Goal: Information Seeking & Learning: Check status

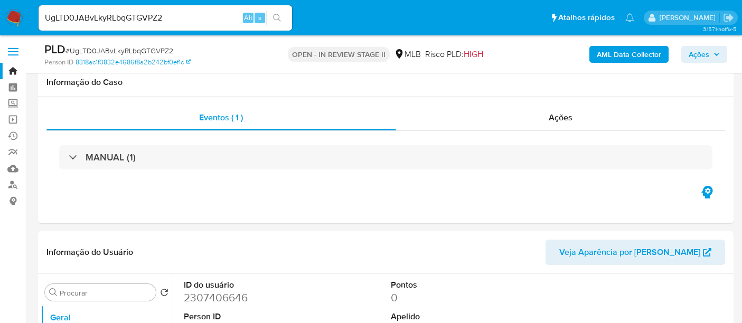
select select "10"
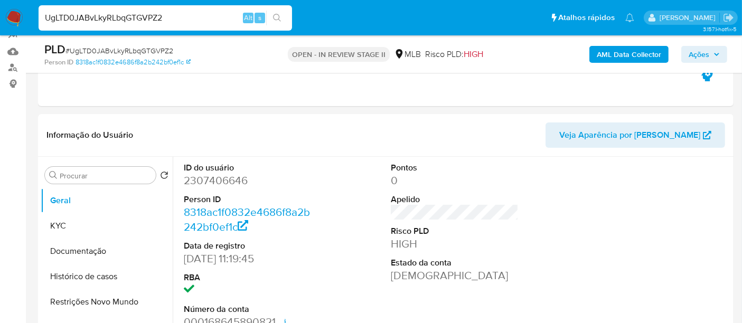
drag, startPoint x: 173, startPoint y: 20, endPoint x: 0, endPoint y: 31, distance: 173.5
click at [0, 31] on nav "Pausado Ver notificaciones UgLTD0JABvLkyRLbqGTGVPZ2 Alt s Atalhos rápidos Presi…" at bounding box center [371, 17] width 742 height 35
paste input "cALPqhX1XTYAgJXHoYuzHbMz"
type input "cALPqhX1XTYAgJXHoYuzHbMz"
click at [275, 14] on icon "search-icon" at bounding box center [277, 18] width 8 height 8
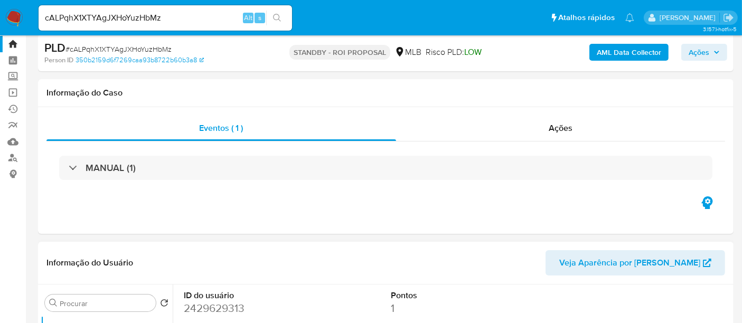
scroll to position [117, 0]
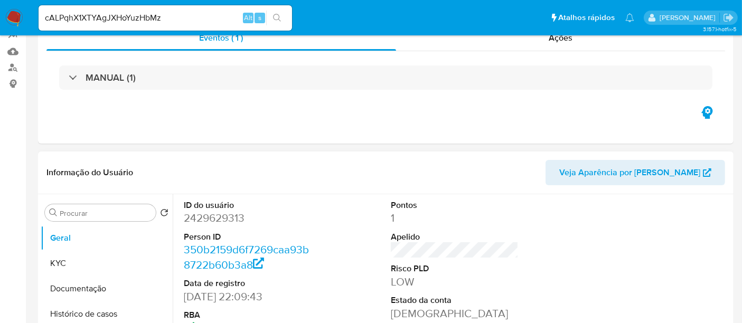
select select "10"
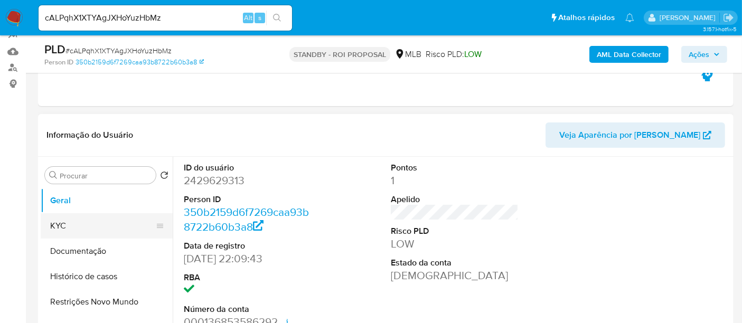
click at [54, 224] on button "KYC" at bounding box center [103, 225] width 124 height 25
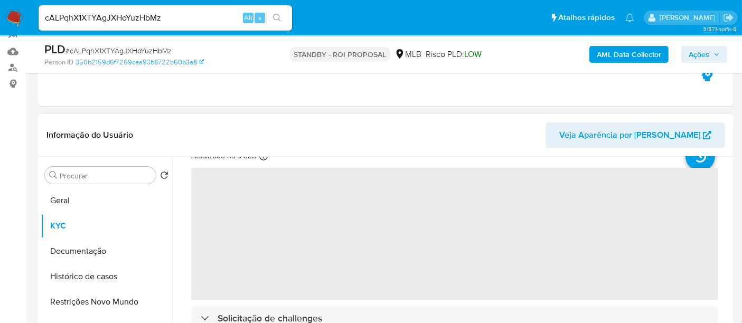
scroll to position [59, 0]
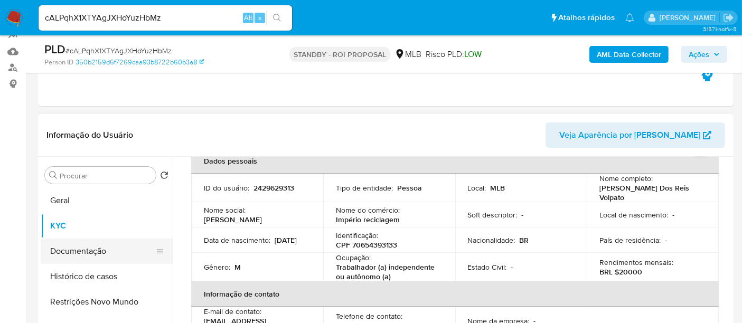
drag, startPoint x: 79, startPoint y: 249, endPoint x: 117, endPoint y: 251, distance: 38.6
click at [78, 250] on button "Documentação" at bounding box center [103, 251] width 124 height 25
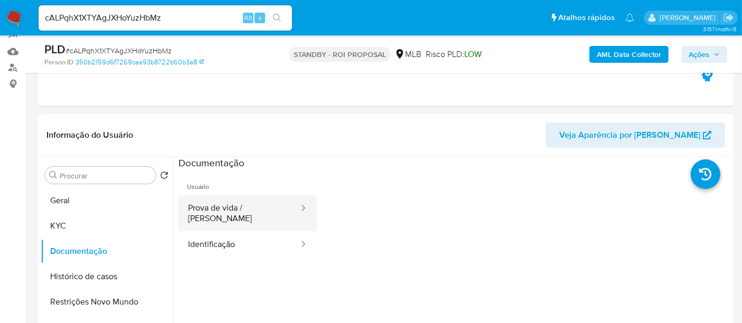
click at [236, 208] on button "Prova de vida / Selfie" at bounding box center [238, 213] width 121 height 36
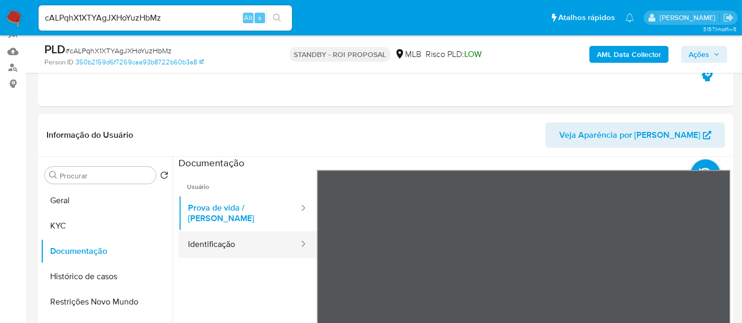
drag, startPoint x: 214, startPoint y: 236, endPoint x: 227, endPoint y: 236, distance: 12.2
click at [215, 236] on button "Identificação" at bounding box center [238, 244] width 121 height 27
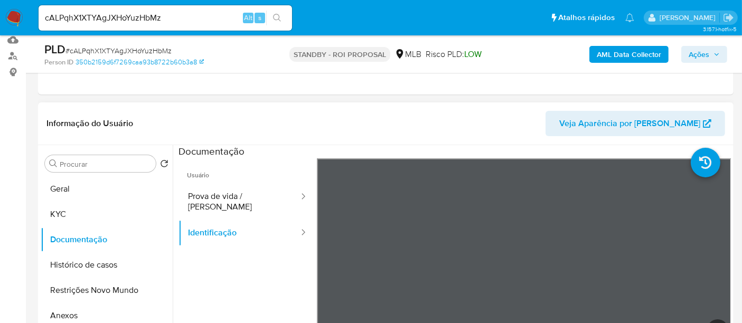
scroll to position [136, 0]
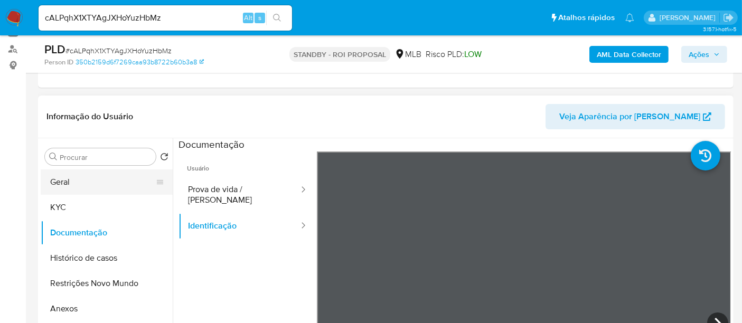
click at [83, 183] on button "Geral" at bounding box center [103, 182] width 124 height 25
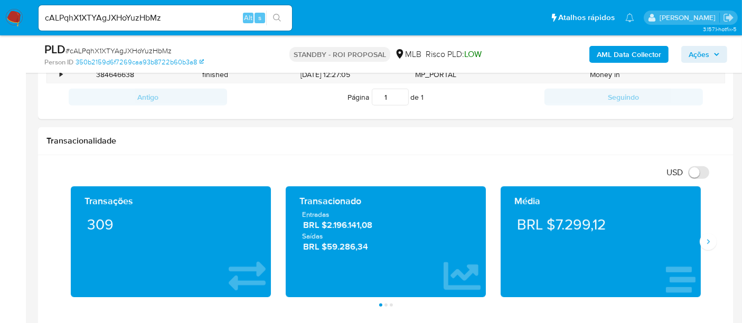
scroll to position [460, 0]
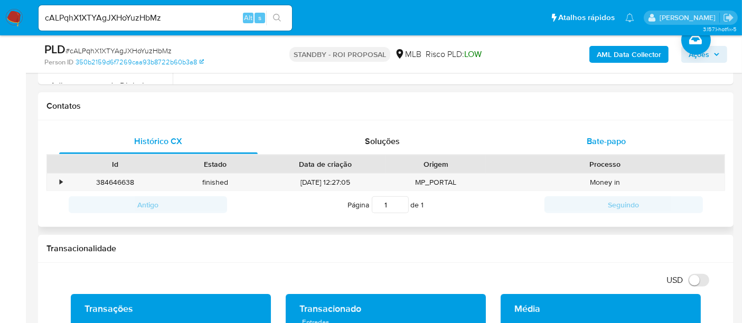
click at [602, 138] on span "Bate-papo" at bounding box center [606, 141] width 39 height 12
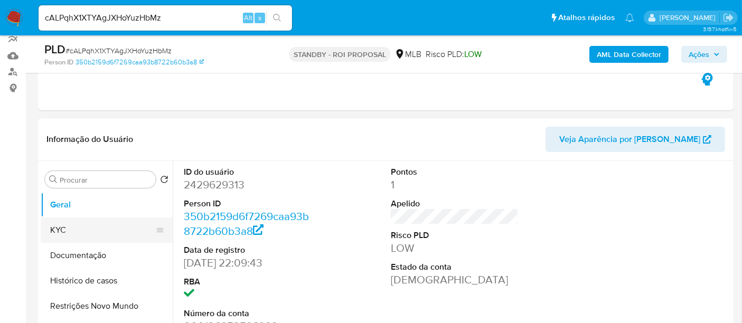
scroll to position [117, 0]
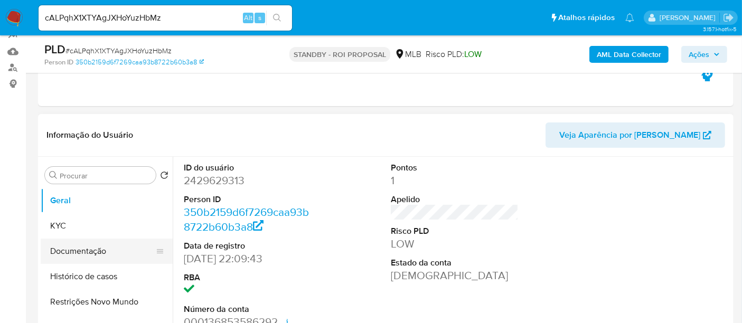
drag, startPoint x: 64, startPoint y: 222, endPoint x: 149, endPoint y: 239, distance: 86.2
click at [66, 224] on button "KYC" at bounding box center [107, 225] width 132 height 25
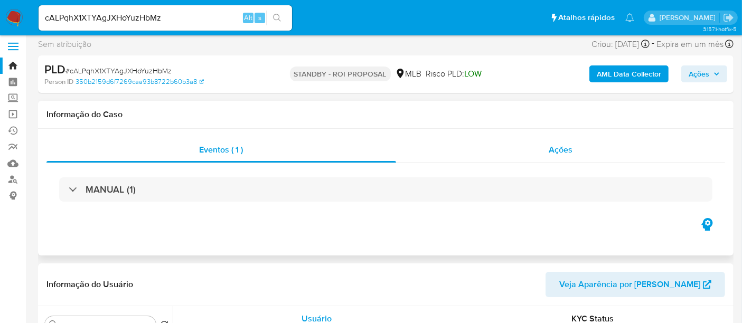
scroll to position [0, 0]
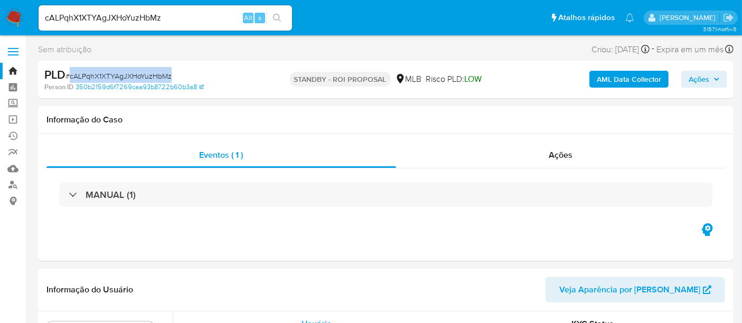
drag, startPoint x: 71, startPoint y: 76, endPoint x: 170, endPoint y: 75, distance: 99.3
click at [170, 75] on span "# cALPqhX1XTYAgJXHoYuzHbMz" at bounding box center [118, 76] width 106 height 11
copy span "cALPqhX1XTYAgJXHoYuzHbMz"
drag, startPoint x: 180, startPoint y: 20, endPoint x: 0, endPoint y: 35, distance: 180.7
click at [0, 35] on nav "Pausado Ver notificaciones cALPqhX1XTYAgJXHoYuzHbMz Alt s Atalhos rápidos Presi…" at bounding box center [371, 17] width 742 height 35
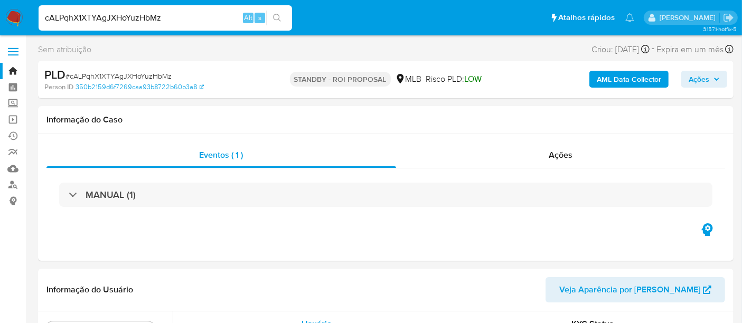
paste input "TF9ERctI2Jyf7S78ZL4TviRL"
type input "TF9ERctI2Jyf7S78ZL4TviRL"
click at [277, 17] on icon "search-icon" at bounding box center [277, 18] width 8 height 8
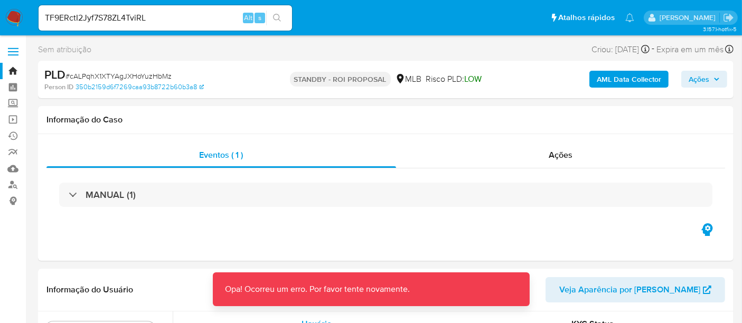
click at [15, 17] on img at bounding box center [14, 18] width 18 height 18
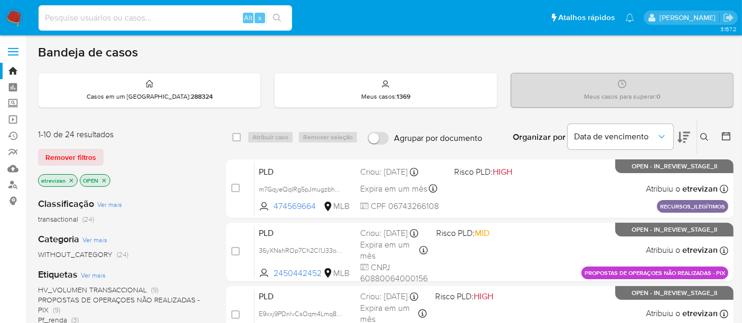
click at [82, 18] on input at bounding box center [165, 18] width 253 height 14
paste input "TF9ERctI2Jyf7S78ZL4TviRL"
type input "TF9ERctI2Jyf7S78ZL4TviRL"
click at [280, 14] on icon "search-icon" at bounding box center [277, 18] width 8 height 8
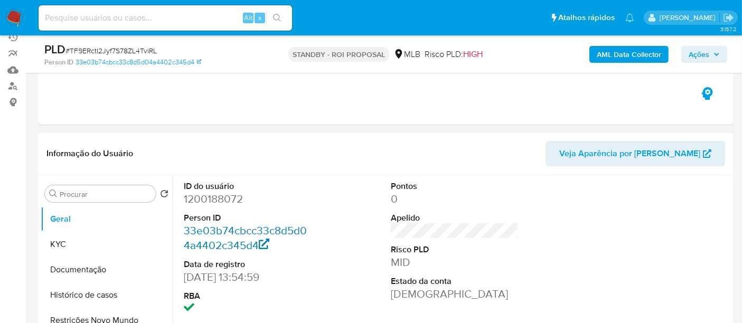
scroll to position [117, 0]
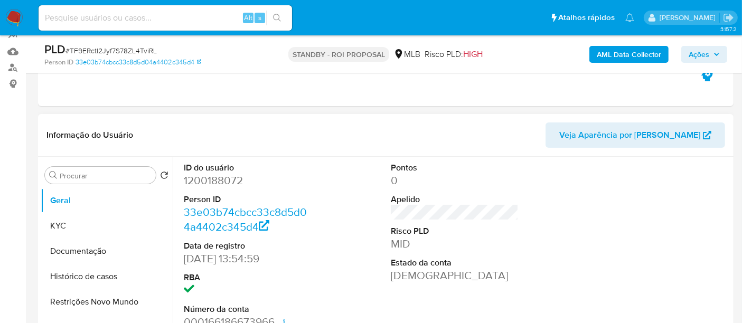
select select "10"
drag, startPoint x: 79, startPoint y: 225, endPoint x: 100, endPoint y: 225, distance: 21.1
click at [78, 225] on button "KYC" at bounding box center [103, 225] width 124 height 25
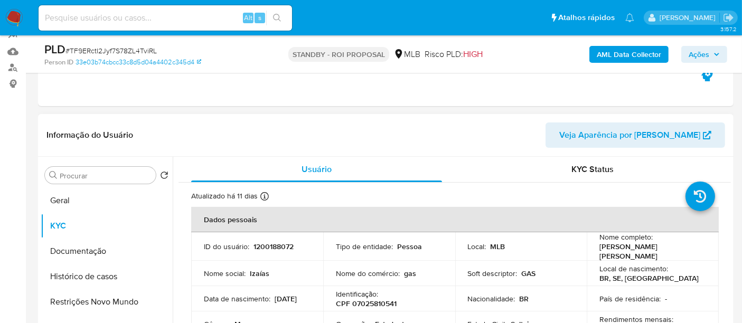
drag, startPoint x: 204, startPoint y: 298, endPoint x: 243, endPoint y: 300, distance: 38.6
click at [243, 300] on div "Data de nascimento : 25/10/2004" at bounding box center [257, 299] width 107 height 10
copy p "25/10/2004"
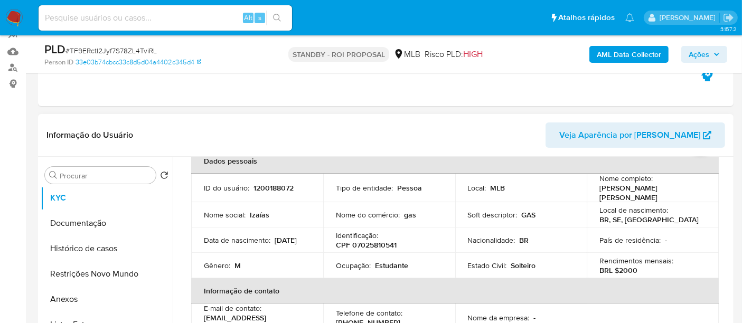
scroll to position [0, 0]
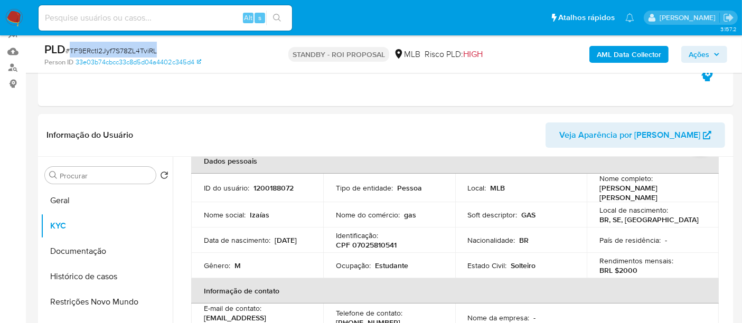
drag, startPoint x: 71, startPoint y: 49, endPoint x: 157, endPoint y: 49, distance: 85.5
click at [157, 49] on div "PLD # TF9ERctI2Jyf7S78ZL4TviRL" at bounding box center [156, 50] width 224 height 16
copy span "TF9ERctI2Jyf7S78ZL4TviRL"
click at [114, 18] on input at bounding box center [165, 18] width 253 height 14
paste input "Jh7kVBrhXEfA8UVmXbgefpIj"
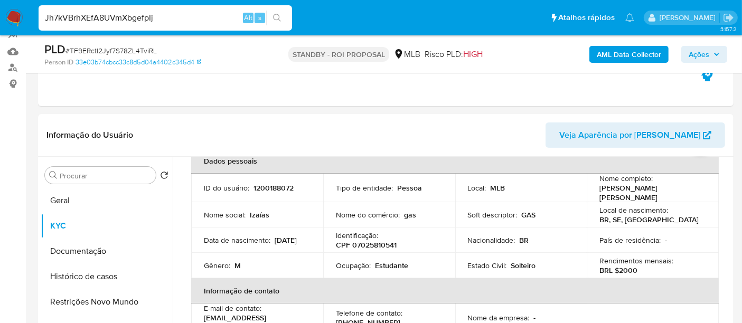
type input "Jh7kVBrhXEfA8UVmXbgefpIj"
click at [278, 16] on icon "search-icon" at bounding box center [277, 18] width 8 height 8
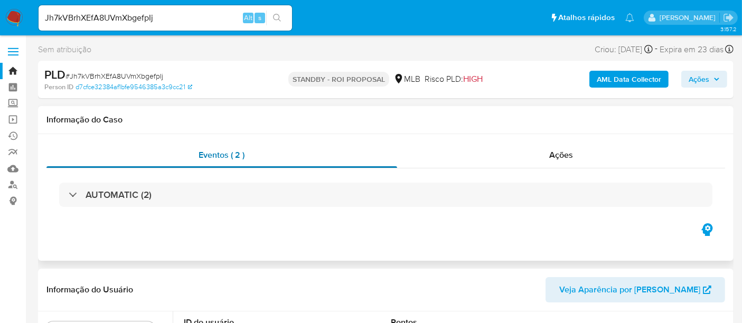
select select "10"
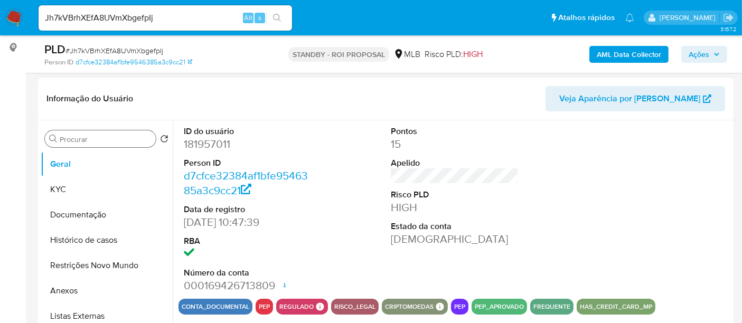
scroll to position [176, 0]
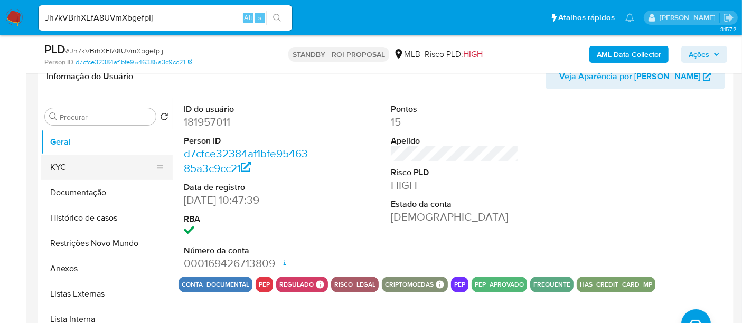
click at [58, 163] on button "KYC" at bounding box center [103, 167] width 124 height 25
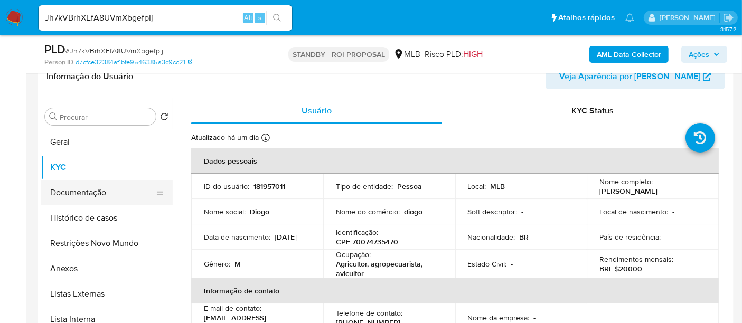
click at [91, 194] on button "Documentação" at bounding box center [103, 192] width 124 height 25
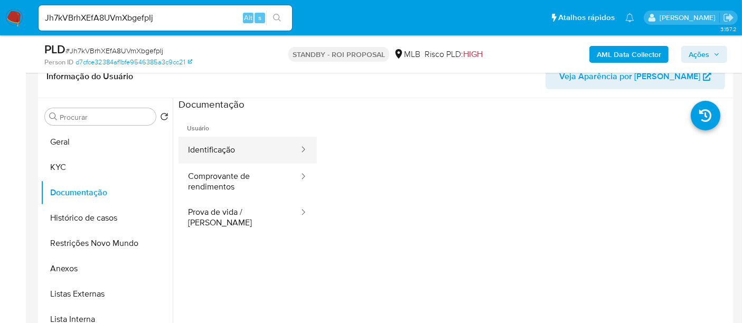
click at [239, 150] on button "Identificação" at bounding box center [238, 150] width 121 height 27
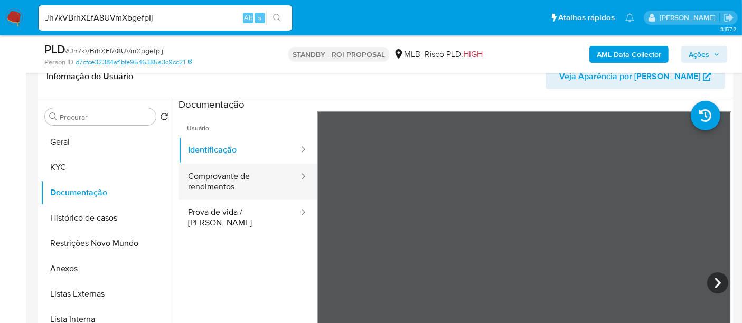
click at [220, 176] on button "Comprovante de rendimentos" at bounding box center [238, 182] width 121 height 36
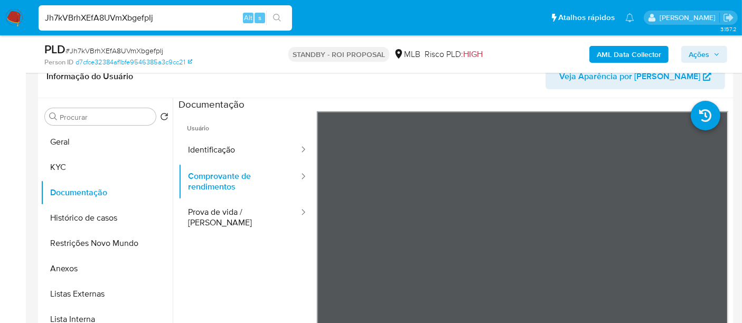
paste input "CYzOxxSCP1NBvE08V0MUqddL"
type input "CYzOxxSCP1NBvE08V0MUqddL"
click at [274, 17] on icon "search-icon" at bounding box center [277, 18] width 8 height 8
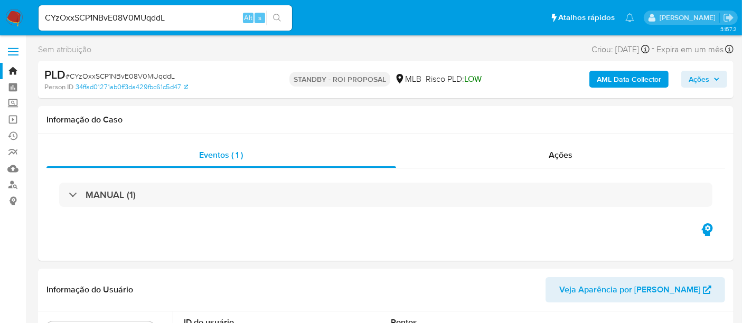
select select "10"
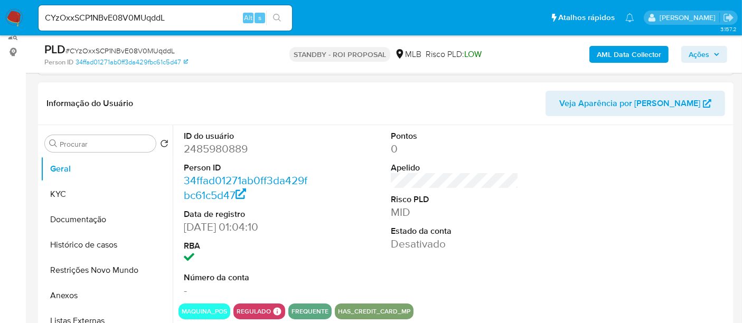
scroll to position [176, 0]
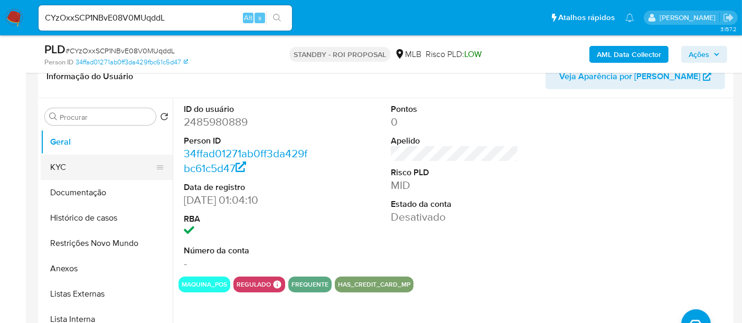
click at [65, 166] on button "KYC" at bounding box center [103, 167] width 124 height 25
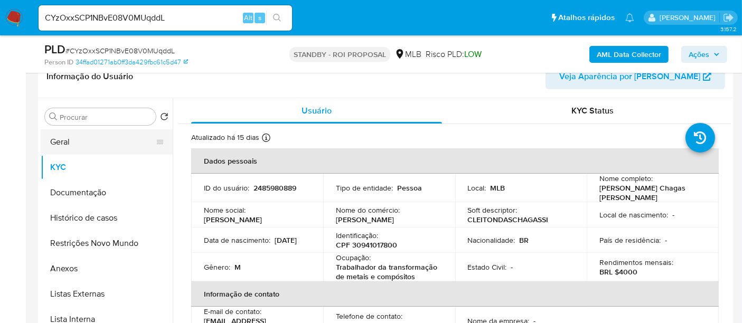
drag, startPoint x: 76, startPoint y: 140, endPoint x: 82, endPoint y: 143, distance: 6.9
click at [77, 140] on button "Geral" at bounding box center [103, 141] width 124 height 25
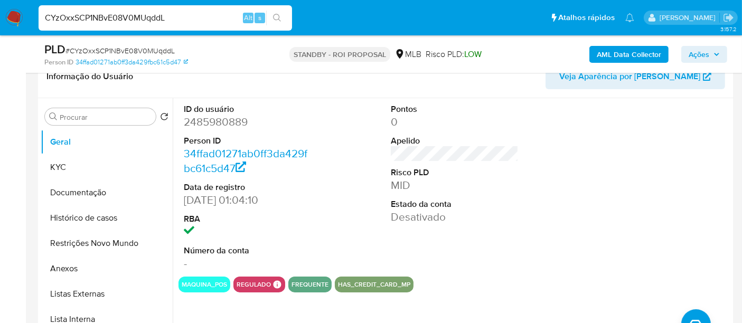
drag, startPoint x: 180, startPoint y: 16, endPoint x: 0, endPoint y: 15, distance: 180.1
click at [0, 15] on nav "Pausado Ver notificaciones CYzOxxSCP1NBvE08V0MUqddL Alt s Atalhos rápidos Presi…" at bounding box center [371, 17] width 742 height 35
paste input "pfhPiBi7ImGIwj4VL02VNmdC"
type input "pfhPiBi7ImGIwj4VL02VNmdC"
click at [279, 17] on icon "search-icon" at bounding box center [277, 18] width 8 height 8
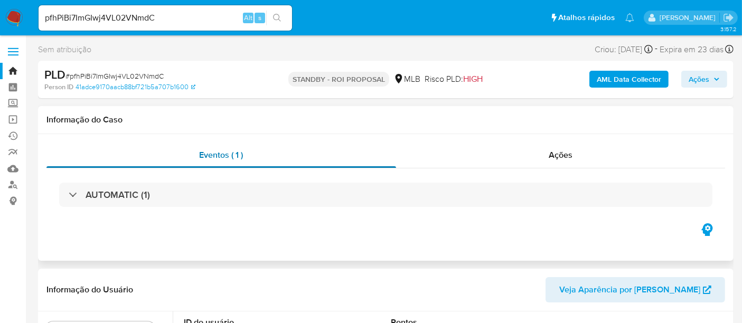
select select "10"
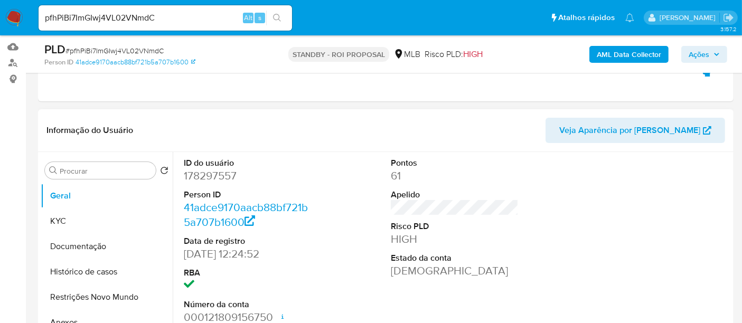
scroll to position [117, 0]
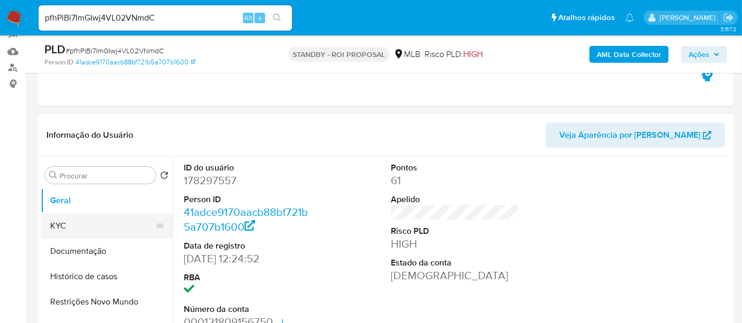
click at [63, 223] on button "KYC" at bounding box center [103, 225] width 124 height 25
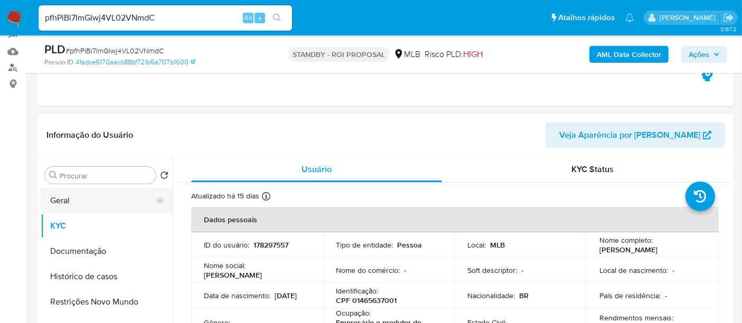
click at [59, 200] on button "Geral" at bounding box center [103, 200] width 124 height 25
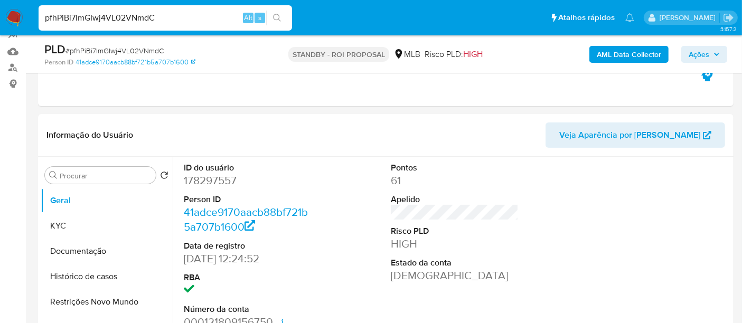
drag, startPoint x: 173, startPoint y: 18, endPoint x: 0, endPoint y: 18, distance: 172.7
click at [0, 18] on nav "Pausado Ver notificaciones pfhPiBi7ImGIwj4VL02VNmdC Alt s Atalhos rápidos Presi…" at bounding box center [371, 17] width 742 height 35
paste input "kS7JoVA3lH2pLGkAAJuQU3nV"
type input "kS7JoVA3lH2pLGkAAJuQU3nV"
click at [272, 17] on button "search-icon" at bounding box center [277, 18] width 22 height 15
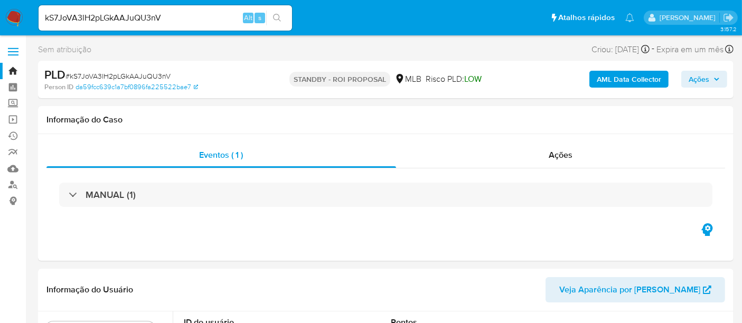
select select "10"
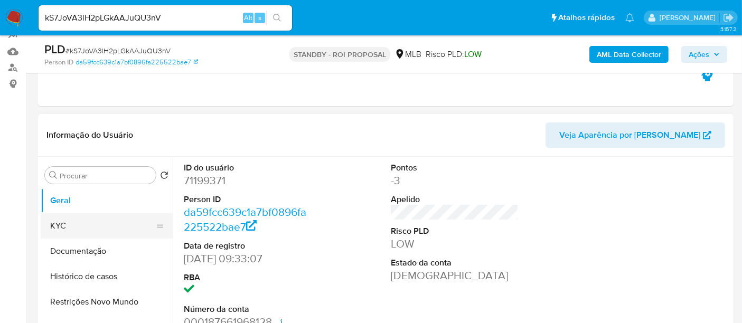
click at [72, 225] on button "KYC" at bounding box center [103, 225] width 124 height 25
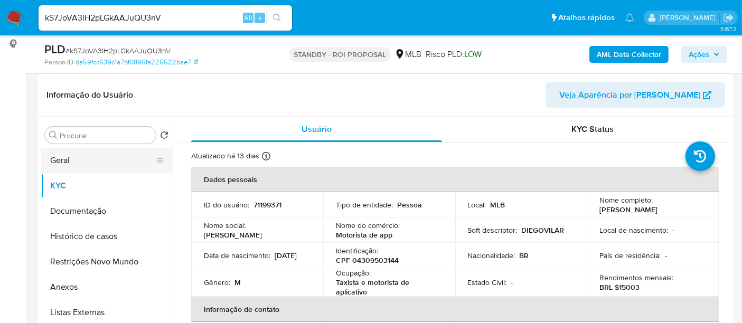
scroll to position [176, 0]
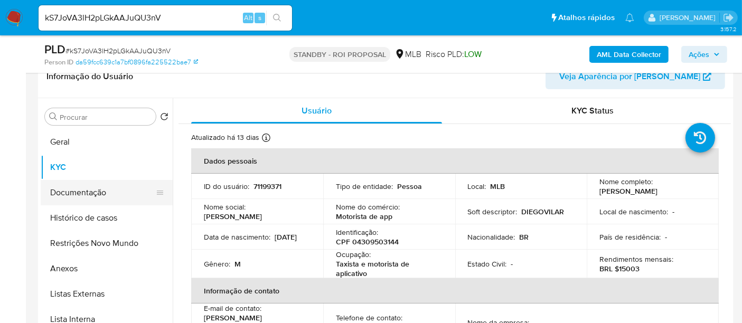
drag, startPoint x: 73, startPoint y: 196, endPoint x: 159, endPoint y: 186, distance: 86.7
click at [73, 196] on button "Documentação" at bounding box center [103, 192] width 124 height 25
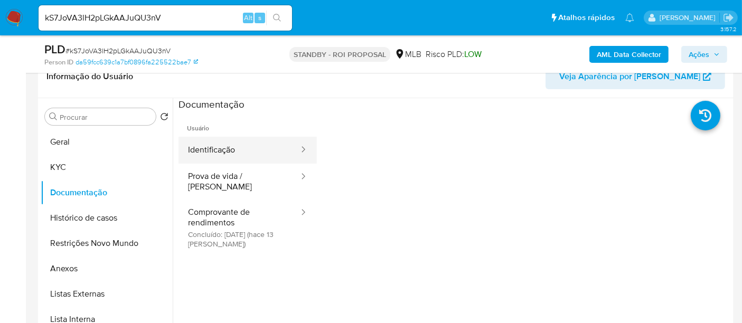
click at [249, 149] on button "Identificação" at bounding box center [238, 150] width 121 height 27
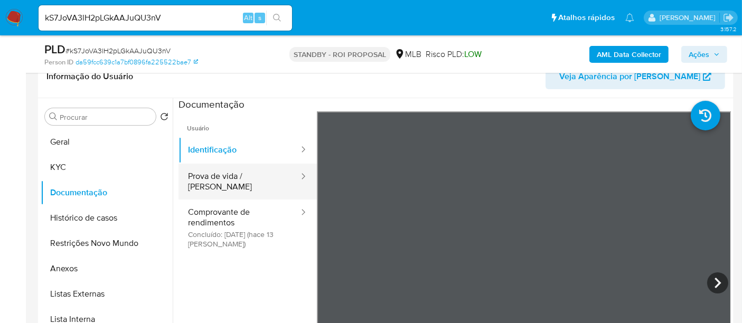
click at [225, 172] on button "Prova de vida / Selfie" at bounding box center [238, 182] width 121 height 36
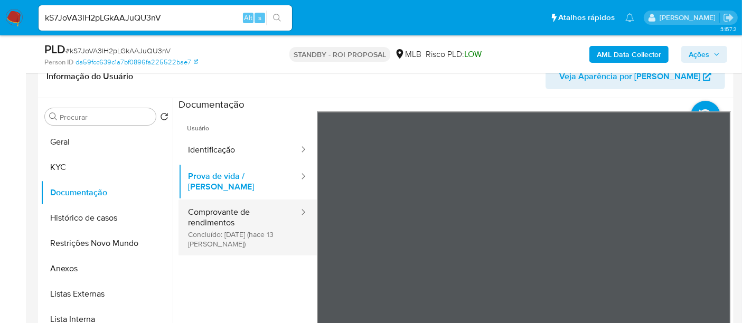
click at [194, 209] on button "Comprovante de rendimentos Concluído: 20/08/2025 (hace 13 días)" at bounding box center [238, 228] width 121 height 56
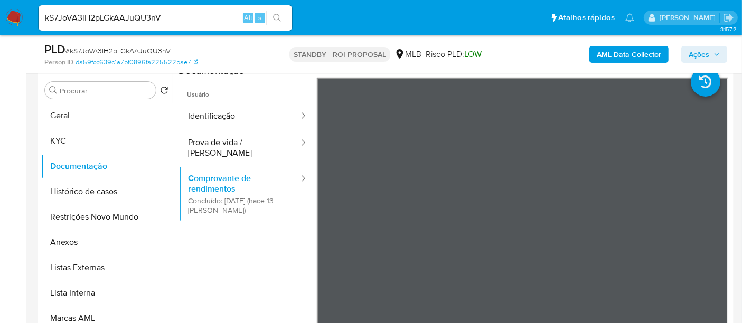
scroll to position [0, 0]
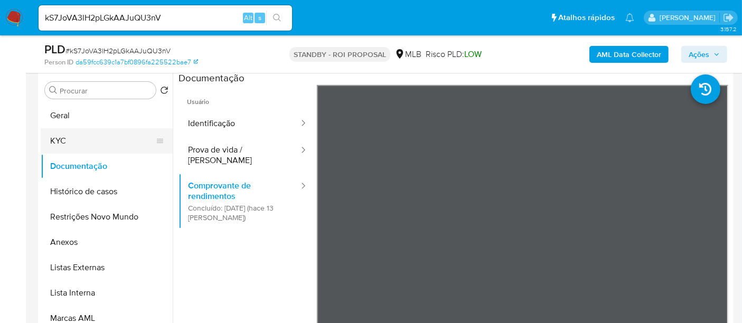
click at [63, 139] on button "KYC" at bounding box center [103, 140] width 124 height 25
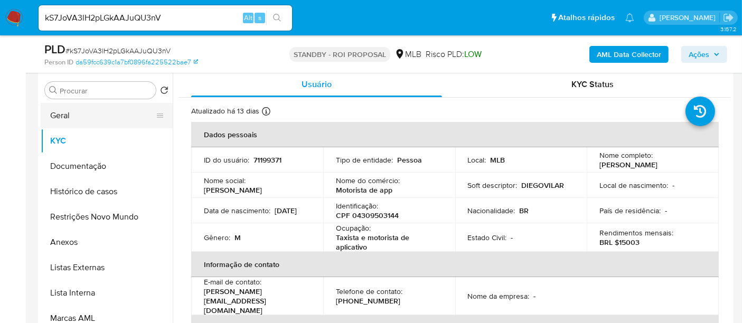
click at [83, 115] on button "Geral" at bounding box center [103, 115] width 124 height 25
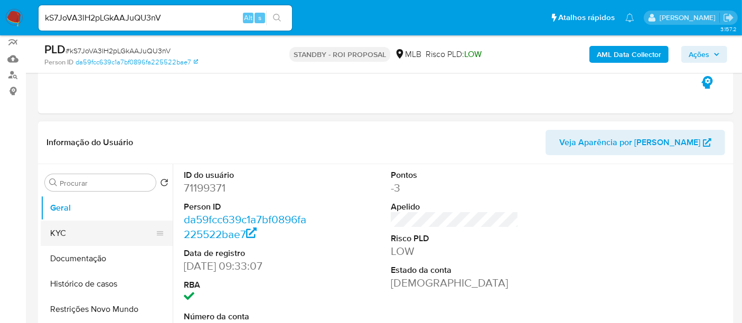
scroll to position [144, 0]
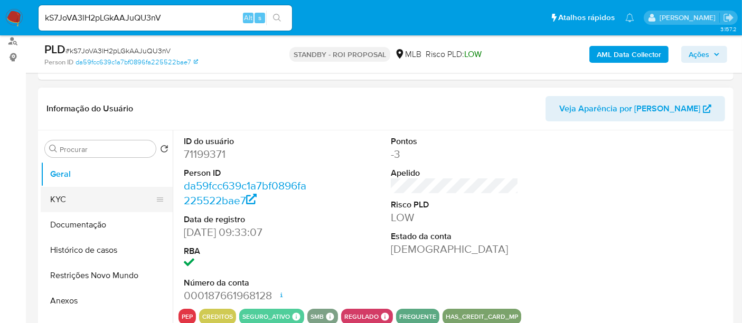
drag, startPoint x: 63, startPoint y: 198, endPoint x: 72, endPoint y: 197, distance: 8.5
click at [63, 198] on button "KYC" at bounding box center [103, 199] width 124 height 25
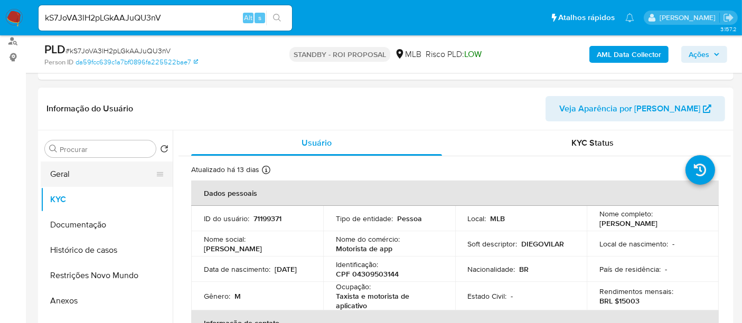
click at [64, 175] on button "Geral" at bounding box center [103, 174] width 124 height 25
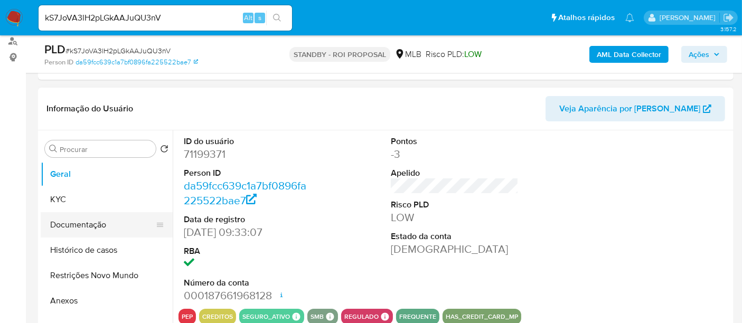
click at [74, 224] on button "Documentação" at bounding box center [103, 224] width 124 height 25
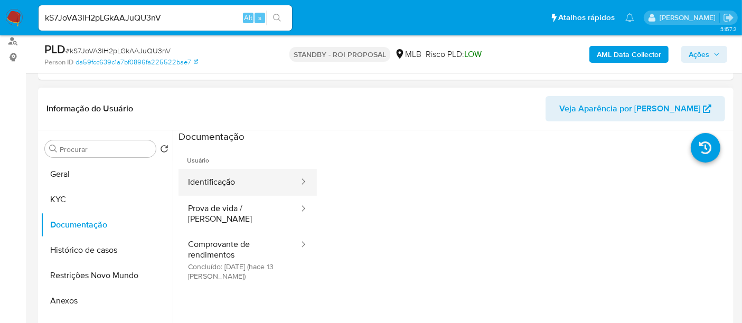
click at [215, 182] on button "Identificação" at bounding box center [238, 182] width 121 height 27
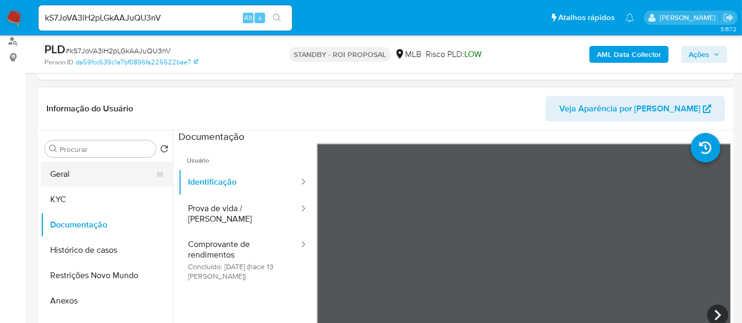
click at [61, 176] on button "Geral" at bounding box center [103, 174] width 124 height 25
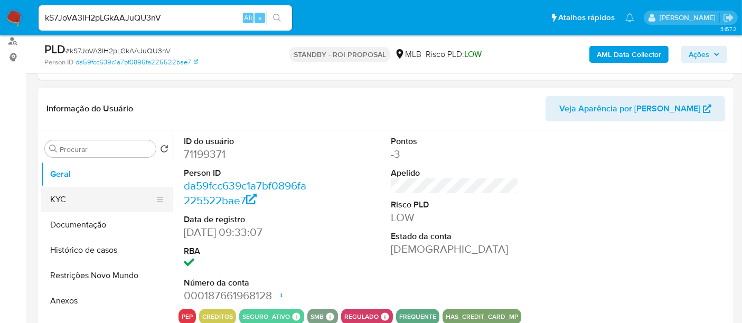
click at [67, 200] on button "KYC" at bounding box center [103, 199] width 124 height 25
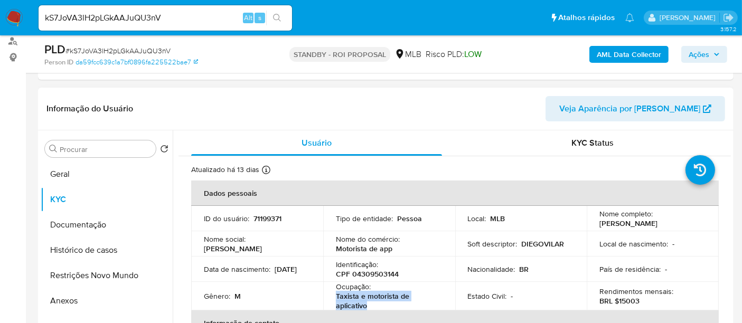
drag, startPoint x: 336, startPoint y: 298, endPoint x: 385, endPoint y: 306, distance: 49.2
click at [385, 306] on p "Taxista e motorista de aplicativo" at bounding box center [387, 300] width 102 height 19
copy p "Taxista e motorista de aplicativo"
click at [79, 222] on button "Documentação" at bounding box center [103, 224] width 124 height 25
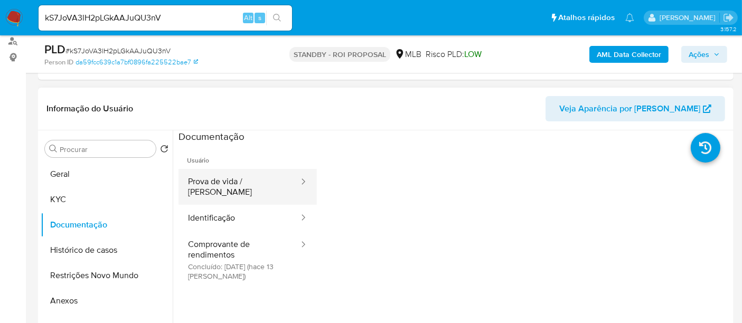
click at [232, 185] on button "Prova de vida / Selfie" at bounding box center [238, 187] width 121 height 36
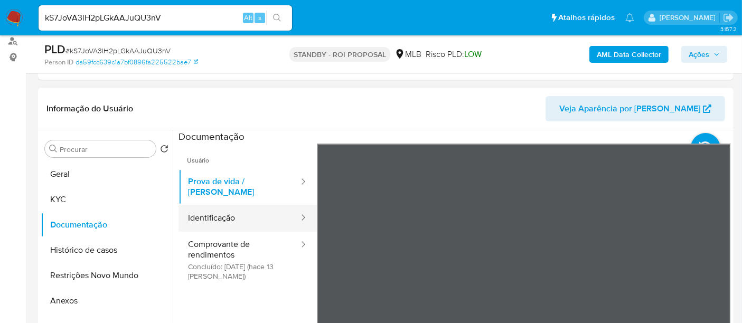
click at [225, 207] on button "Identificação" at bounding box center [238, 218] width 121 height 27
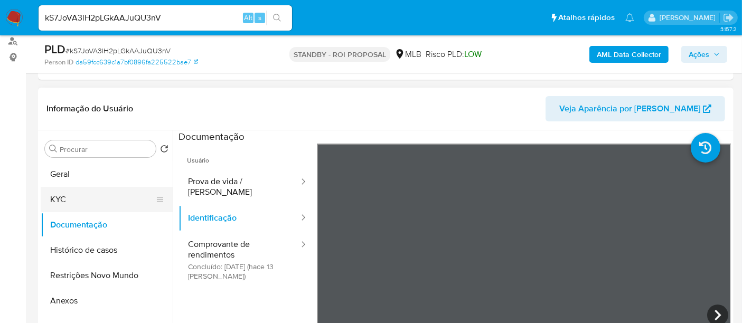
click at [62, 203] on button "KYC" at bounding box center [103, 199] width 124 height 25
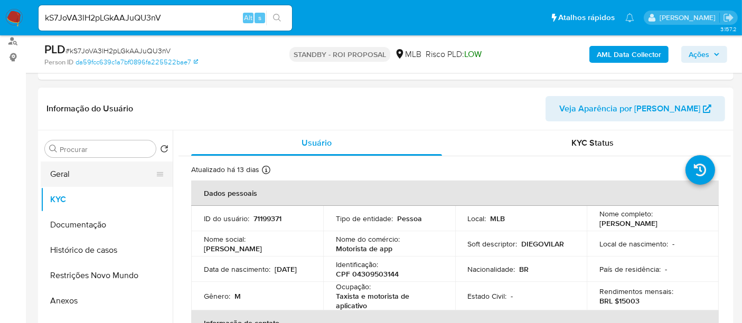
drag, startPoint x: 67, startPoint y: 172, endPoint x: 78, endPoint y: 172, distance: 11.1
click at [66, 172] on button "Geral" at bounding box center [103, 174] width 124 height 25
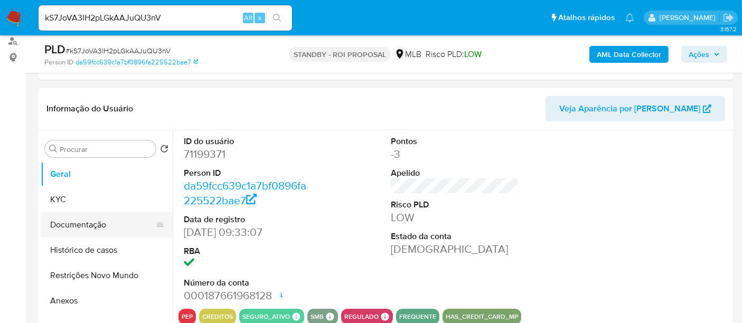
click at [101, 227] on button "Documentação" at bounding box center [103, 224] width 124 height 25
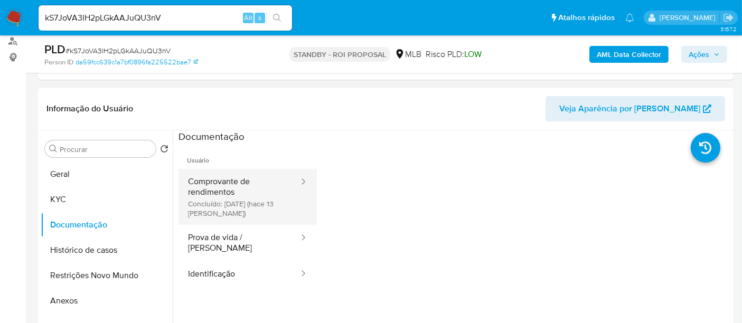
click at [210, 182] on button "Comprovante de rendimentos Concluído: 20/08/2025 (hace 13 días)" at bounding box center [238, 197] width 121 height 56
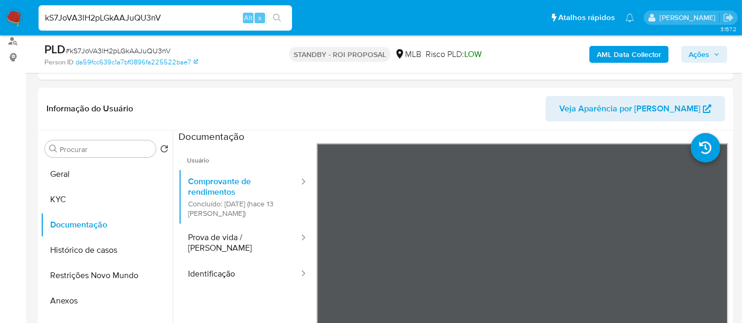
drag, startPoint x: 183, startPoint y: 15, endPoint x: 0, endPoint y: 20, distance: 182.8
click at [0, 20] on nav "Pausado Ver notificaciones kS7JoVA3lH2pLGkAAJuQU3nV Alt s Atalhos rápidos Presi…" at bounding box center [371, 17] width 742 height 35
paste input "mRTZi2e9RPBD6QdC9JDWa53B"
type input "mRTZi2e9RPBD6QdC9JDWa53B"
drag, startPoint x: 276, startPoint y: 13, endPoint x: 286, endPoint y: 17, distance: 10.7
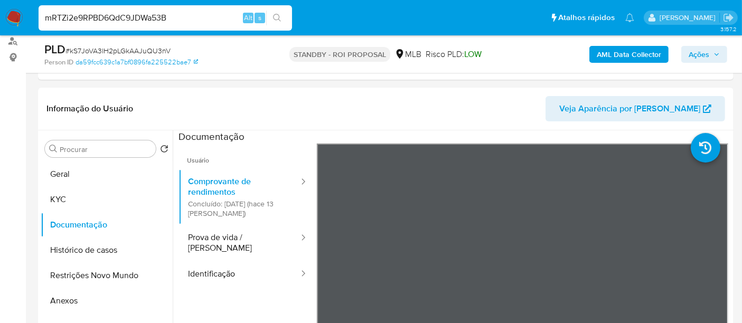
click at [276, 14] on icon "search-icon" at bounding box center [277, 18] width 8 height 8
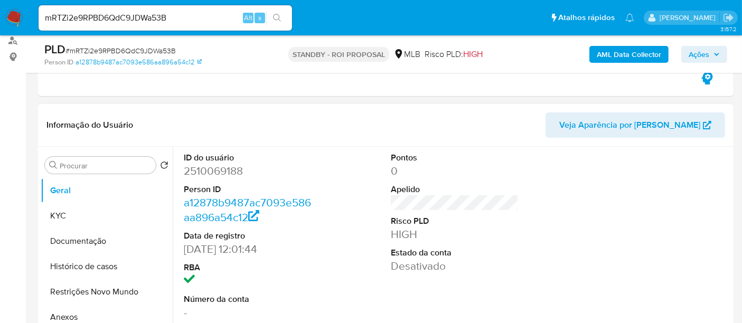
scroll to position [176, 0]
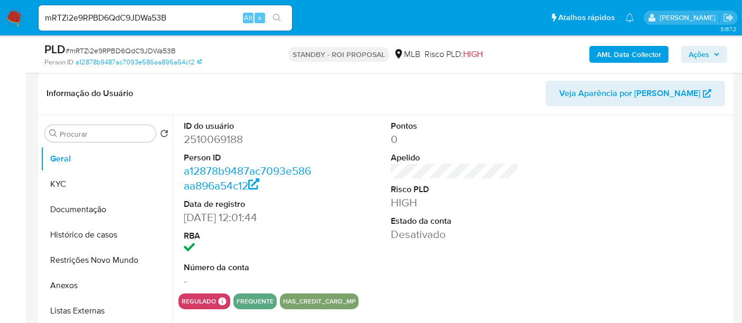
select select "10"
click at [50, 178] on button "KYC" at bounding box center [103, 184] width 124 height 25
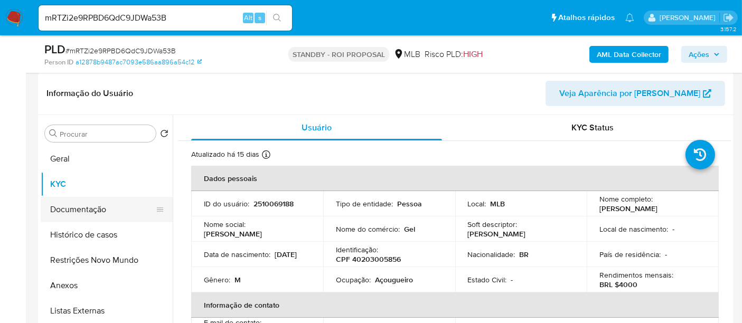
click at [91, 209] on button "Documentação" at bounding box center [103, 209] width 124 height 25
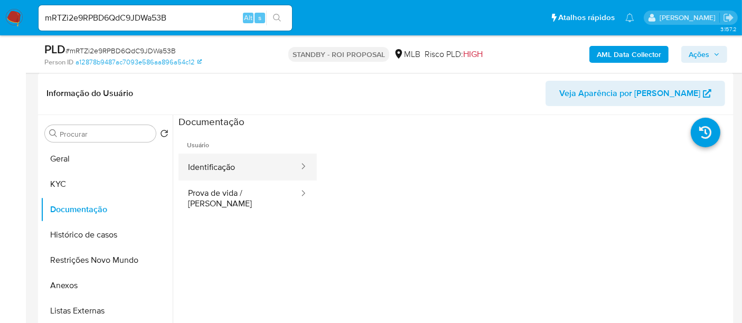
click at [253, 170] on button "Identificação" at bounding box center [238, 167] width 121 height 27
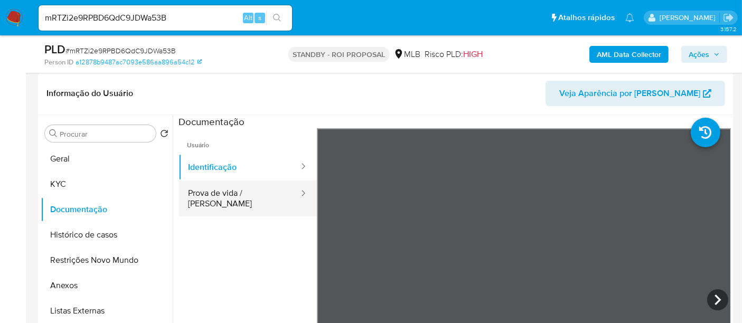
drag, startPoint x: 244, startPoint y: 192, endPoint x: 255, endPoint y: 192, distance: 11.1
click at [244, 192] on button "Prova de vida / Selfie" at bounding box center [238, 199] width 121 height 36
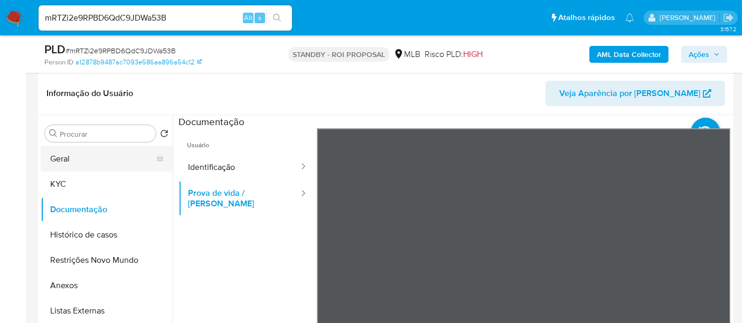
click at [72, 153] on button "Geral" at bounding box center [103, 158] width 124 height 25
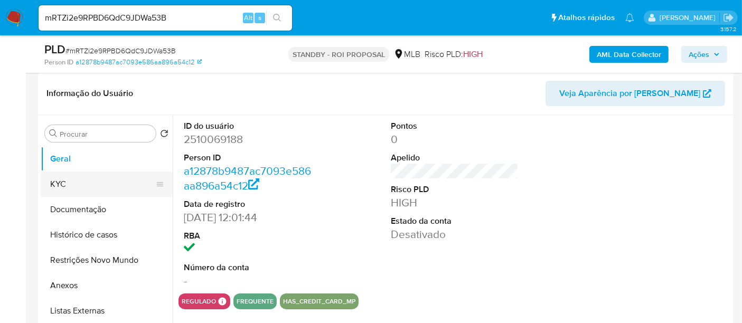
drag, startPoint x: 59, startPoint y: 185, endPoint x: 72, endPoint y: 185, distance: 13.7
click at [59, 185] on button "KYC" at bounding box center [103, 184] width 124 height 25
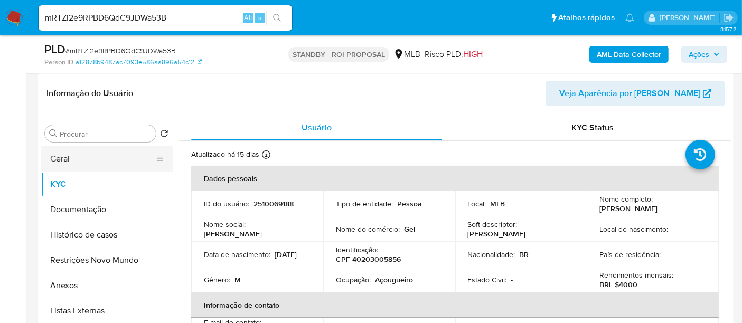
click at [71, 161] on button "Geral" at bounding box center [103, 158] width 124 height 25
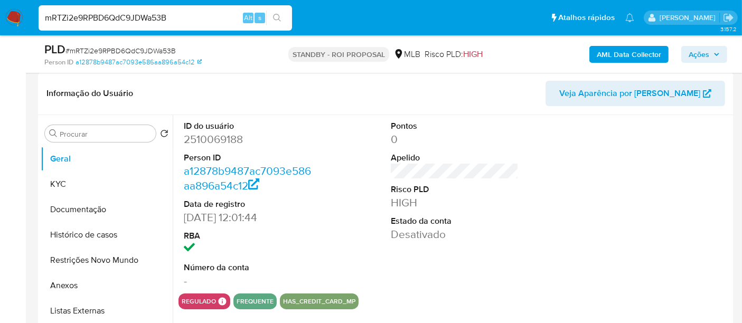
drag, startPoint x: 179, startPoint y: 20, endPoint x: 0, endPoint y: 52, distance: 181.9
paste input "xeGcrGpKQiNYdGEzEEbkBcj3"
type input "xeGcrGpKQiNYdGEzEEbkBcj3"
click at [277, 14] on icon "search-icon" at bounding box center [277, 18] width 8 height 8
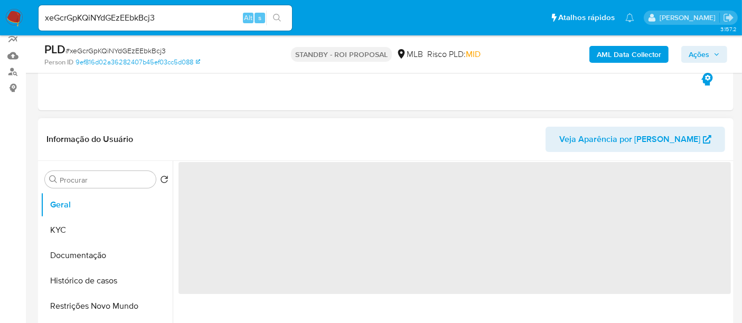
scroll to position [117, 0]
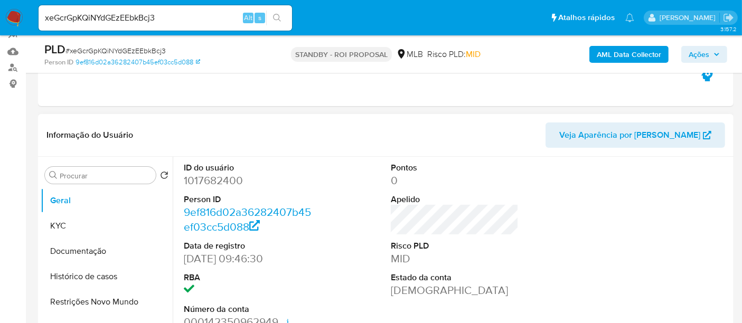
select select "10"
click at [73, 223] on button "KYC" at bounding box center [103, 225] width 124 height 25
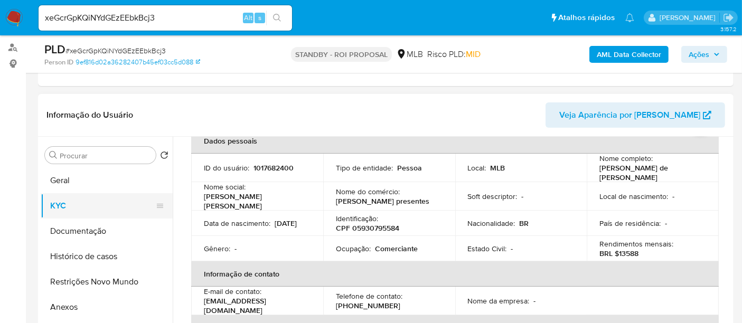
scroll to position [102, 0]
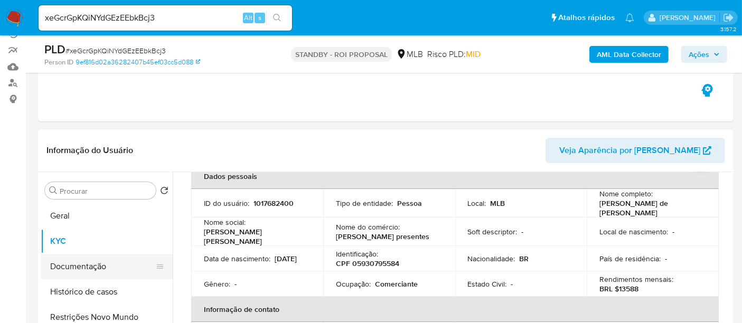
click at [93, 265] on button "Documentação" at bounding box center [103, 266] width 124 height 25
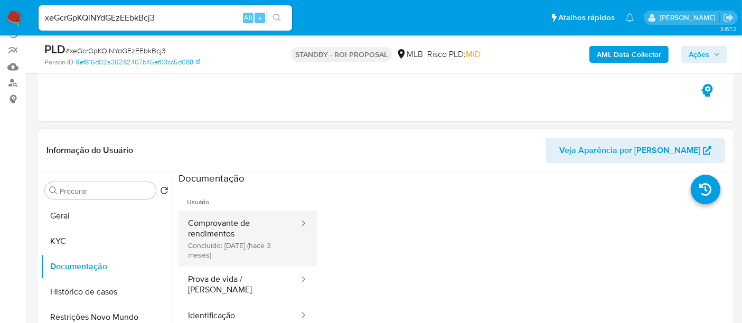
click at [239, 228] on button "Comprovante de rendimentos Concluído: 31/05/2025 (hace 3 meses)" at bounding box center [238, 239] width 121 height 56
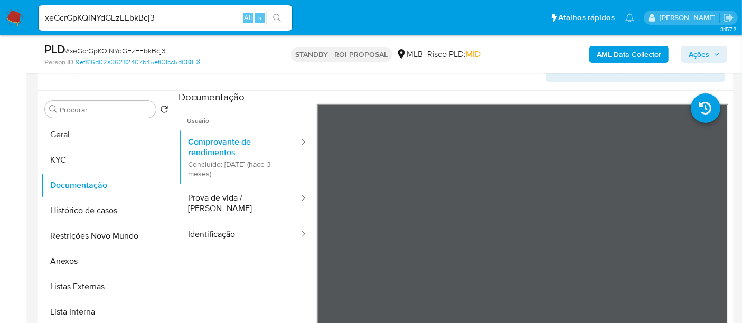
scroll to position [188, 0]
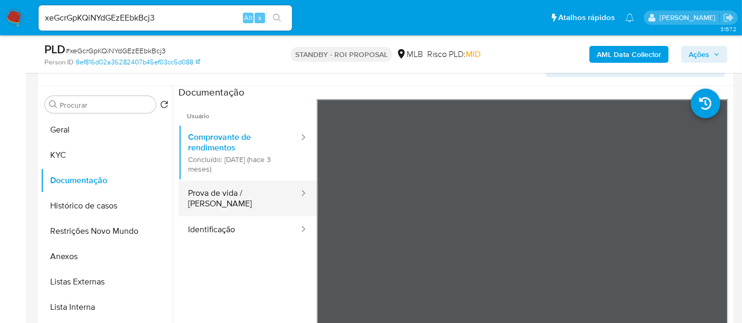
click at [227, 196] on button "Prova de vida / Selfie" at bounding box center [238, 199] width 121 height 36
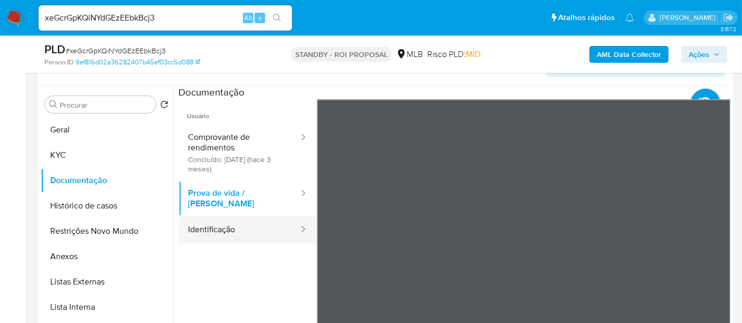
click at [220, 219] on button "Identificação" at bounding box center [238, 230] width 121 height 27
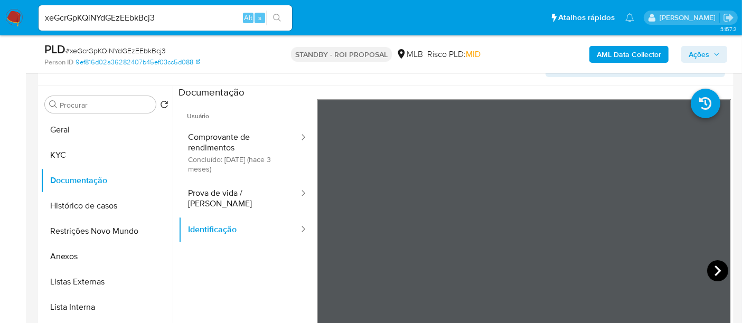
click at [709, 264] on icon at bounding box center [717, 270] width 21 height 21
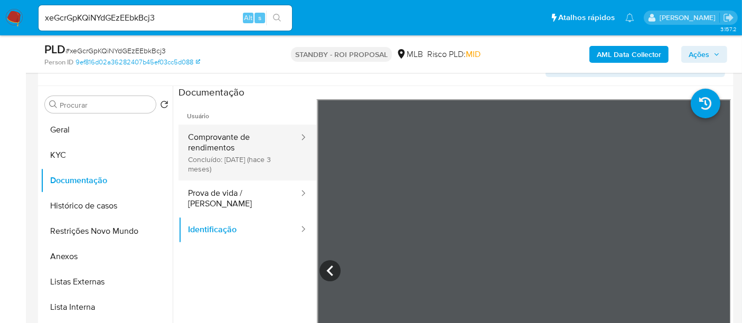
click at [222, 143] on button "Comprovante de rendimentos Concluído: 31/05/2025 (hace 3 meses)" at bounding box center [238, 153] width 121 height 56
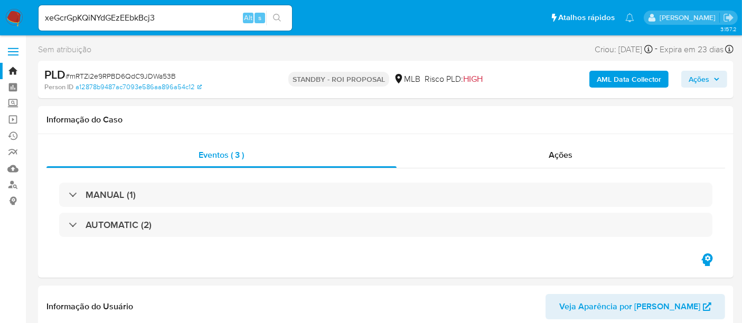
select select "10"
drag, startPoint x: 167, startPoint y: 13, endPoint x: 0, endPoint y: 13, distance: 167.4
click at [0, 13] on nav "Pausado Ver notificaciones xeGcrGpKQiNYdGEzEEbkBcj3 Alt s Atalhos rápidos Presi…" at bounding box center [371, 17] width 742 height 35
paste input "24538255000170"
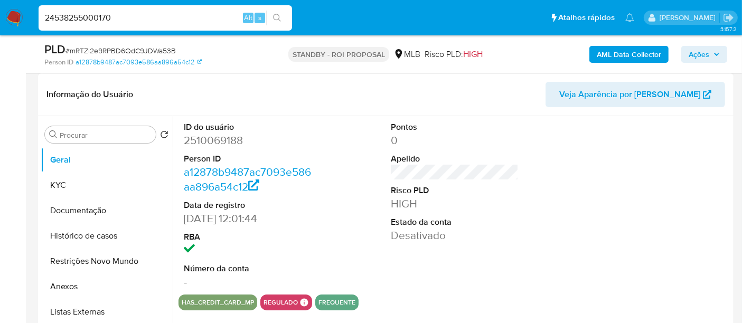
scroll to position [176, 0]
drag, startPoint x: 132, startPoint y: 17, endPoint x: 0, endPoint y: 17, distance: 132.0
click at [0, 17] on nav "Pausado Ver notificaciones 24538255000170 Alt s Atalhos rápidos Presiona las si…" at bounding box center [371, 17] width 742 height 35
paste input "xeGcrGpKQiNYdGEzEEbkBcj3"
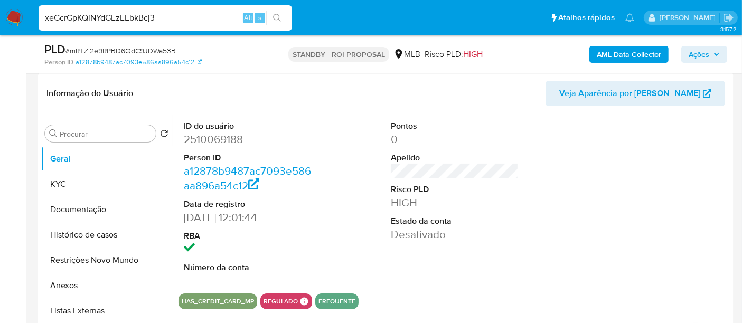
type input "xeGcrGpKQiNYdGEzEEbkBcj3"
click at [276, 15] on icon "search-icon" at bounding box center [277, 18] width 8 height 8
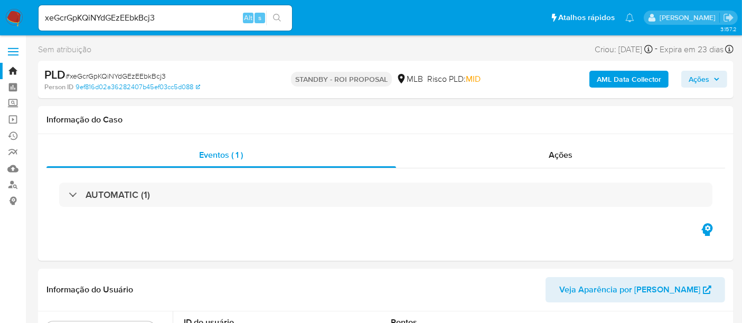
select select "10"
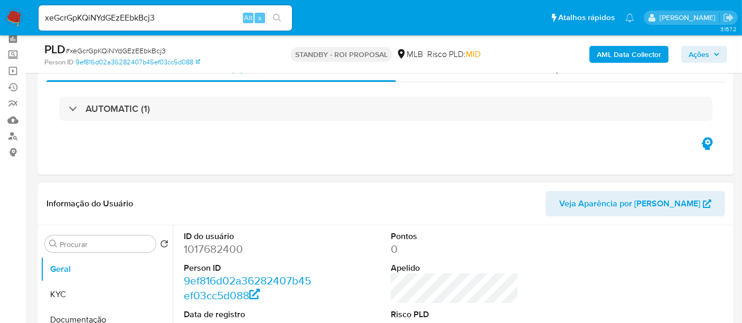
scroll to position [117, 0]
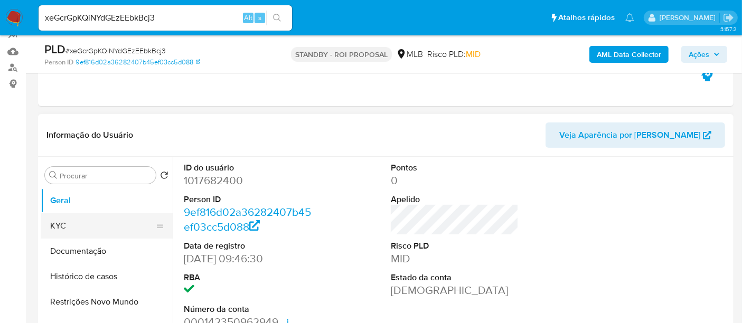
click at [79, 228] on button "KYC" at bounding box center [103, 225] width 124 height 25
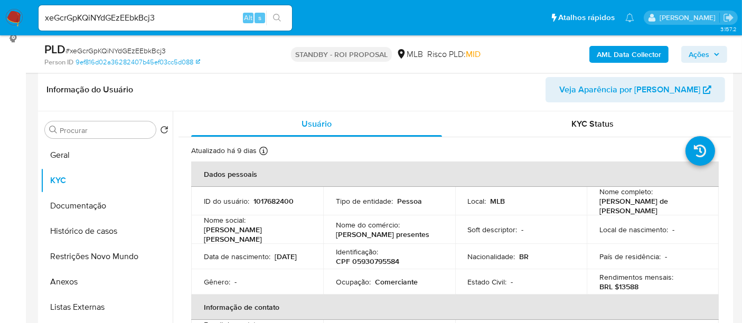
scroll to position [180, 0]
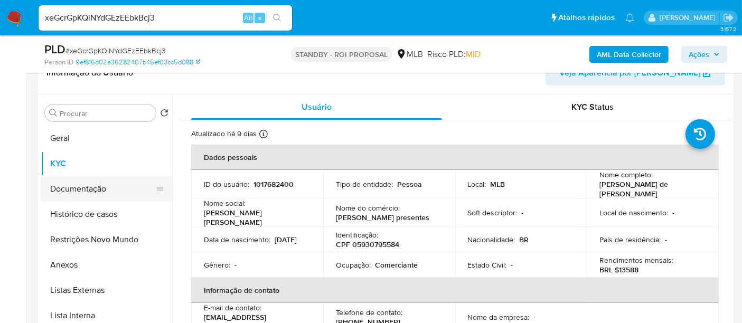
click at [82, 185] on button "Documentação" at bounding box center [103, 188] width 124 height 25
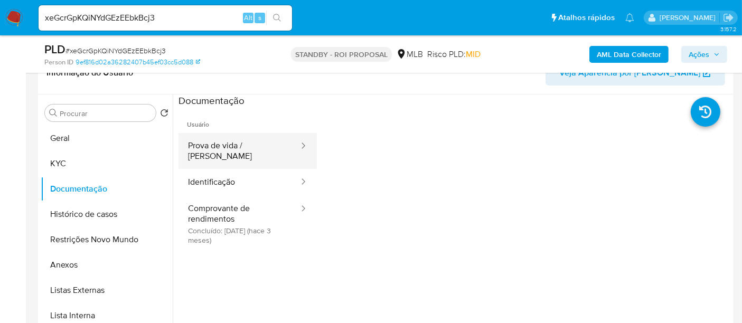
click at [208, 144] on button "Prova de vida / Selfie" at bounding box center [238, 151] width 121 height 36
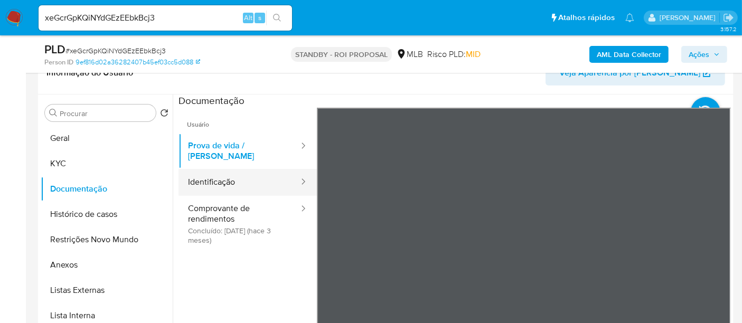
click at [223, 170] on button "Identificação" at bounding box center [238, 182] width 121 height 27
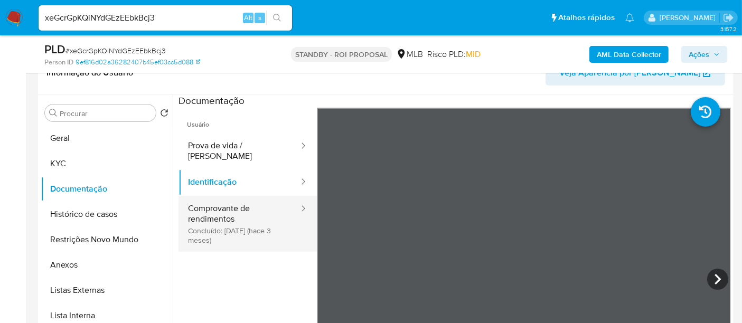
drag, startPoint x: 228, startPoint y: 197, endPoint x: 185, endPoint y: 200, distance: 42.3
click at [226, 197] on button "Comprovante de rendimentos Concluído: 31/05/2025 (hace 3 meses)" at bounding box center [238, 224] width 121 height 56
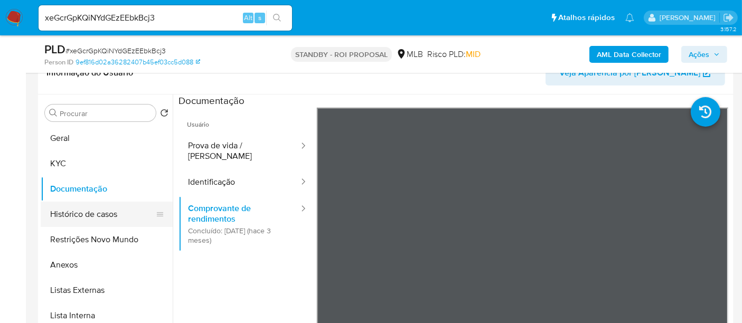
click at [91, 210] on button "Histórico de casos" at bounding box center [103, 214] width 124 height 25
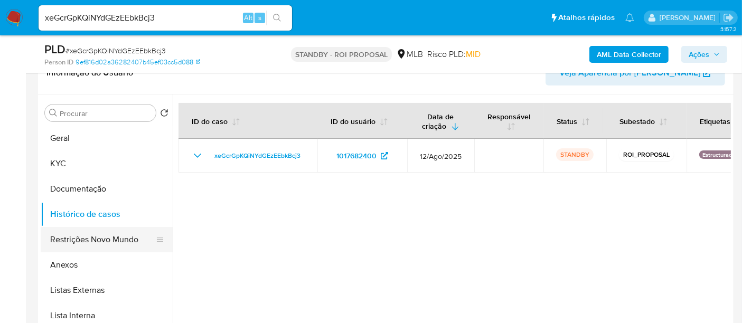
click at [82, 240] on button "Restrições Novo Mundo" at bounding box center [103, 239] width 124 height 25
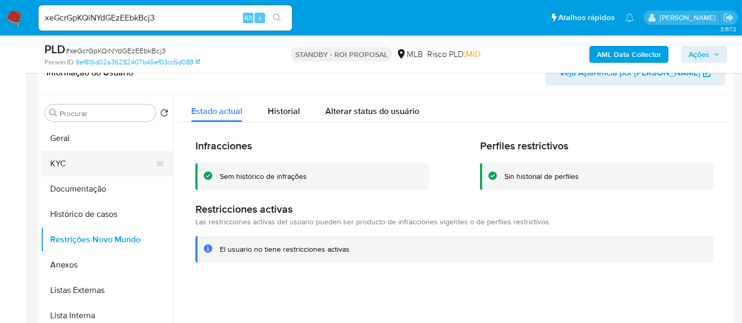
click at [70, 164] on button "KYC" at bounding box center [103, 163] width 124 height 25
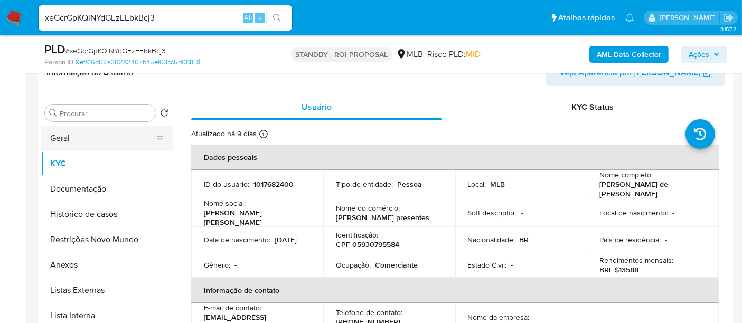
click at [77, 138] on button "Geral" at bounding box center [103, 138] width 124 height 25
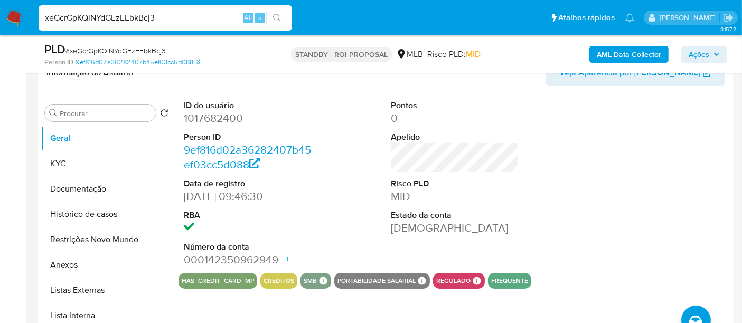
drag, startPoint x: 161, startPoint y: 21, endPoint x: 0, endPoint y: 26, distance: 161.2
click at [0, 26] on nav "Pausado Ver notificaciones xeGcrGpKQiNYdGEzEEbkBcj3 Alt s Atalhos rápidos Presi…" at bounding box center [371, 17] width 742 height 35
paste input "MqLFNKE9Pm4rZvkARKujx6xd"
type input "MqLFNKE9Pm4rZvkARKujx6xd"
click at [273, 13] on button "search-icon" at bounding box center [277, 18] width 22 height 15
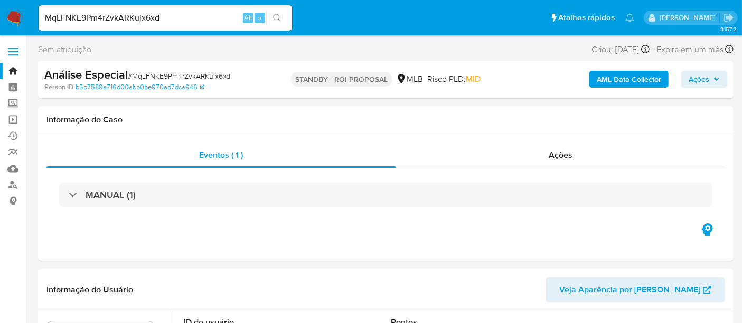
select select "10"
click at [570, 161] on div "Ações" at bounding box center [561, 155] width 330 height 25
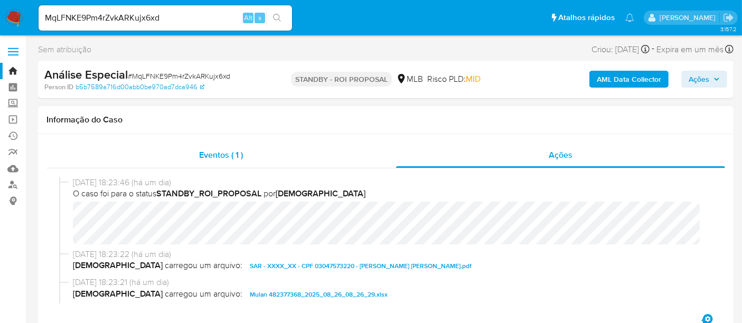
click at [217, 154] on span "Eventos ( 1 )" at bounding box center [221, 155] width 44 height 12
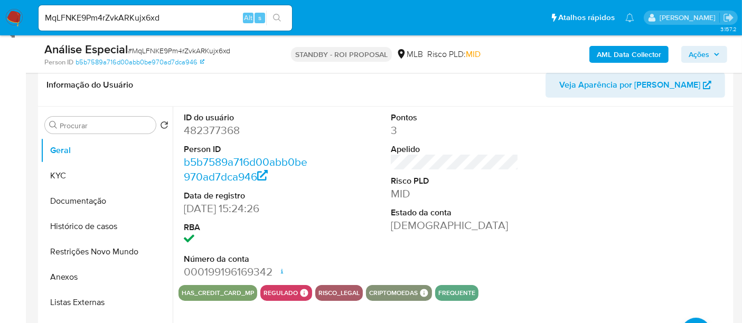
scroll to position [176, 0]
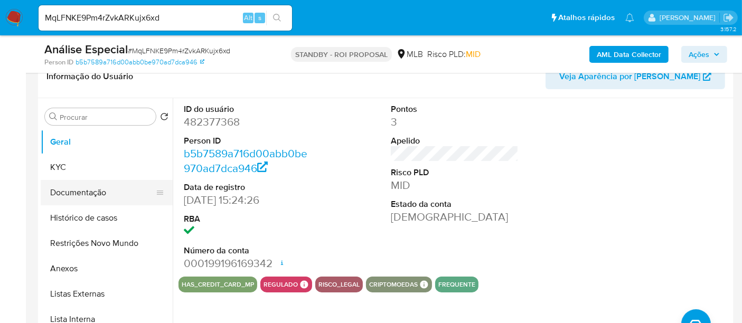
click at [74, 191] on button "Documentação" at bounding box center [103, 192] width 124 height 25
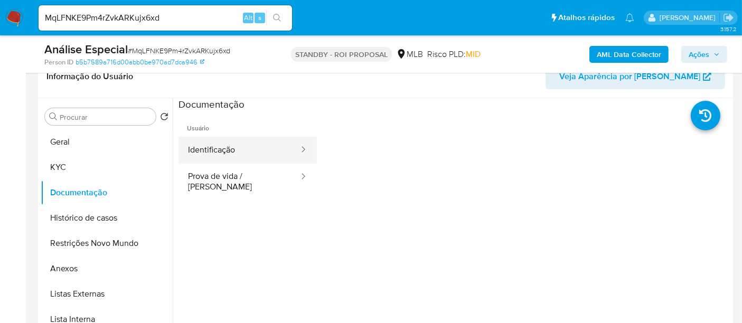
click at [233, 157] on button "Identificação" at bounding box center [238, 150] width 121 height 27
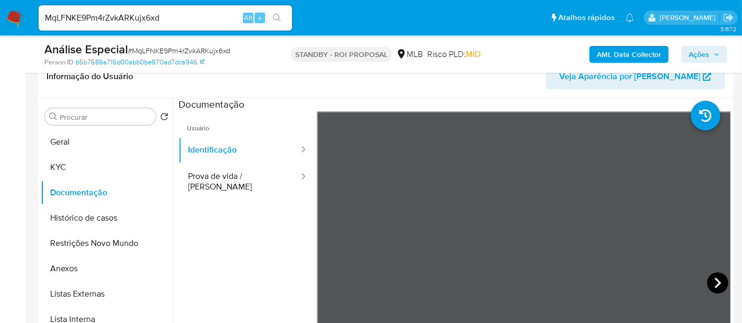
click at [714, 281] on icon at bounding box center [717, 282] width 21 height 21
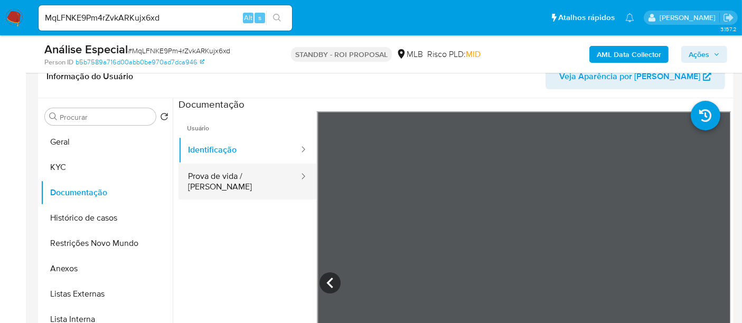
click at [234, 171] on button "Prova de vida / Selfie" at bounding box center [238, 182] width 121 height 36
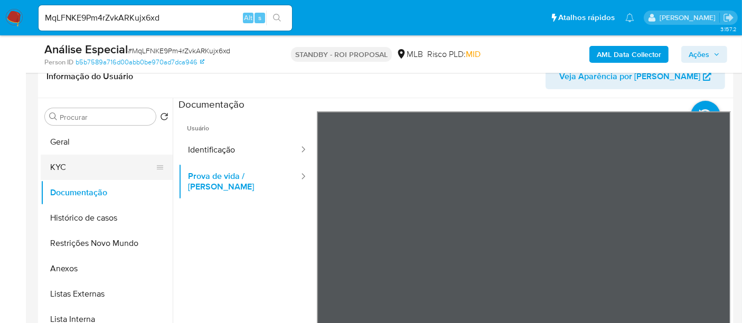
click at [85, 163] on button "KYC" at bounding box center [103, 167] width 124 height 25
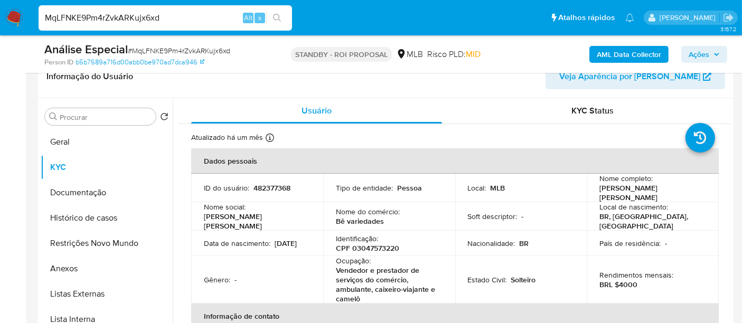
drag, startPoint x: 175, startPoint y: 16, endPoint x: 0, endPoint y: 29, distance: 175.2
click at [0, 29] on nav "Pausado Ver notificaciones MqLFNKE9Pm4rZvkARKujx6xd Alt s Atalhos rápidos Presi…" at bounding box center [371, 17] width 742 height 35
paste input "c2n9d9VRWcAqfS1t9WYuXRWs"
type input "c2n9d9VRWcAqfS1t9WYuXRWs"
click at [272, 14] on button "search-icon" at bounding box center [277, 18] width 22 height 15
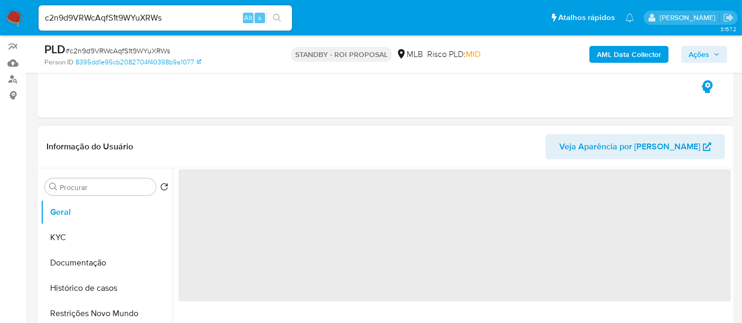
scroll to position [117, 0]
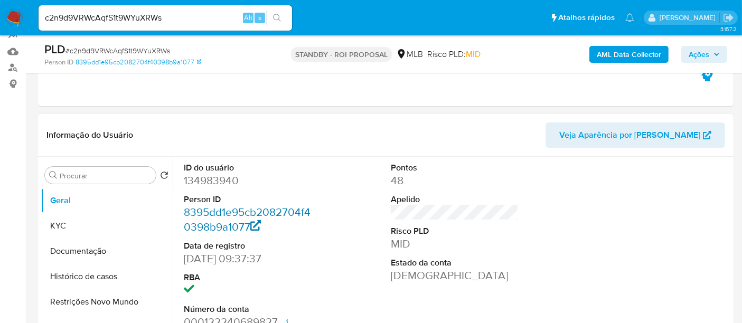
select select "10"
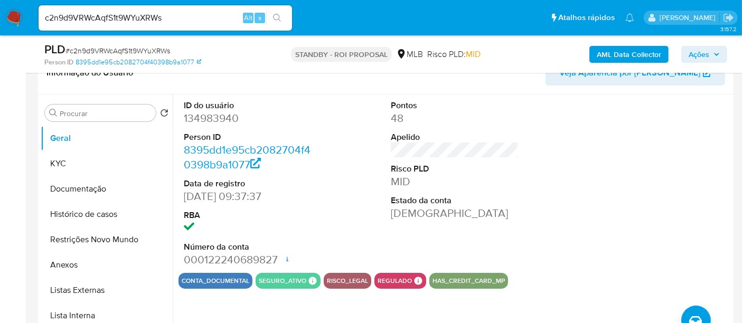
scroll to position [234, 0]
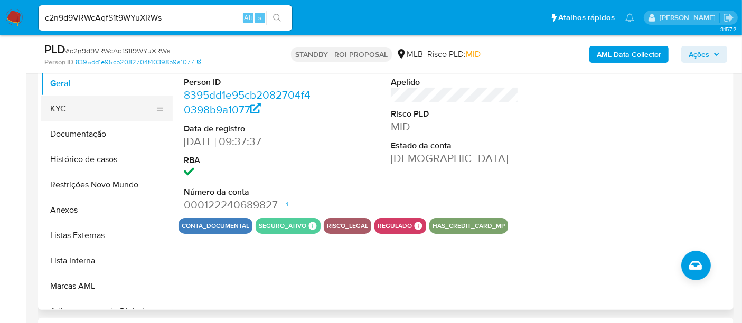
click at [62, 110] on button "KYC" at bounding box center [103, 108] width 124 height 25
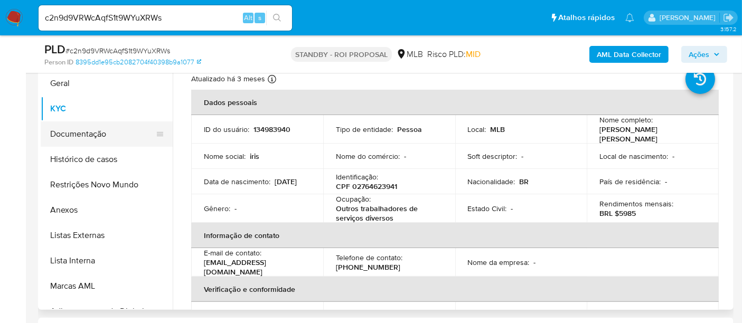
click at [81, 134] on button "Documentação" at bounding box center [103, 133] width 124 height 25
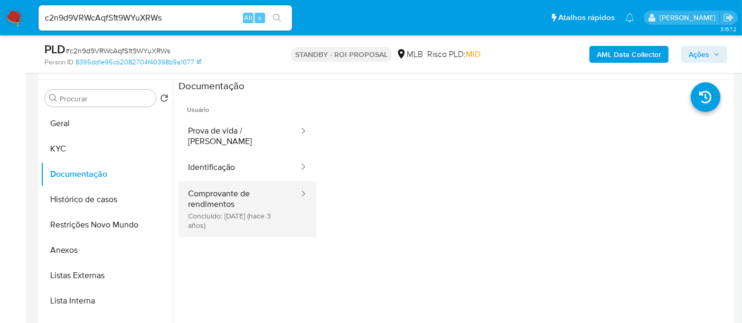
scroll to position [176, 0]
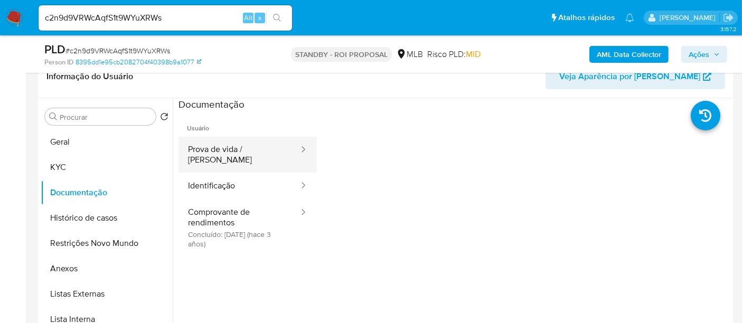
click at [240, 149] on button "Prova de vida / Selfie" at bounding box center [238, 155] width 121 height 36
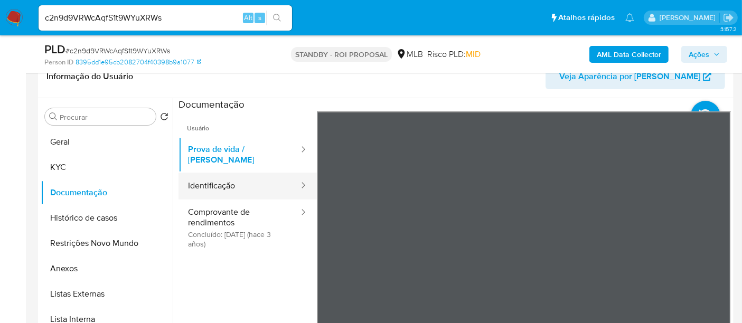
click at [215, 174] on button "Identificação" at bounding box center [238, 186] width 121 height 27
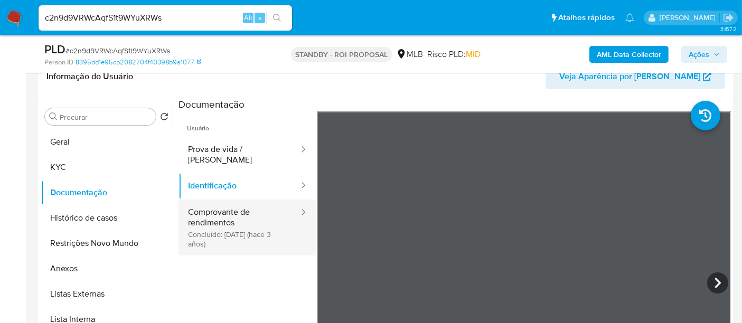
drag, startPoint x: 223, startPoint y: 204, endPoint x: 250, endPoint y: 204, distance: 26.9
click at [222, 204] on button "Comprovante de rendimentos Concluído: 13/09/2022 (hace 3 años)" at bounding box center [238, 228] width 121 height 56
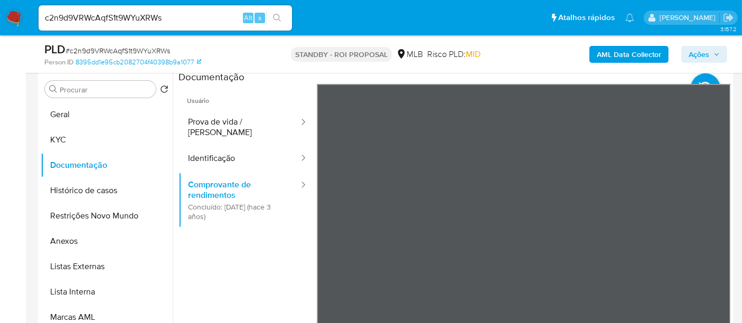
scroll to position [210, 0]
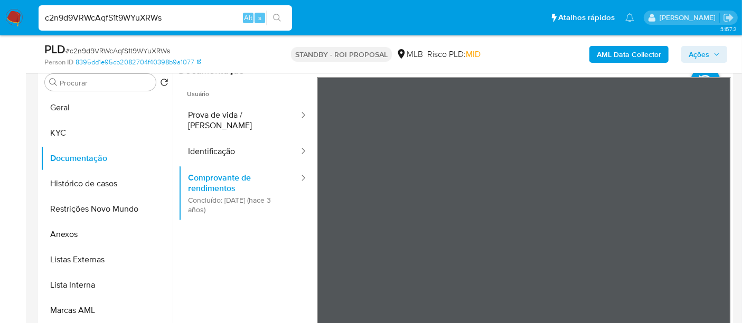
drag, startPoint x: 176, startPoint y: 20, endPoint x: 0, endPoint y: 14, distance: 175.9
click at [0, 14] on nav "Pausado Ver notificaciones c2n9d9VRWcAqfS1t9WYuXRWs Alt s Atalhos rápidos Presi…" at bounding box center [371, 17] width 742 height 35
paste input "5nShdxsbrICVk3hz3O2AA0sV"
type input "5nShdxsbrICVk3hz3O2AA0sV"
click at [281, 17] on button "search-icon" at bounding box center [277, 18] width 22 height 15
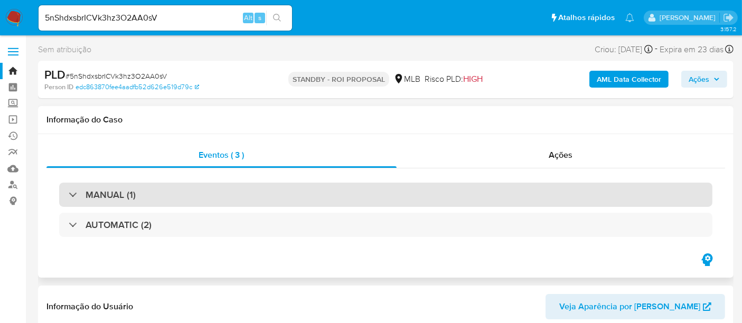
select select "10"
click at [174, 195] on div "MANUAL (1)" at bounding box center [385, 195] width 653 height 24
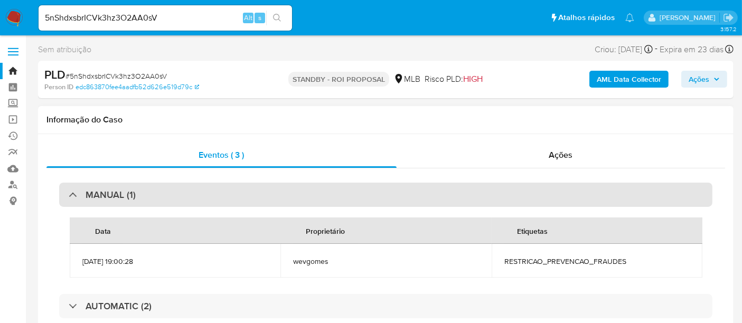
click at [221, 197] on div "MANUAL (1)" at bounding box center [385, 195] width 653 height 24
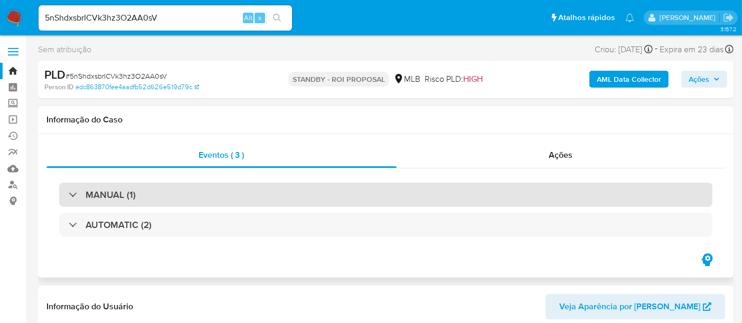
click at [224, 197] on div "MANUAL (1)" at bounding box center [385, 195] width 653 height 24
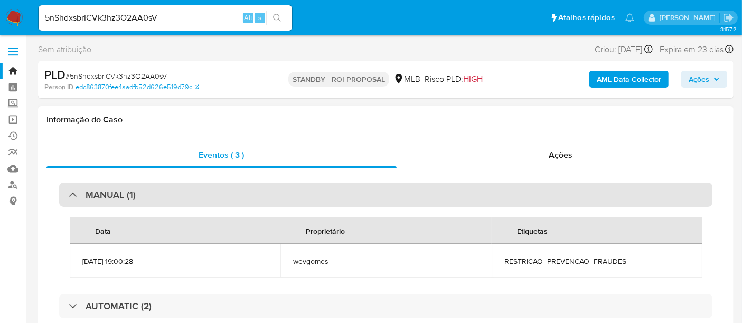
drag, startPoint x: 226, startPoint y: 196, endPoint x: 235, endPoint y: 196, distance: 9.0
click at [228, 196] on div "MANUAL (1)" at bounding box center [385, 195] width 653 height 24
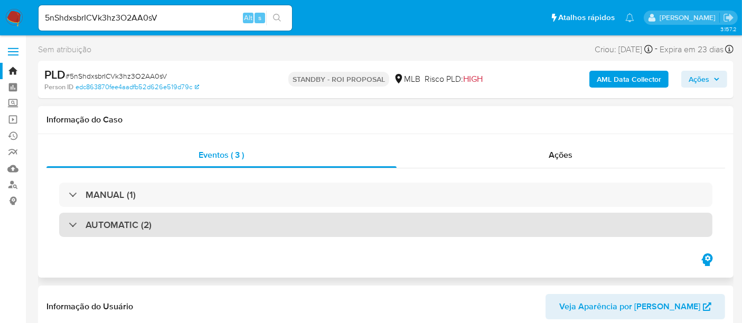
click at [241, 224] on div "AUTOMATIC (2)" at bounding box center [385, 225] width 653 height 24
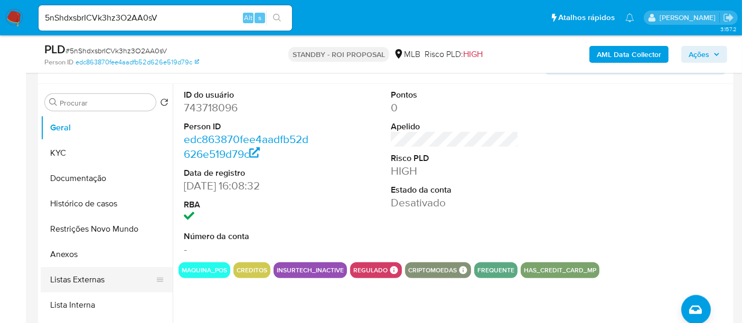
scroll to position [763, 0]
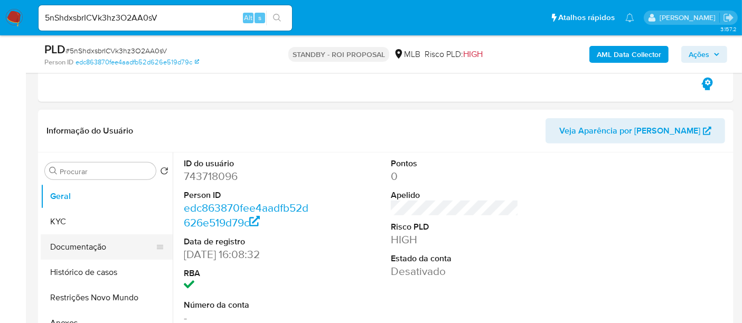
drag, startPoint x: 62, startPoint y: 222, endPoint x: 68, endPoint y: 222, distance: 5.8
click at [62, 222] on button "KYC" at bounding box center [107, 221] width 132 height 25
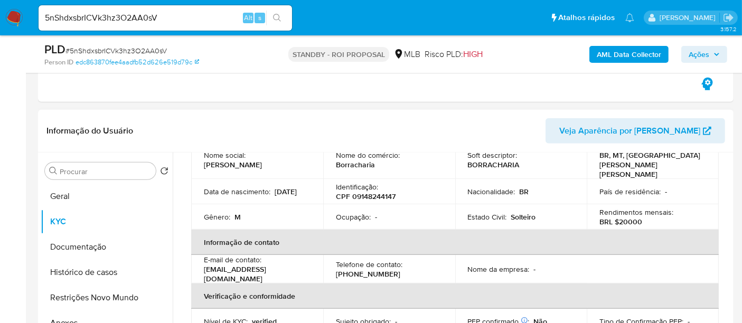
scroll to position [117, 0]
click at [81, 248] on button "Documentação" at bounding box center [103, 246] width 124 height 25
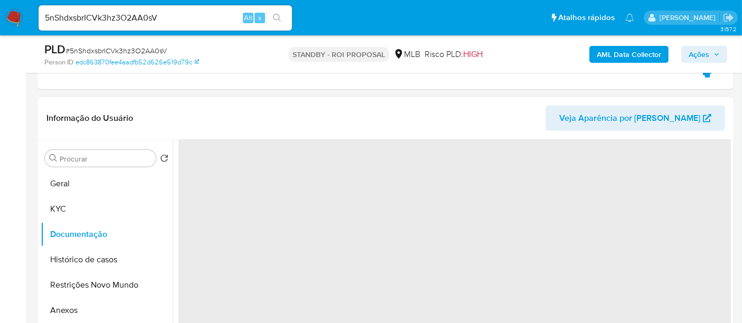
scroll to position [0, 0]
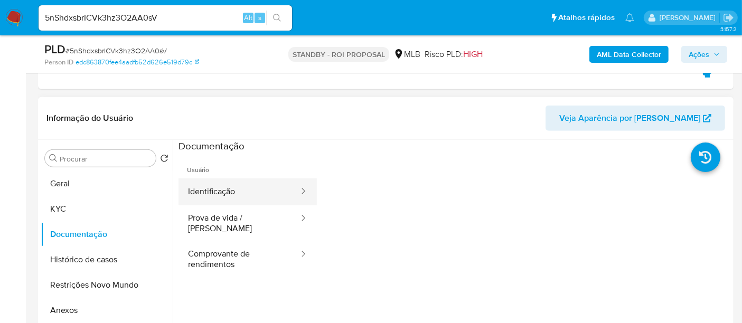
click at [225, 194] on button "Identificação" at bounding box center [238, 191] width 121 height 27
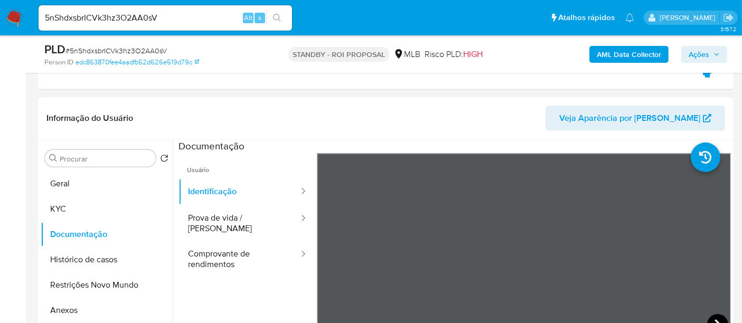
click at [712, 315] on icon at bounding box center [717, 324] width 21 height 21
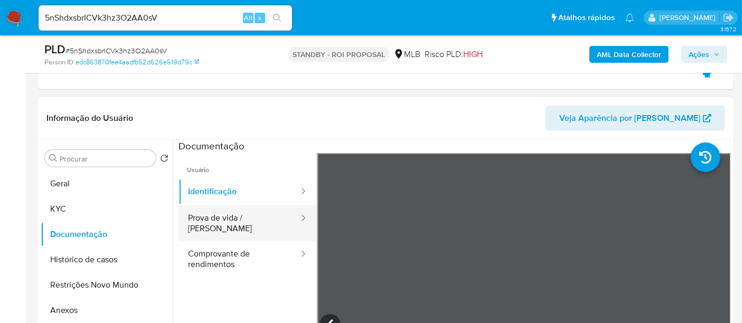
click at [213, 218] on button "Prova de vida / Selfie" at bounding box center [238, 223] width 121 height 36
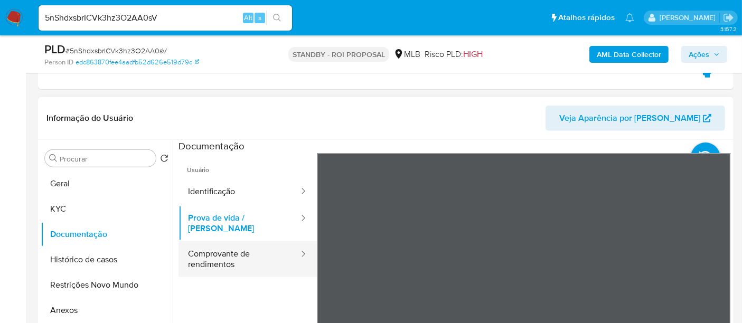
click at [227, 243] on button "Comprovante de rendimentos" at bounding box center [238, 259] width 121 height 36
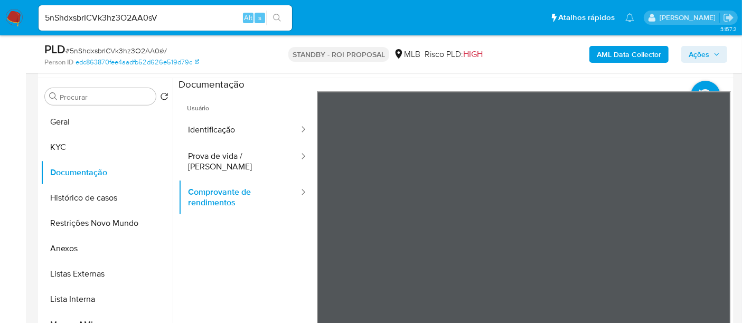
scroll to position [848, 0]
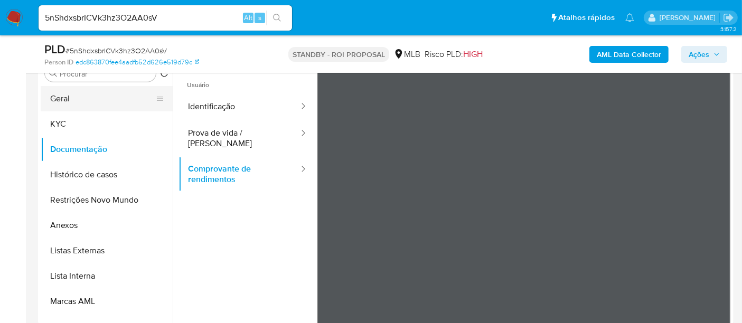
click at [77, 100] on button "Geral" at bounding box center [103, 98] width 124 height 25
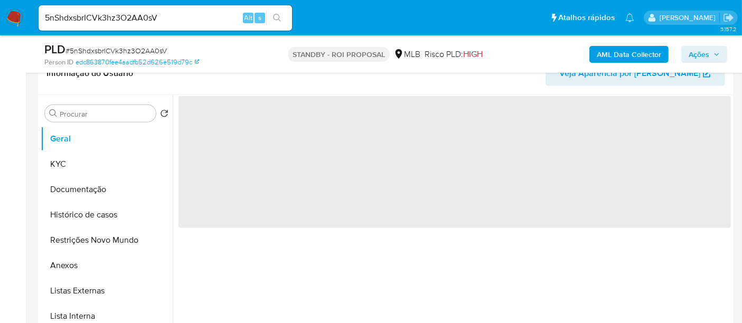
scroll to position [789, 0]
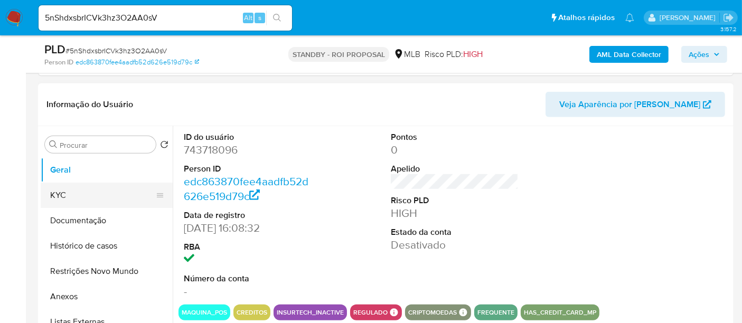
click at [67, 192] on button "KYC" at bounding box center [103, 195] width 124 height 25
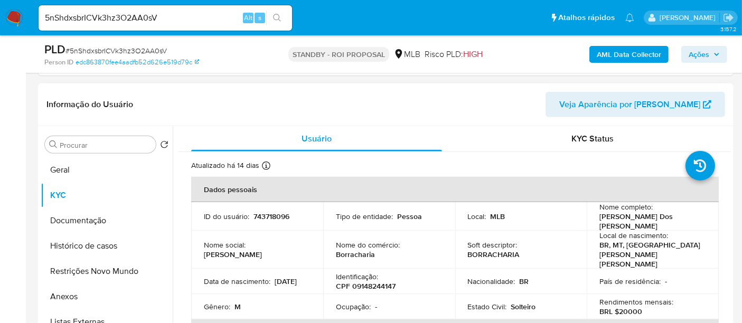
drag, startPoint x: 202, startPoint y: 272, endPoint x: 288, endPoint y: 268, distance: 86.7
click at [288, 269] on td "Data de nascimento : 29/04/2002" at bounding box center [257, 281] width 132 height 25
copy p "29/04/2002"
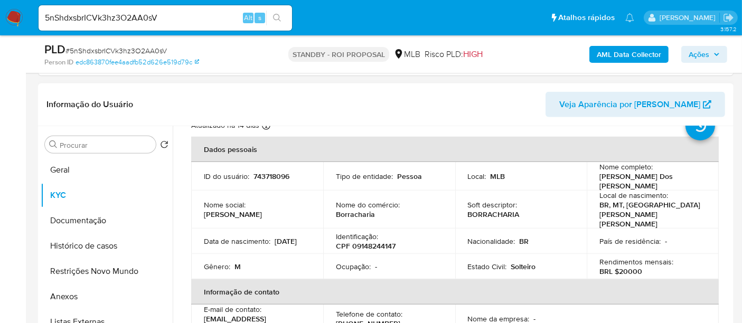
scroll to position [59, 0]
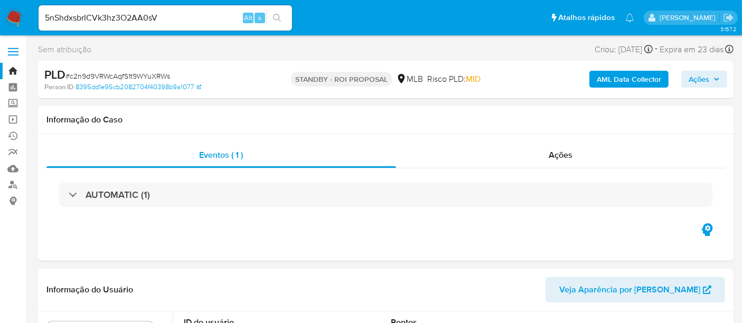
select select "10"
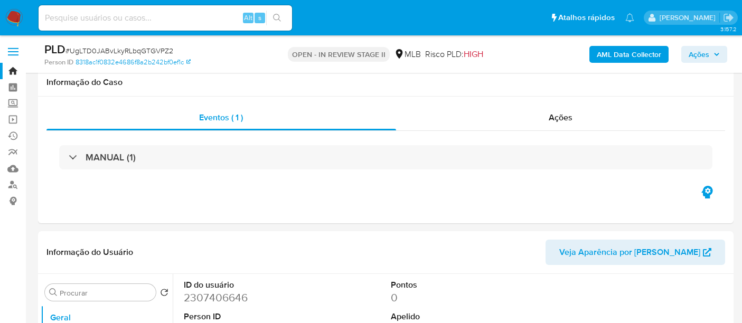
select select "10"
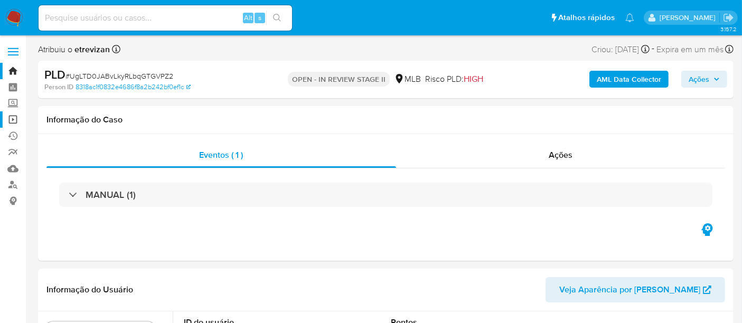
click at [11, 117] on link "Operações em massa" at bounding box center [63, 119] width 126 height 16
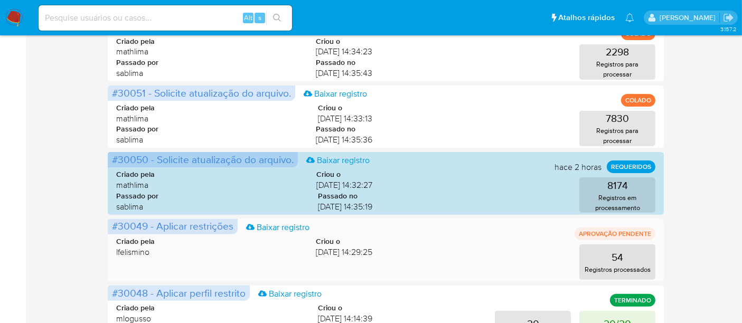
scroll to position [352, 0]
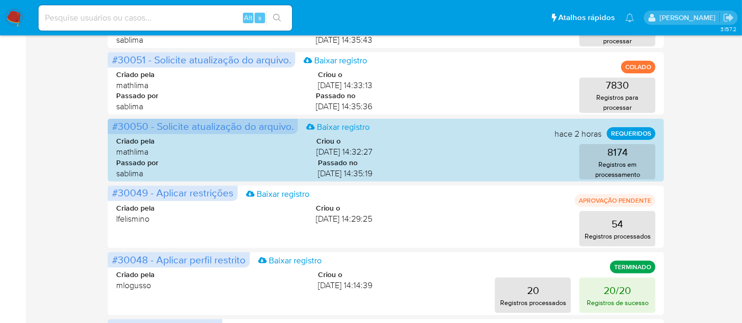
drag, startPoint x: 12, startPoint y: 15, endPoint x: 17, endPoint y: 18, distance: 6.4
click at [12, 15] on img at bounding box center [14, 18] width 18 height 18
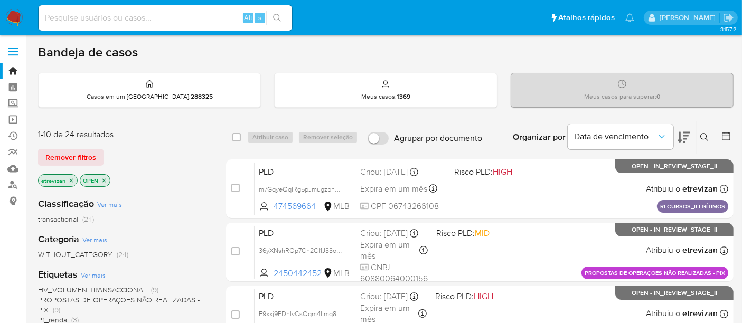
click at [70, 177] on icon "close-filter" at bounding box center [71, 180] width 6 height 6
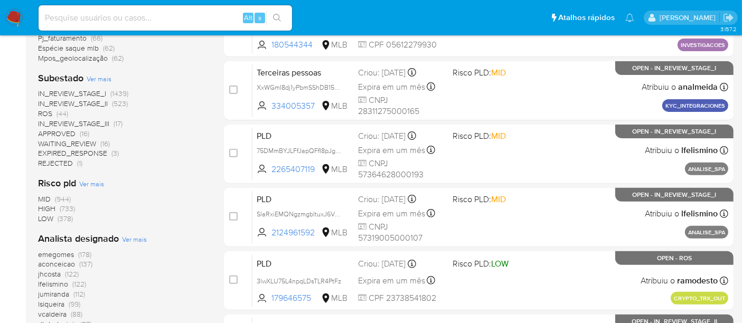
scroll to position [410, 0]
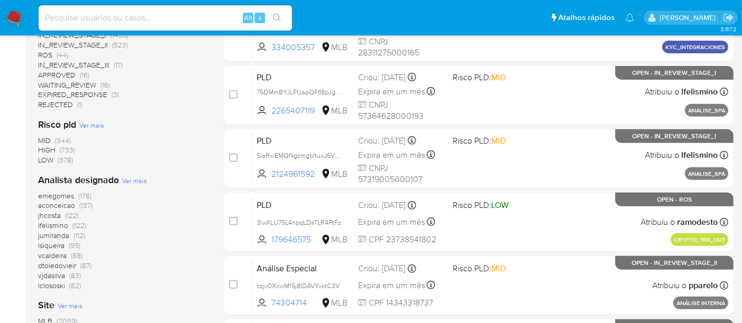
click at [64, 159] on span "(378)" at bounding box center [65, 160] width 15 height 11
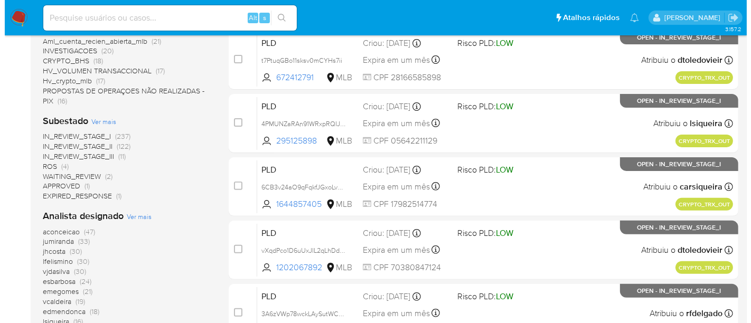
scroll to position [361, 0]
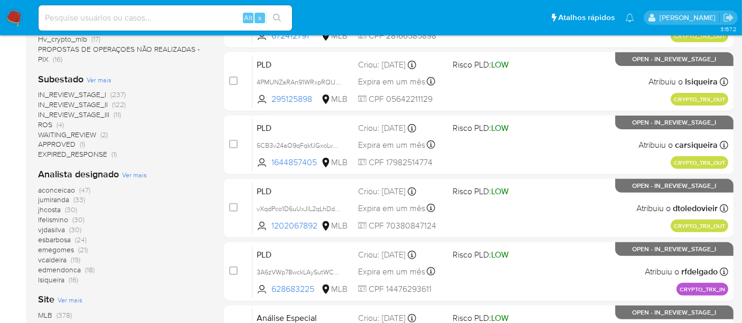
click at [131, 174] on span "Ver mais" at bounding box center [134, 175] width 25 height 10
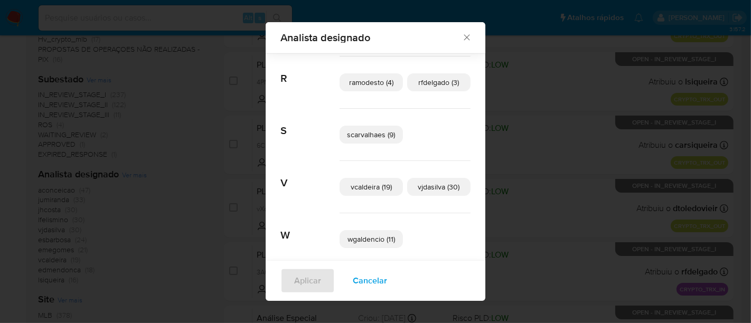
scroll to position [493, 0]
click at [366, 131] on span "scarvalhaes (9)" at bounding box center [371, 133] width 48 height 11
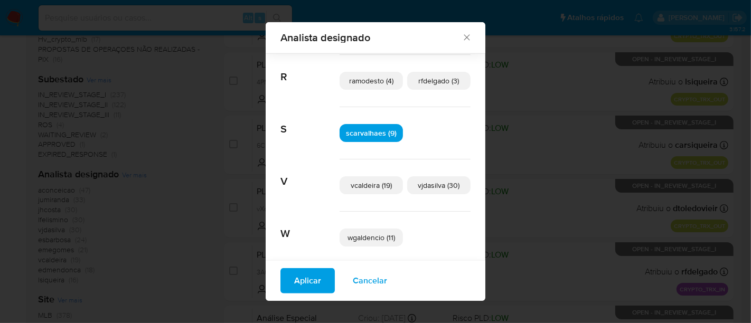
click at [300, 280] on span "Aplicar" at bounding box center [307, 280] width 27 height 23
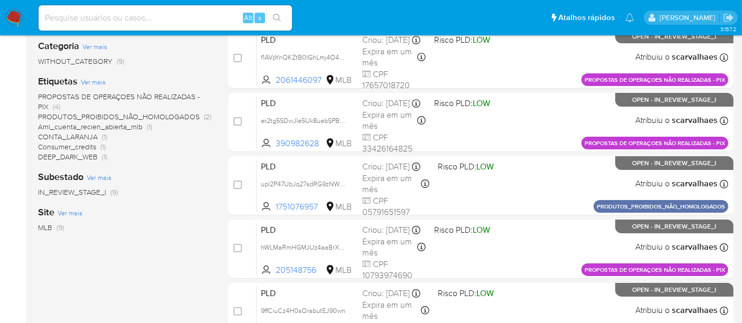
scroll to position [195, 0]
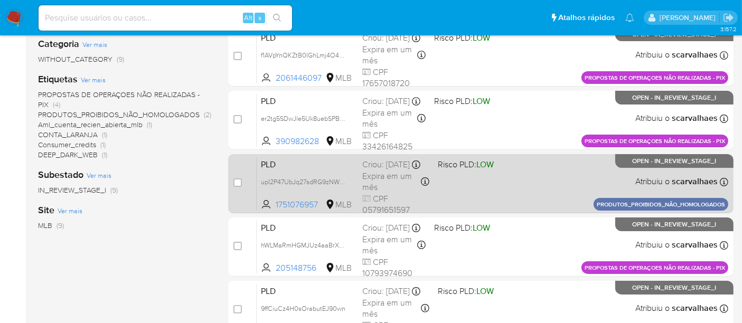
click at [529, 177] on div "PLD upI2P47UbJq27sdRG9zNWEGC 1751076957 MLB Risco PLD: LOW Criou: 14/08/2025 Cr…" at bounding box center [493, 183] width 472 height 53
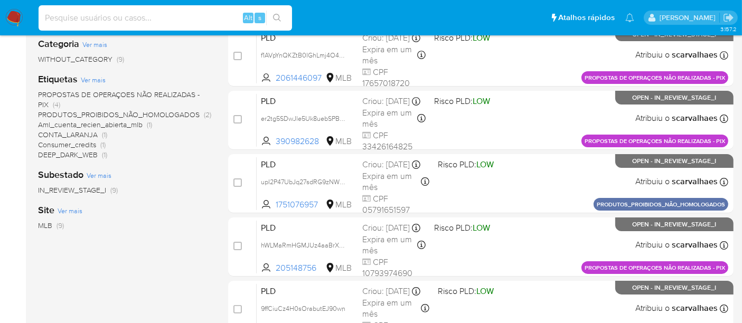
click at [135, 15] on input at bounding box center [165, 18] width 253 height 14
paste input "upI2P47UbJq27sdRG9zNWEGC"
type input "upI2P47UbJq27sdRG9zNWEGC"
click at [277, 16] on icon "search-icon" at bounding box center [277, 18] width 8 height 8
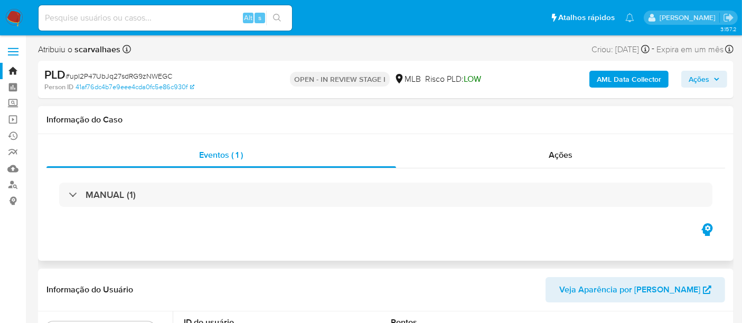
select select "10"
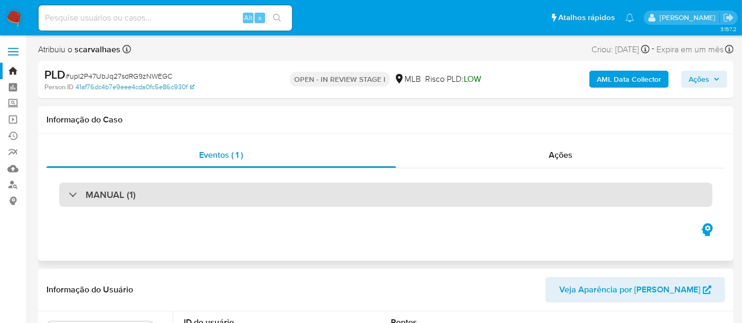
click at [164, 192] on div "MANUAL (1)" at bounding box center [385, 195] width 653 height 24
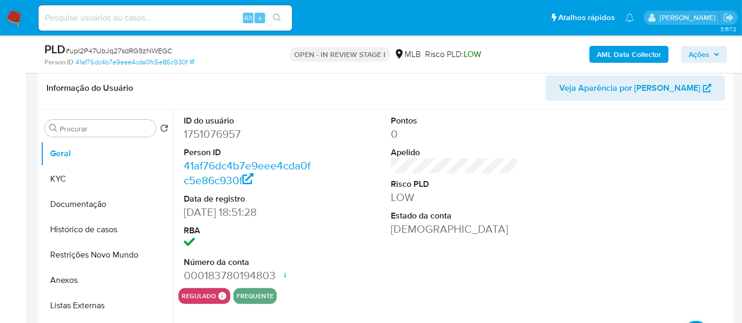
scroll to position [234, 0]
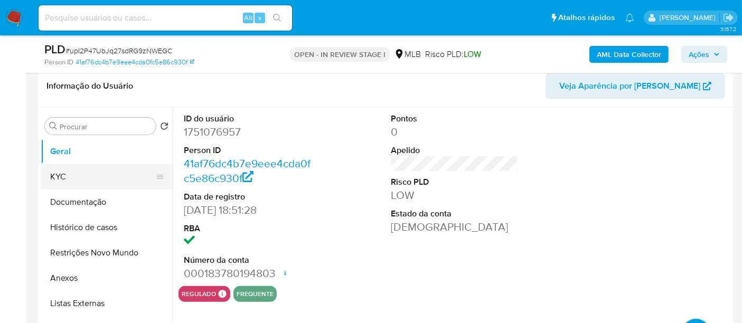
click at [57, 173] on button "KYC" at bounding box center [103, 176] width 124 height 25
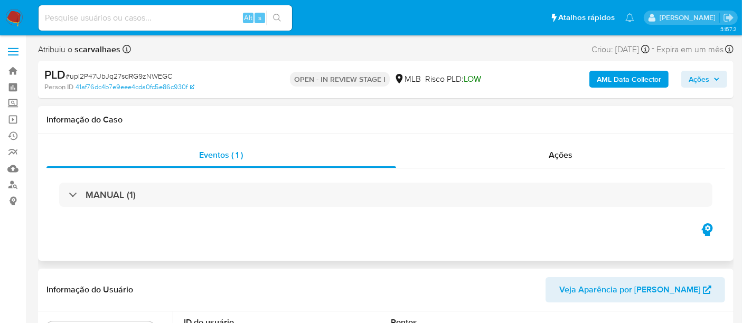
select select "10"
drag, startPoint x: 71, startPoint y: 76, endPoint x: 171, endPoint y: 74, distance: 100.4
click at [171, 74] on span "# upI2P47UbJq27sdRG9zNWEGC" at bounding box center [118, 76] width 107 height 11
copy span "upI2P47UbJq27sdRG9zNWEGC"
drag, startPoint x: 182, startPoint y: 50, endPoint x: 168, endPoint y: 57, distance: 14.6
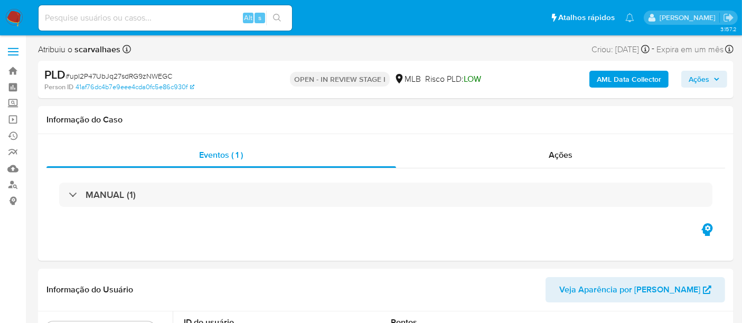
click at [182, 50] on div "Atribuiu o scarvalhaes Asignado el: [DATE] 11:56:16 Criou: [DATE] Criou: [DATE]…" at bounding box center [385, 51] width 695 height 18
drag, startPoint x: 71, startPoint y: 78, endPoint x: 170, endPoint y: 76, distance: 99.3
click at [170, 76] on span "# upI2P47UbJq27sdRG9zNWEGC" at bounding box center [118, 76] width 107 height 11
copy span "upI2P47UbJq27sdRG9zNWEGC"
click at [17, 17] on img at bounding box center [14, 18] width 18 height 18
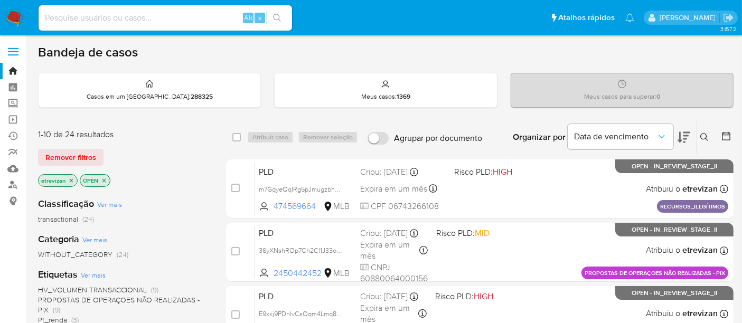
click at [68, 178] on icon "close-filter" at bounding box center [71, 180] width 6 height 6
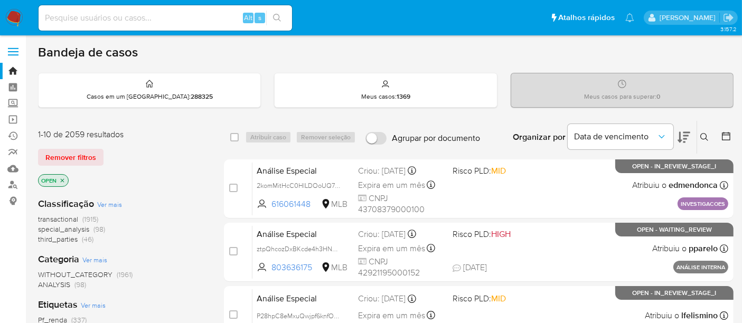
click at [702, 134] on icon at bounding box center [704, 137] width 8 height 8
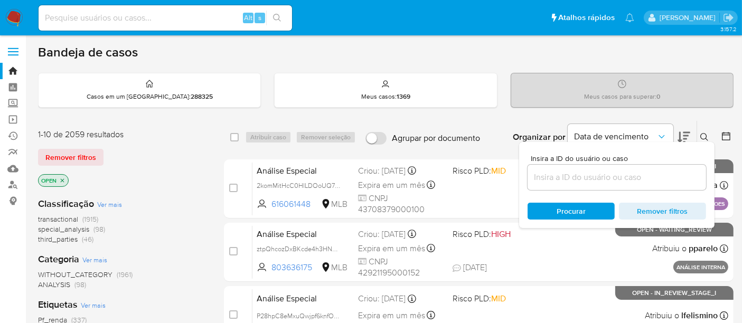
click at [551, 177] on input at bounding box center [617, 178] width 178 height 14
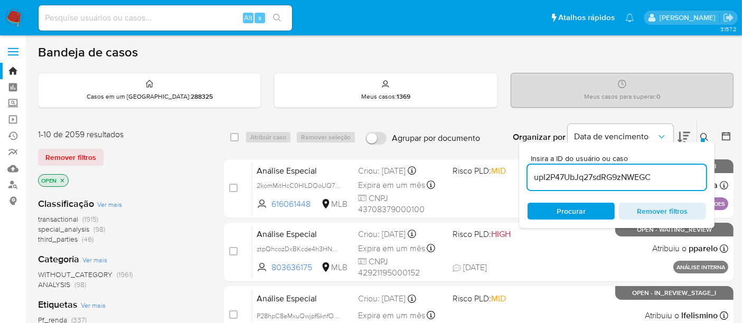
type input "upI2P47UbJq27sdRG9zNWEGC"
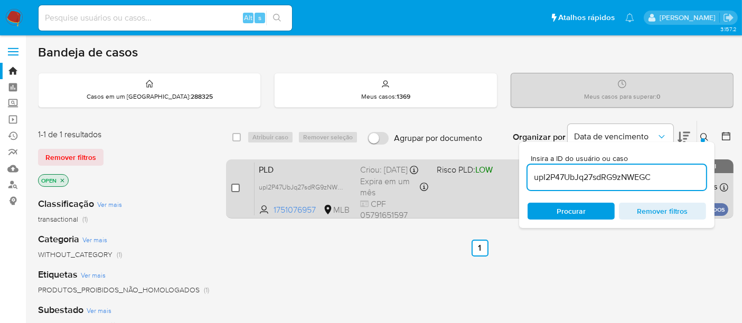
click at [233, 187] on input "checkbox" at bounding box center [235, 188] width 8 height 8
checkbox input "true"
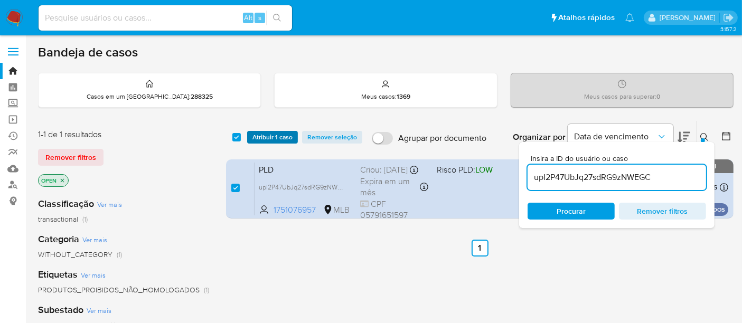
click at [269, 135] on span "Atribuir 1 caso" at bounding box center [272, 137] width 40 height 11
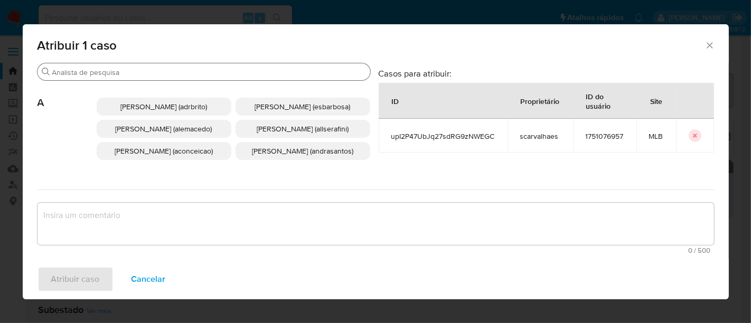
click at [143, 73] on input "Procurar" at bounding box center [209, 73] width 314 height 10
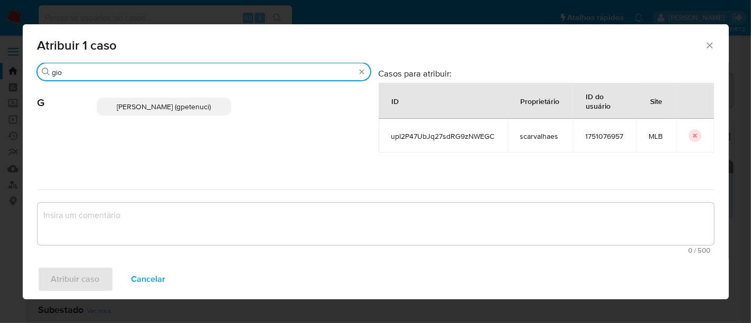
type input "gio"
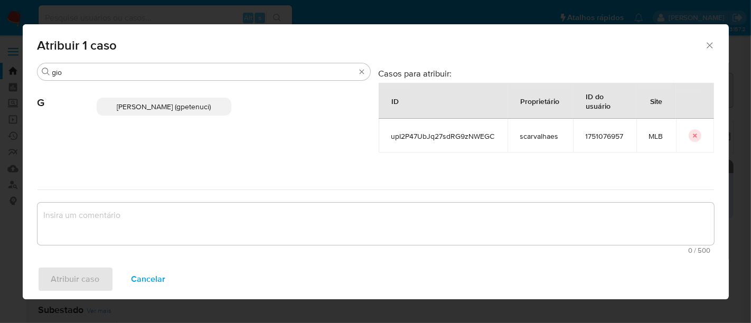
click at [166, 103] on span "Giovanna Petenuci Freitas (gpetenuci)" at bounding box center [164, 106] width 94 height 11
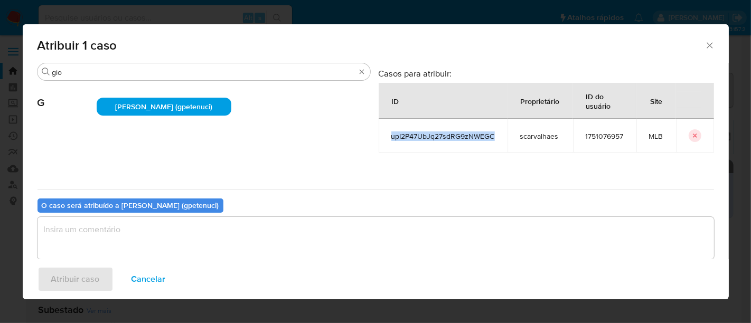
drag, startPoint x: 383, startPoint y: 136, endPoint x: 486, endPoint y: 138, distance: 103.0
click at [486, 138] on td "upI2P47UbJq27sdRG9zNWEGC" at bounding box center [443, 136] width 129 height 34
copy span "upI2P47UbJq27sdRG9zNWEGC"
click at [64, 230] on textarea "assign-modal" at bounding box center [375, 238] width 676 height 42
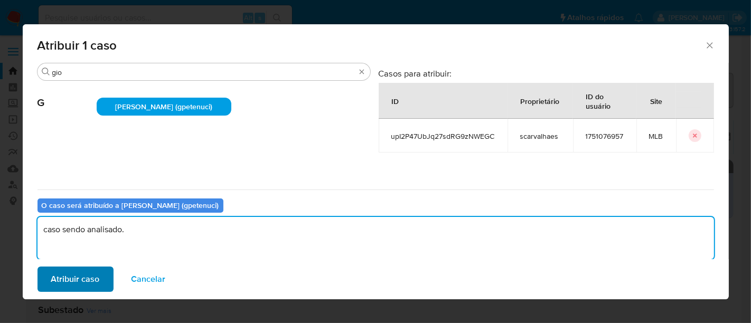
type textarea "caso sendo analisado."
click at [82, 284] on span "Atribuir caso" at bounding box center [75, 279] width 49 height 23
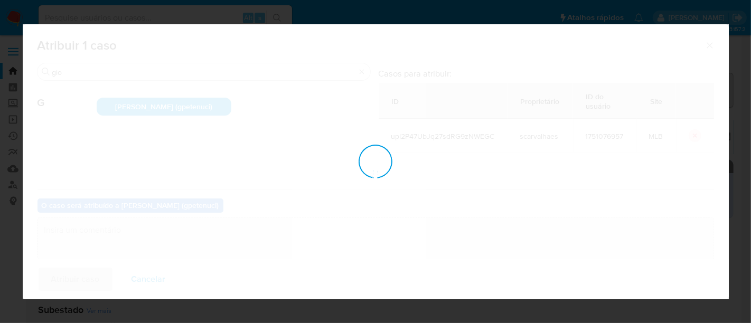
checkbox input "false"
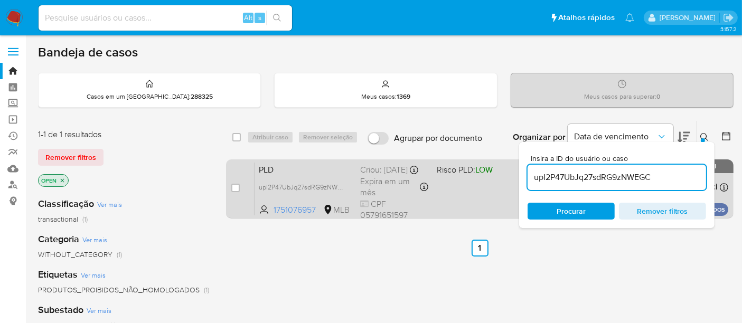
click at [467, 192] on div "PLD upI2P47UbJq27sdRG9zNWEGC 1751076957 MLB Risco PLD: LOW Criou: 14/08/2025 Cr…" at bounding box center [492, 188] width 474 height 53
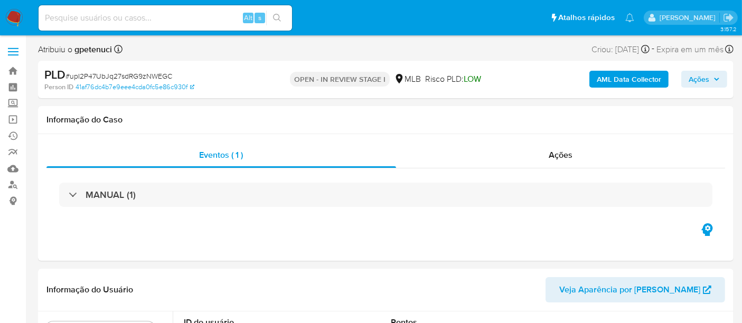
select select "10"
drag, startPoint x: 13, startPoint y: 17, endPoint x: 29, endPoint y: 21, distance: 16.3
click at [13, 17] on img at bounding box center [14, 18] width 18 height 18
select select "10"
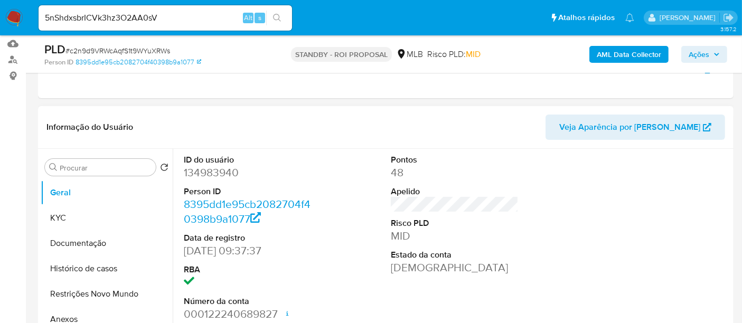
scroll to position [176, 0]
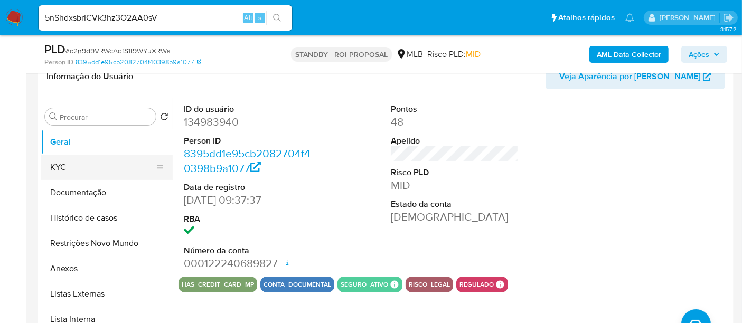
click at [70, 167] on button "KYC" at bounding box center [103, 167] width 124 height 25
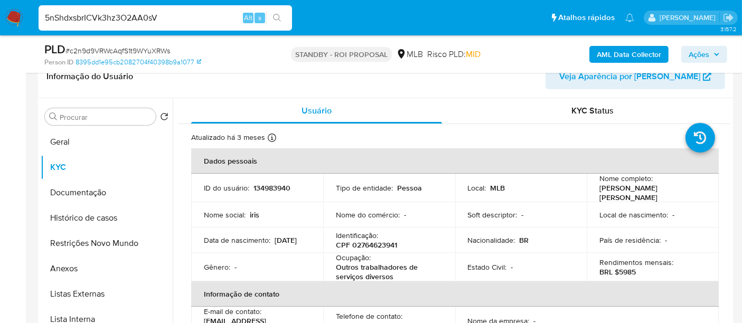
drag, startPoint x: 182, startPoint y: 19, endPoint x: 0, endPoint y: 22, distance: 182.2
click at [0, 22] on nav "Pausado Ver notificaciones 5nShdxsbrICVk3hz3O2AA0sV Alt s Atalhos rápidos Presi…" at bounding box center [371, 17] width 742 height 35
paste input "I81tfXmeLOaS8skEiEPL88Bb"
type input "I81tfXmeLOaS8skEiEPL88Bb"
click at [276, 17] on icon "search-icon" at bounding box center [277, 18] width 8 height 8
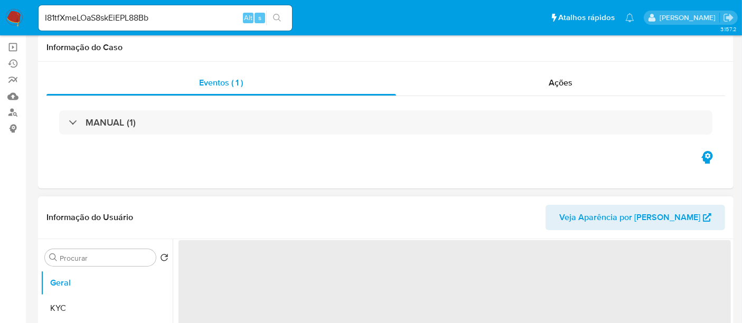
scroll to position [117, 0]
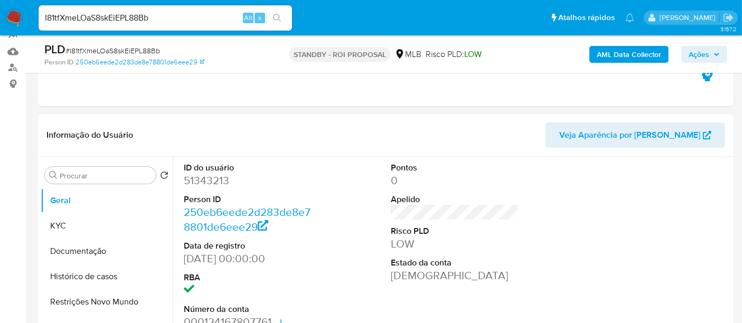
select select "10"
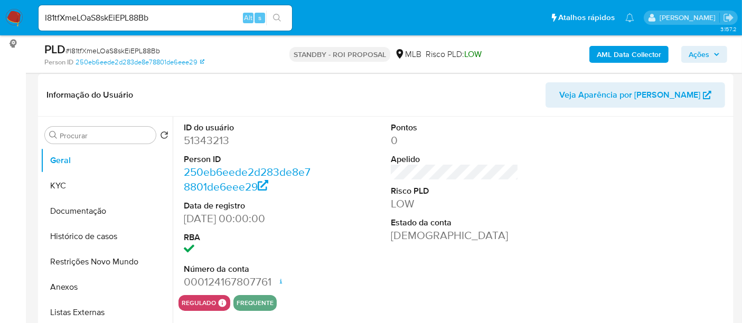
scroll to position [176, 0]
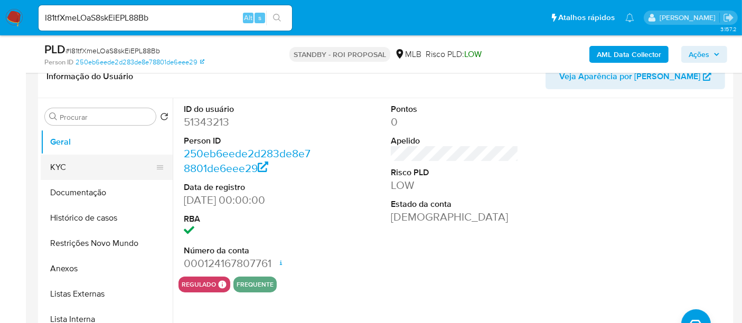
click at [61, 162] on button "KYC" at bounding box center [103, 167] width 124 height 25
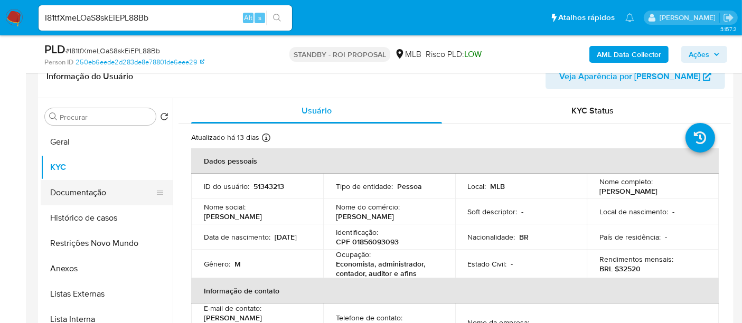
click at [60, 195] on button "Documentação" at bounding box center [103, 192] width 124 height 25
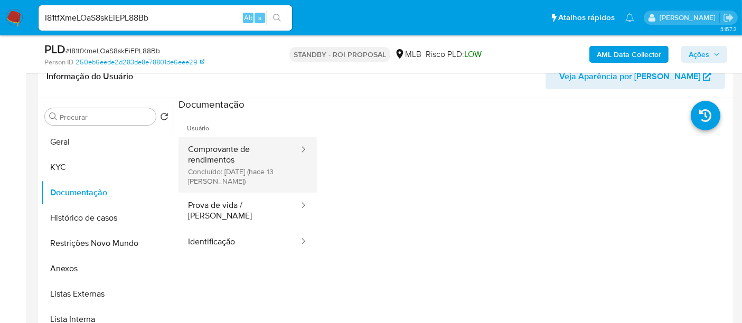
click at [228, 153] on button "Comprovante de rendimentos Concluído: 20/08/2025 (hace 13 días)" at bounding box center [238, 165] width 121 height 56
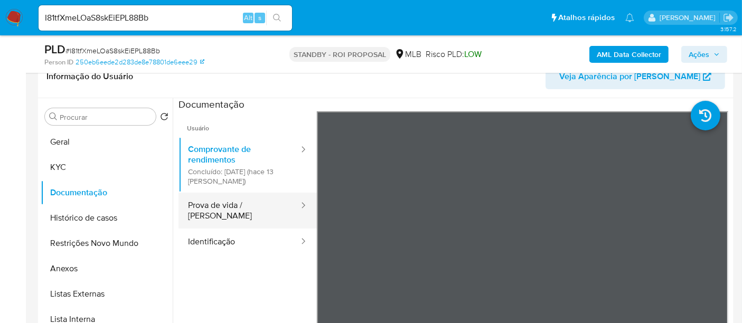
click at [238, 206] on button "Prova de vida / Selfie" at bounding box center [238, 211] width 121 height 36
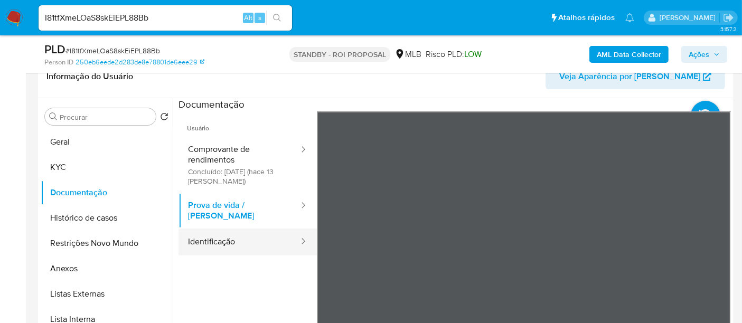
click at [209, 231] on button "Identificação" at bounding box center [238, 242] width 121 height 27
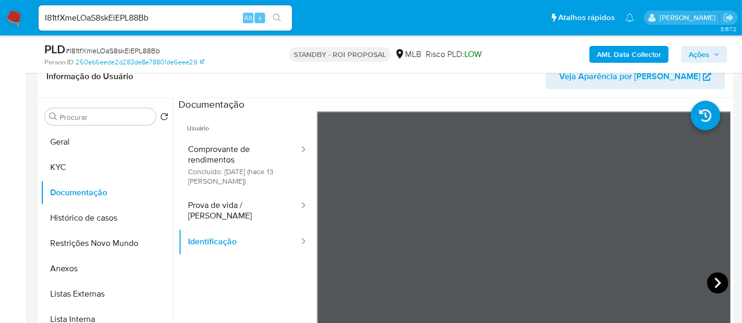
click at [708, 278] on icon at bounding box center [717, 282] width 21 height 21
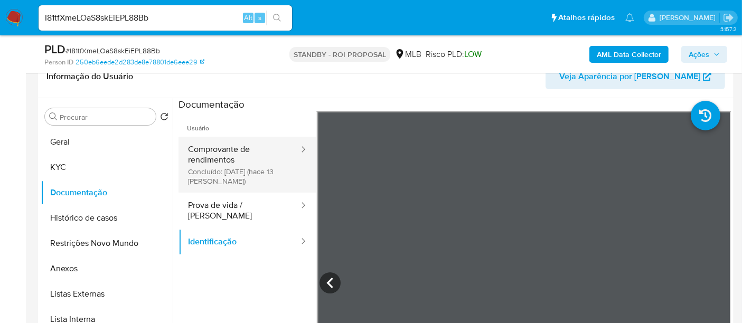
drag, startPoint x: 215, startPoint y: 152, endPoint x: 242, endPoint y: 155, distance: 27.1
click at [215, 152] on button "Comprovante de rendimentos Concluído: 20/08/2025 (hace 13 días)" at bounding box center [238, 165] width 121 height 56
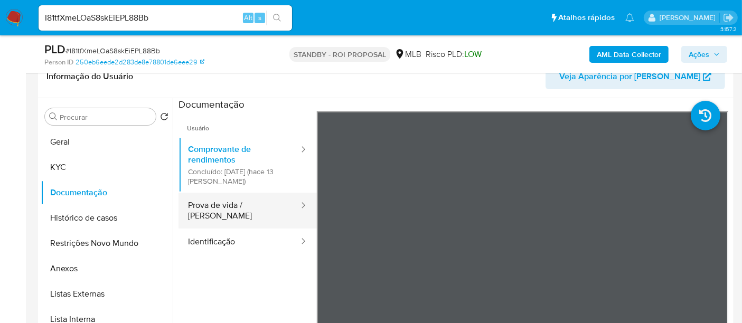
click at [223, 204] on button "Prova de vida / Selfie" at bounding box center [238, 211] width 121 height 36
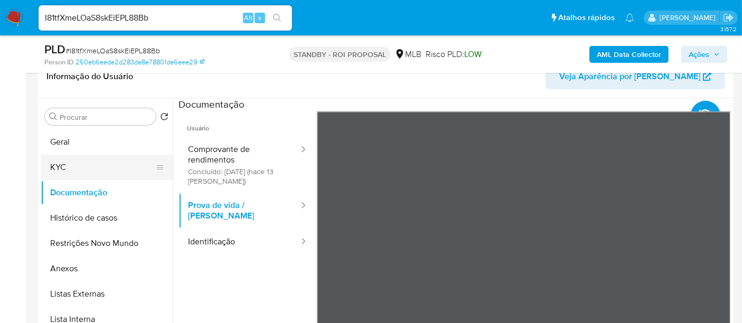
click at [55, 164] on button "KYC" at bounding box center [103, 167] width 124 height 25
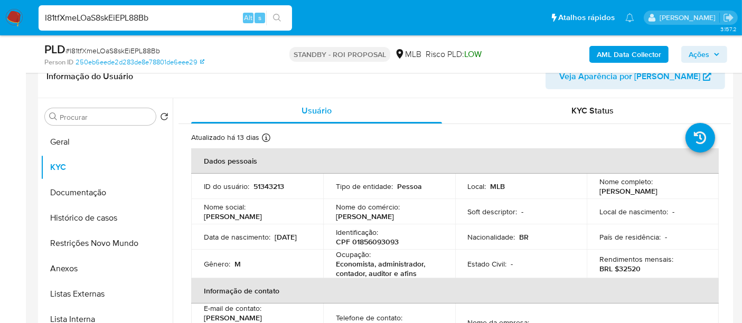
drag, startPoint x: 165, startPoint y: 17, endPoint x: 0, endPoint y: 12, distance: 165.4
click at [0, 12] on nav "Pausado Ver notificaciones I81tfXmeLOaS8skEiEPL88Bb Alt s Atalhos rápidos Presi…" at bounding box center [371, 17] width 742 height 35
paste input "nG6Ls55TQNpouxKKipjBNZbc"
type input "nG6Ls55TQNpouxKKipjBNZbc"
click at [277, 14] on icon "search-icon" at bounding box center [277, 18] width 8 height 8
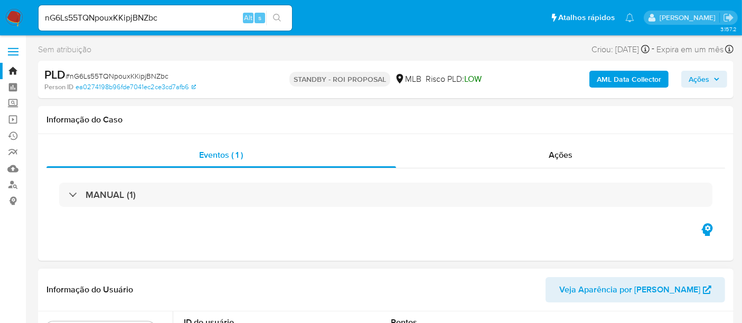
select select "10"
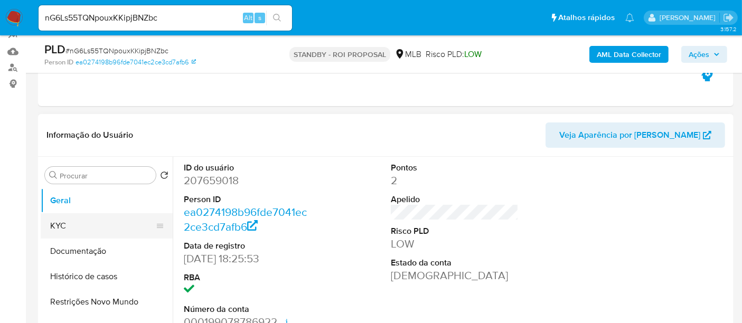
click at [68, 228] on button "KYC" at bounding box center [103, 225] width 124 height 25
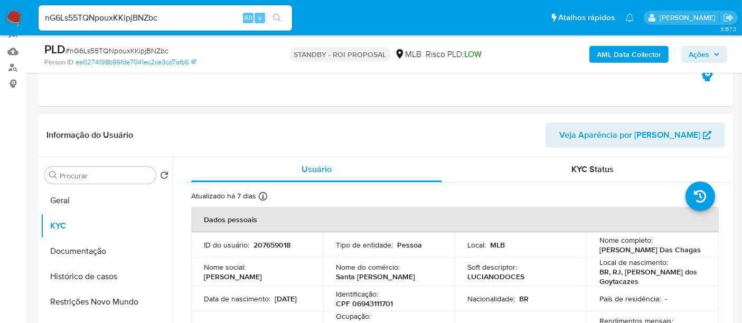
scroll to position [59, 0]
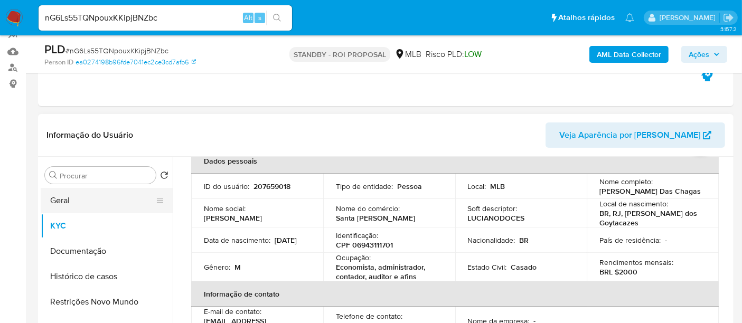
click at [65, 200] on button "Geral" at bounding box center [103, 200] width 124 height 25
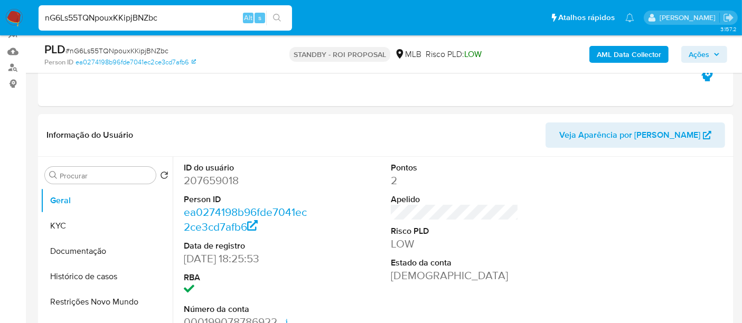
drag, startPoint x: 182, startPoint y: 18, endPoint x: 0, endPoint y: -7, distance: 183.9
paste input "rn86P7lm1jA6GZTSMiR5lb9R"
type input "rn86P7lm1jA6GZTSMiR5lb9R"
click at [279, 14] on icon "search-icon" at bounding box center [277, 18] width 8 height 8
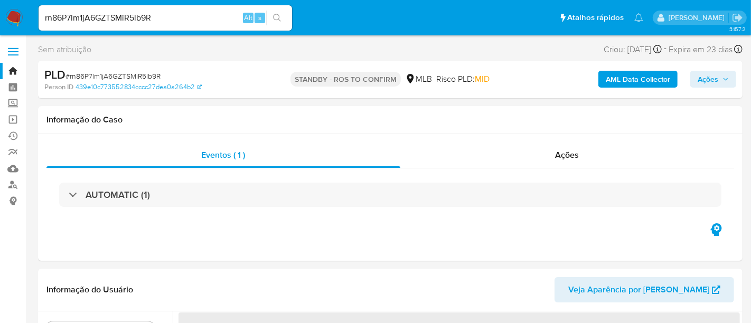
select select "10"
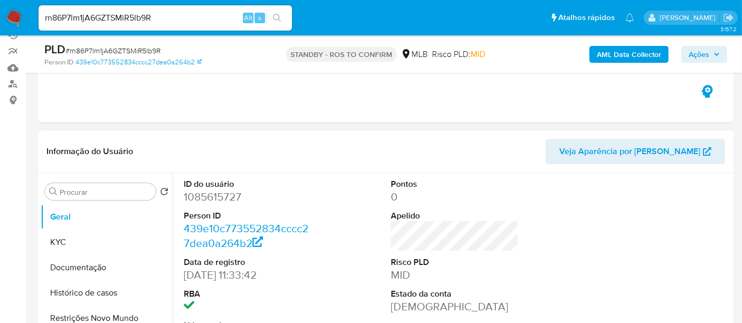
scroll to position [176, 0]
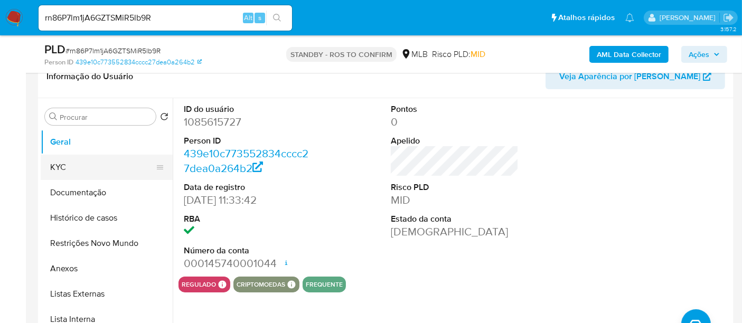
click at [61, 170] on button "KYC" at bounding box center [103, 167] width 124 height 25
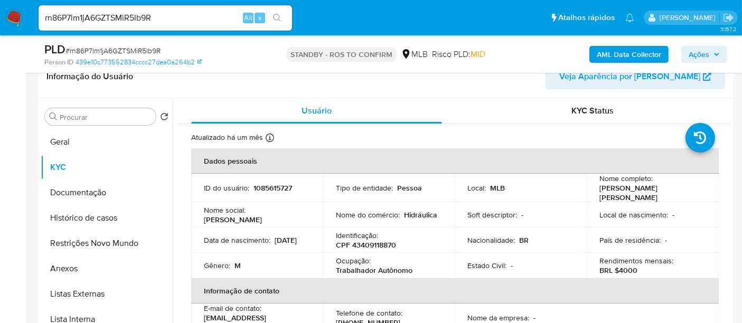
drag, startPoint x: 203, startPoint y: 243, endPoint x: 247, endPoint y: 243, distance: 43.8
click at [247, 243] on td "Data de nascimento : 08/11/2003" at bounding box center [257, 240] width 132 height 25
copy p "08/11/2003"
click at [78, 194] on button "Documentação" at bounding box center [103, 192] width 124 height 25
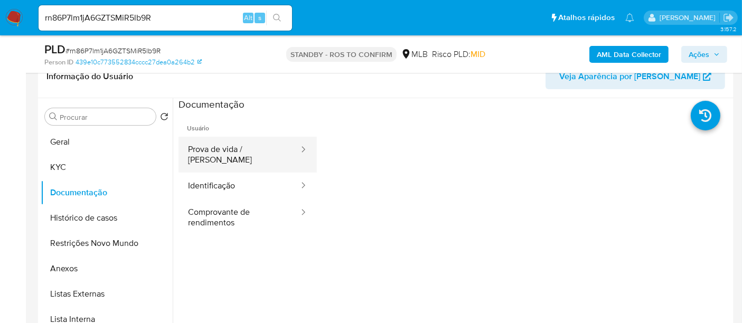
click at [259, 150] on button "Prova de vida / Selfie" at bounding box center [238, 155] width 121 height 36
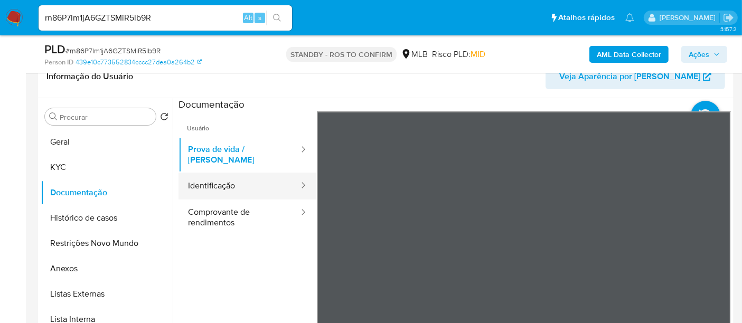
click at [206, 174] on button "Identificação" at bounding box center [238, 186] width 121 height 27
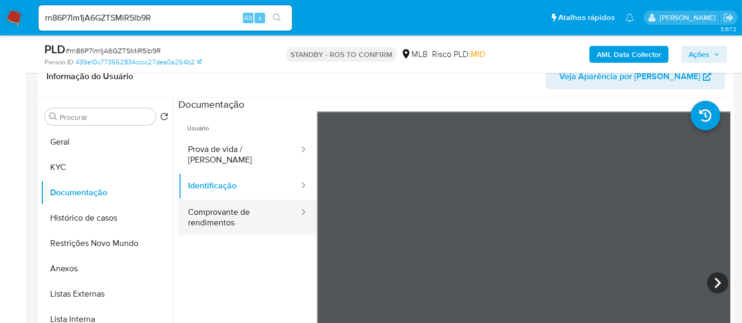
click at [213, 204] on button "Comprovante de rendimentos" at bounding box center [238, 218] width 121 height 36
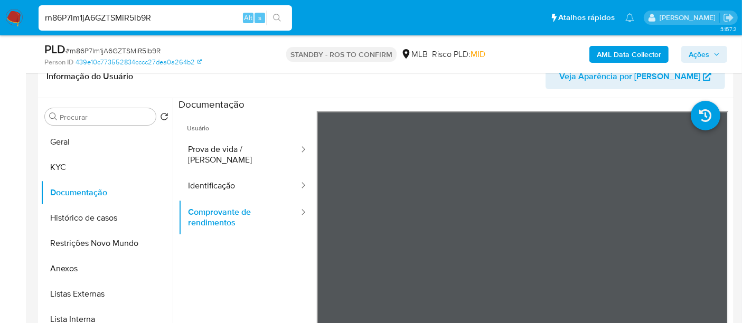
drag, startPoint x: 164, startPoint y: 16, endPoint x: 0, endPoint y: 18, distance: 163.7
click at [0, 18] on nav "Pausado Ver notificaciones rn86P7lm1jA6GZTSMiR5lb9R Alt s Atalhos rápidos Presi…" at bounding box center [371, 17] width 742 height 35
paste input "qWkC2rXLcE81EFFB1BTk24o9"
type input "qWkC2rXLcE81EFFB1BTk24o9"
click at [277, 14] on icon "search-icon" at bounding box center [277, 18] width 8 height 8
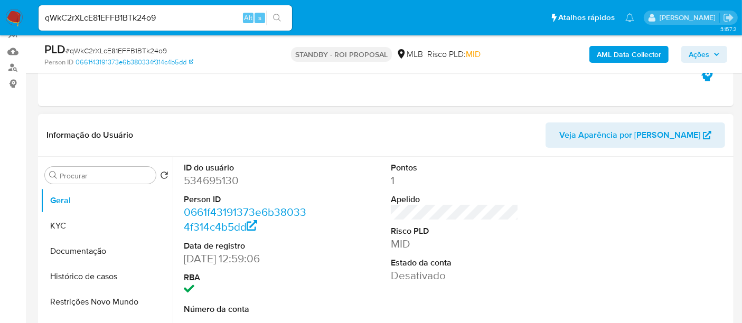
select select "10"
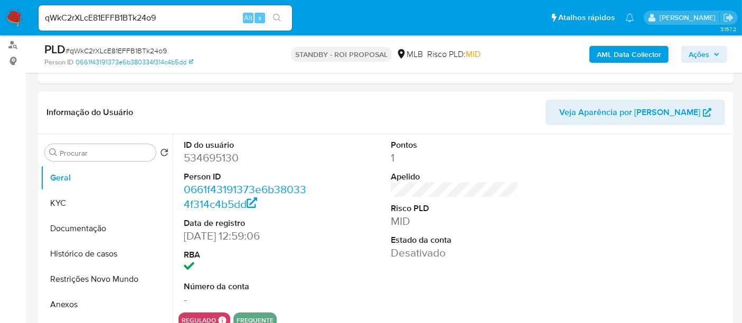
scroll to position [176, 0]
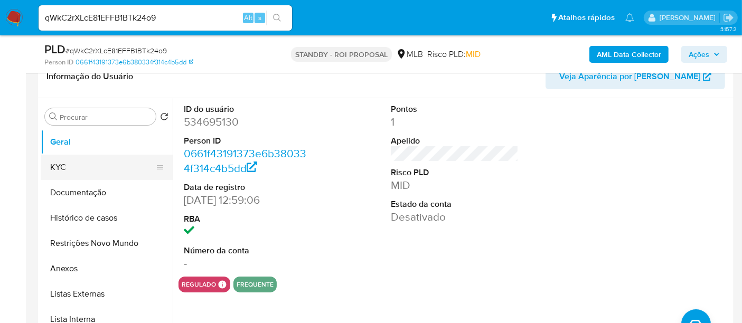
click at [80, 166] on button "KYC" at bounding box center [103, 167] width 124 height 25
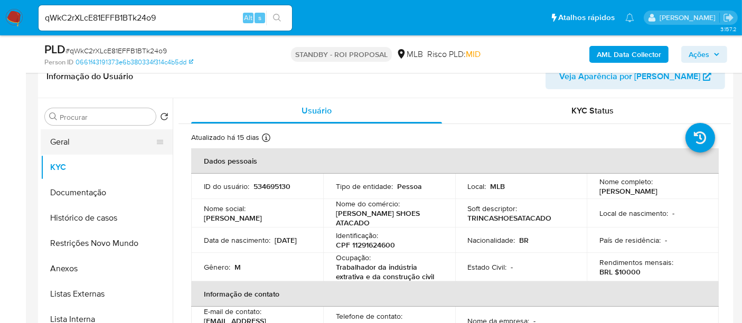
click at [78, 139] on button "Geral" at bounding box center [103, 141] width 124 height 25
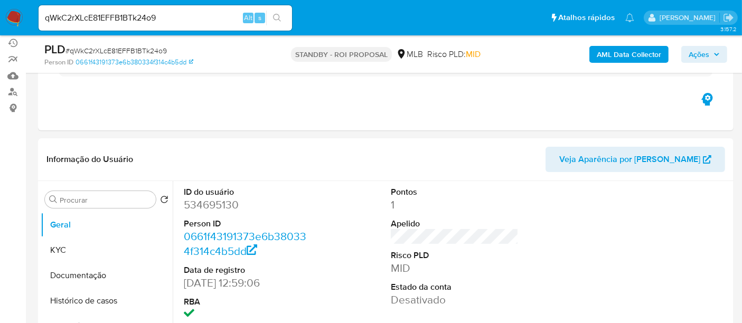
scroll to position [0, 0]
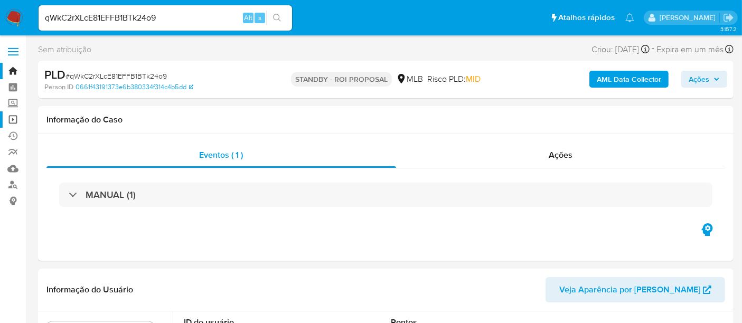
click at [13, 120] on link "Operações em massa" at bounding box center [63, 119] width 126 height 16
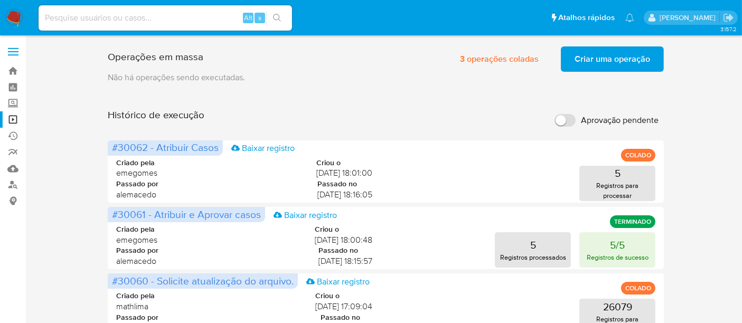
click at [608, 58] on span "Criar uma operação" at bounding box center [613, 59] width 76 height 23
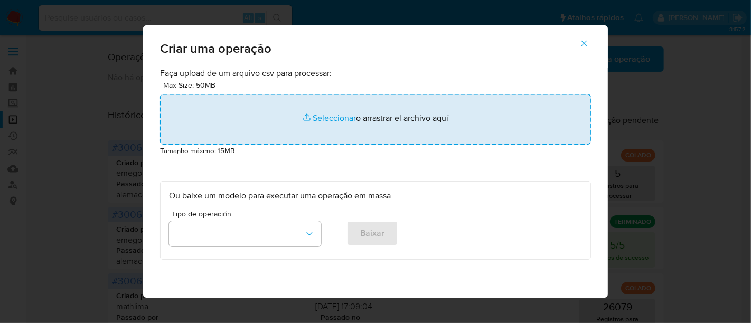
click at [318, 115] on input "file" at bounding box center [375, 119] width 431 height 51
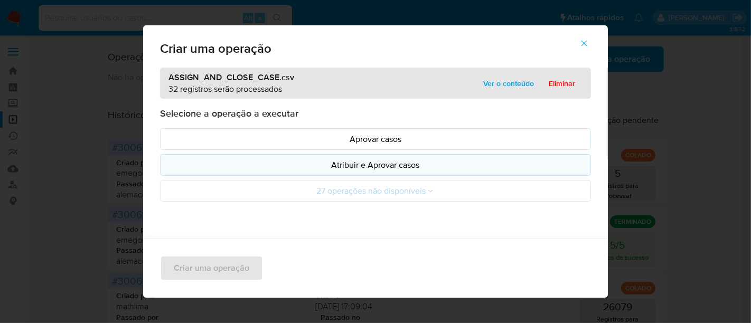
drag, startPoint x: 370, startPoint y: 164, endPoint x: 304, endPoint y: 166, distance: 66.1
click at [370, 164] on p "Atribuir e Aprovar casos" at bounding box center [375, 165] width 413 height 12
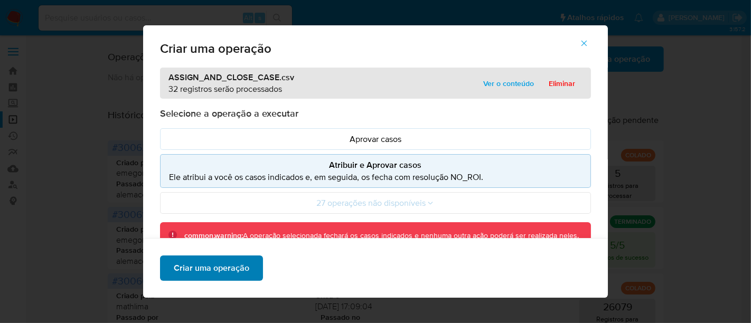
click at [203, 271] on span "Criar uma operação" at bounding box center [212, 268] width 76 height 23
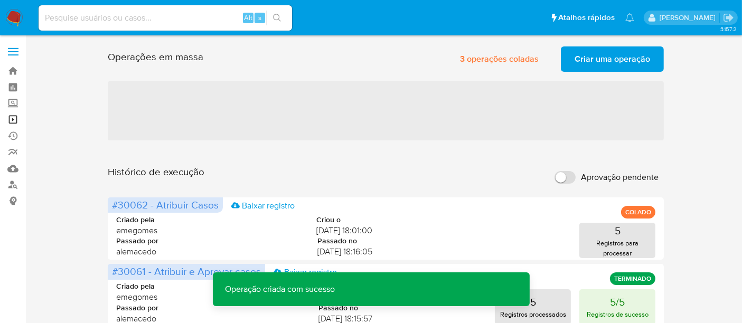
click at [8, 117] on link "Operações em massa" at bounding box center [63, 119] width 126 height 16
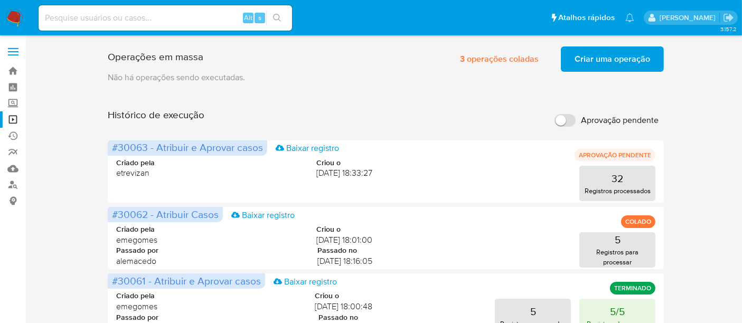
click at [621, 58] on span "Criar uma operação" at bounding box center [613, 59] width 76 height 23
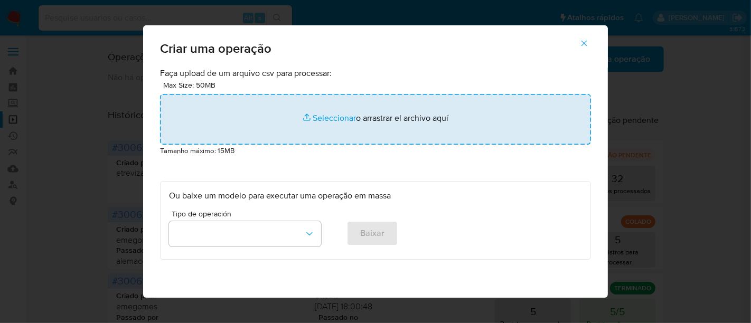
click at [320, 115] on input "file" at bounding box center [375, 119] width 431 height 51
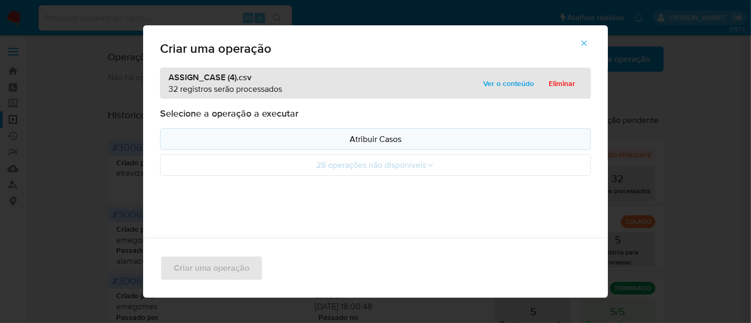
drag, startPoint x: 320, startPoint y: 115, endPoint x: 375, endPoint y: 138, distance: 59.6
click at [377, 138] on p "Atribuir Casos" at bounding box center [375, 139] width 413 height 12
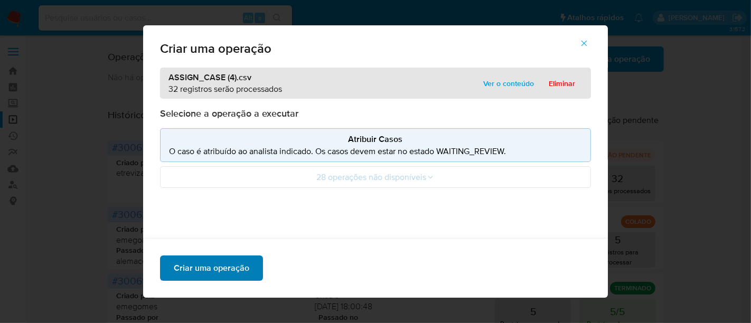
click at [217, 266] on span "Criar uma operação" at bounding box center [212, 268] width 76 height 23
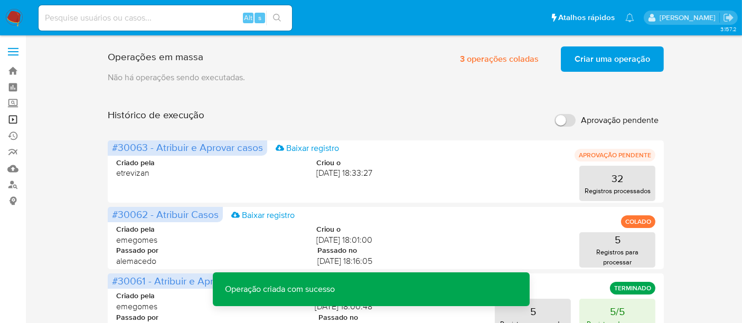
click at [11, 118] on link "Operações em massa" at bounding box center [63, 119] width 126 height 16
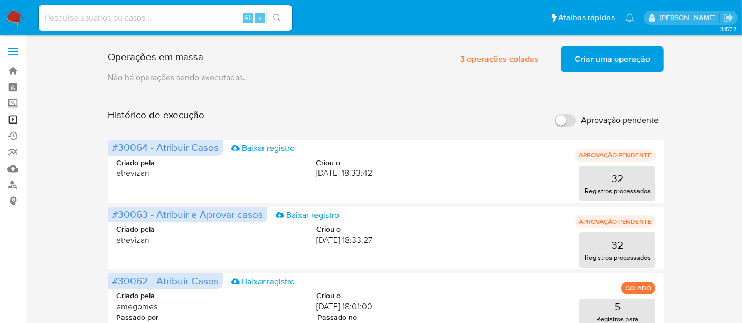
click at [14, 118] on link "Operações em massa" at bounding box center [63, 119] width 126 height 16
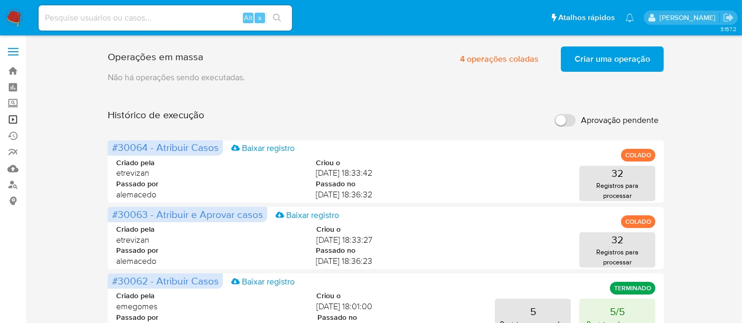
click at [16, 119] on link "Operações em massa" at bounding box center [63, 119] width 126 height 16
click at [141, 20] on input at bounding box center [165, 18] width 253 height 14
paste input "Q2GjSqxLKGlvULuZpXv8OxyH"
type input "Q2GjSqxLKGlvULuZpXv8OxyH"
click at [275, 12] on button "search-icon" at bounding box center [277, 18] width 22 height 15
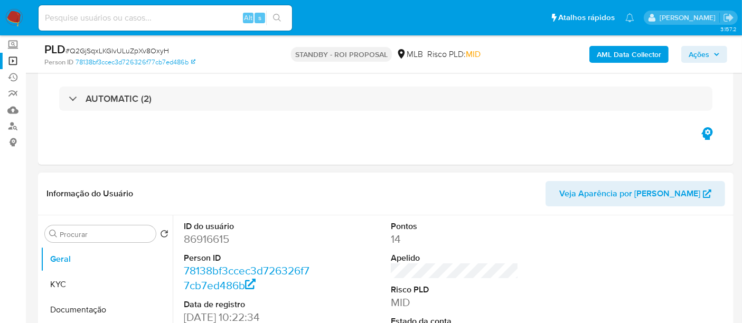
select select "10"
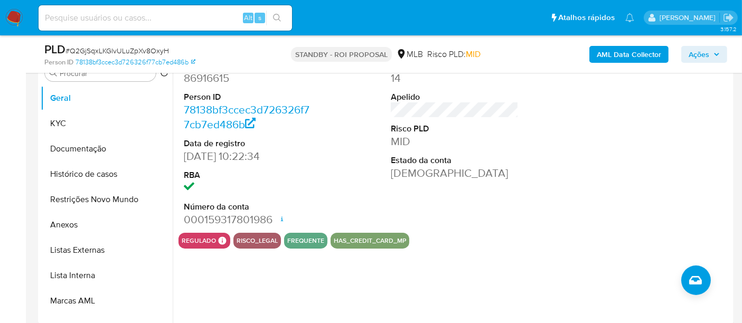
scroll to position [176, 0]
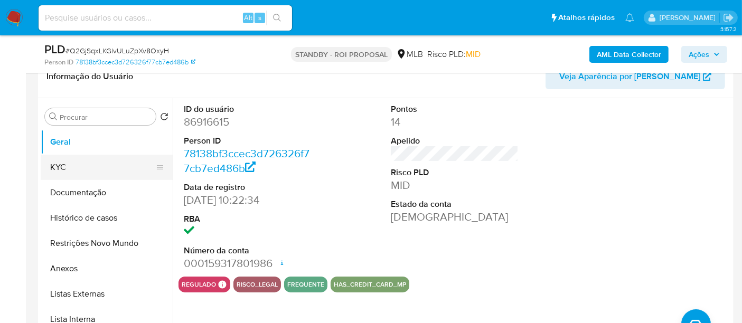
click at [70, 165] on button "KYC" at bounding box center [103, 167] width 124 height 25
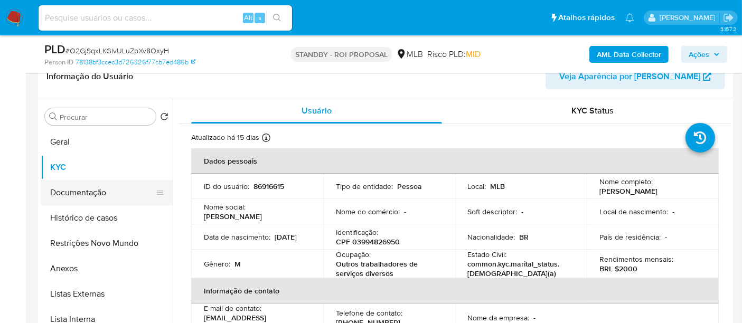
click at [77, 198] on button "Documentação" at bounding box center [103, 192] width 124 height 25
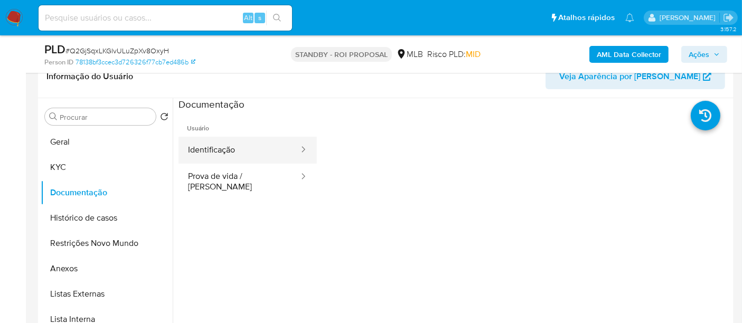
click at [226, 150] on button "Identificação" at bounding box center [238, 150] width 121 height 27
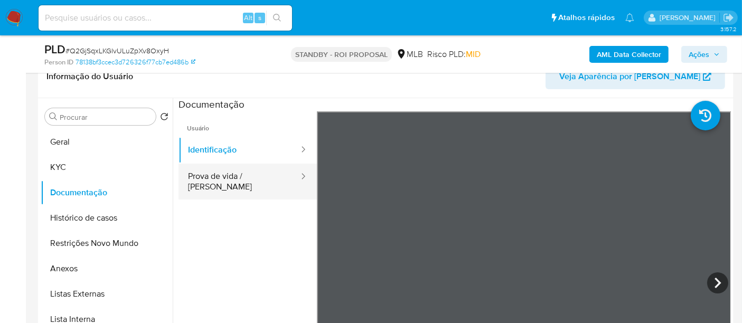
click at [229, 177] on button "Prova de vida / Selfie" at bounding box center [238, 182] width 121 height 36
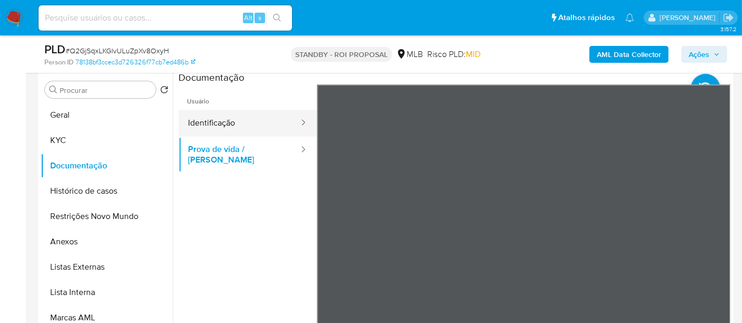
scroll to position [201, 0]
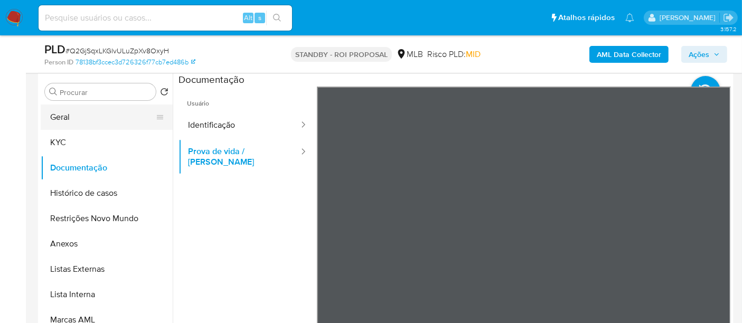
drag, startPoint x: 72, startPoint y: 119, endPoint x: 98, endPoint y: 120, distance: 25.9
click at [71, 118] on button "Geral" at bounding box center [103, 117] width 124 height 25
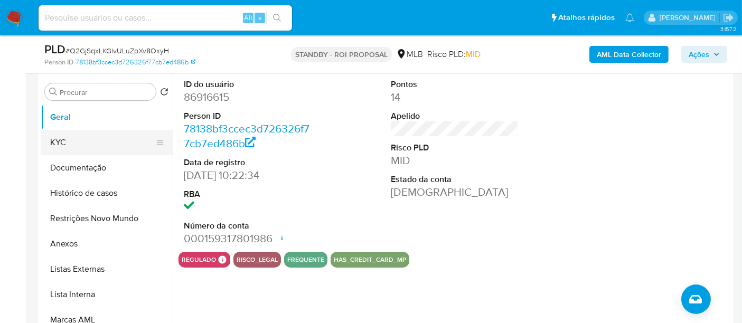
click at [70, 139] on button "KYC" at bounding box center [103, 142] width 124 height 25
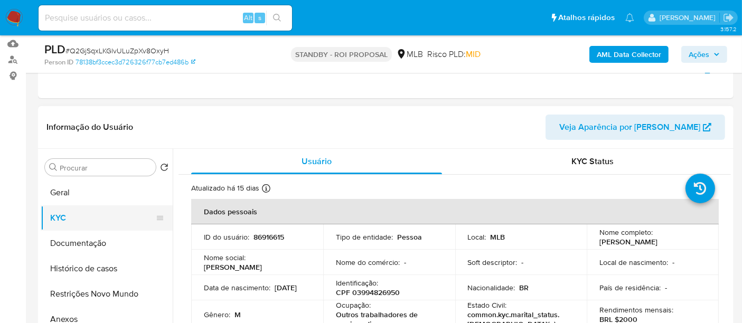
scroll to position [142, 0]
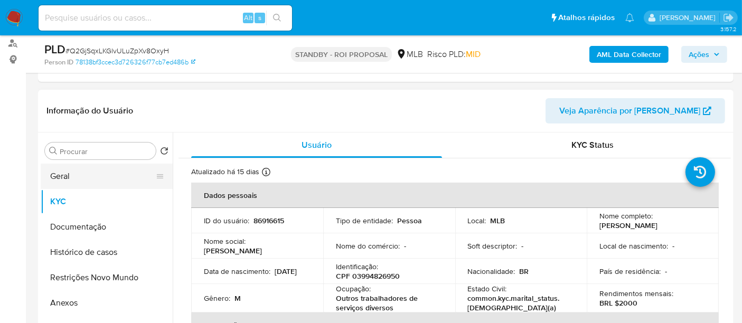
click at [67, 175] on button "Geral" at bounding box center [103, 176] width 124 height 25
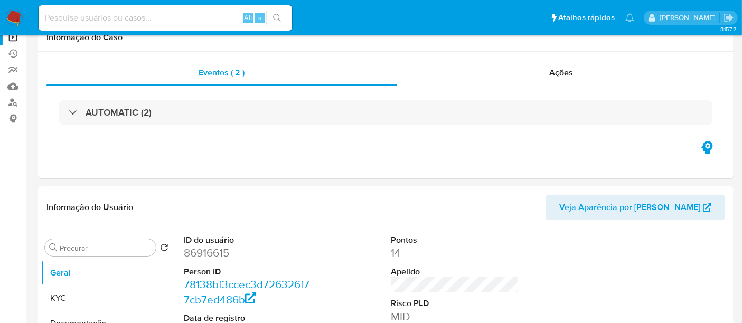
scroll to position [0, 0]
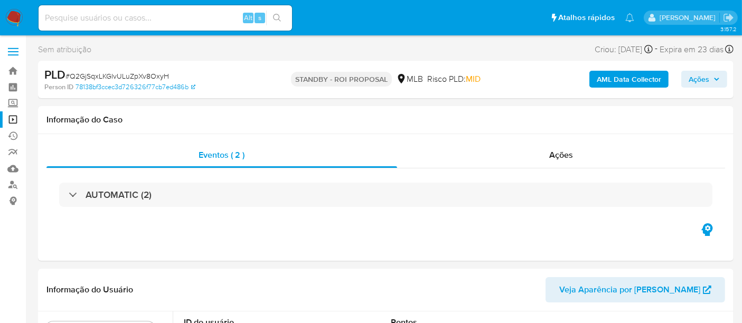
click at [12, 117] on link "Operações em massa" at bounding box center [63, 119] width 126 height 16
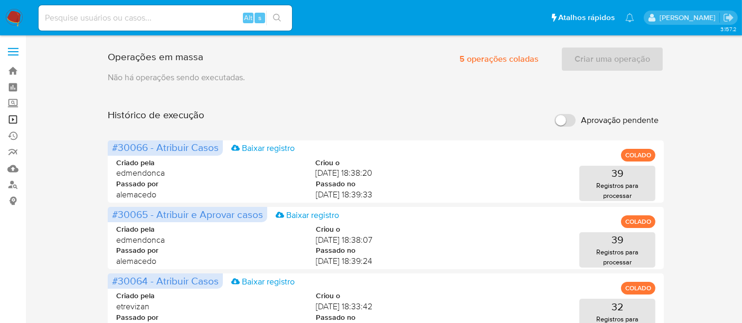
click at [12, 119] on link "Operações em massa" at bounding box center [63, 119] width 126 height 16
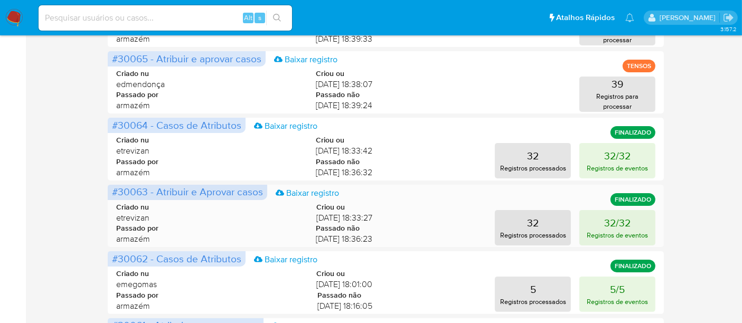
scroll to position [234, 0]
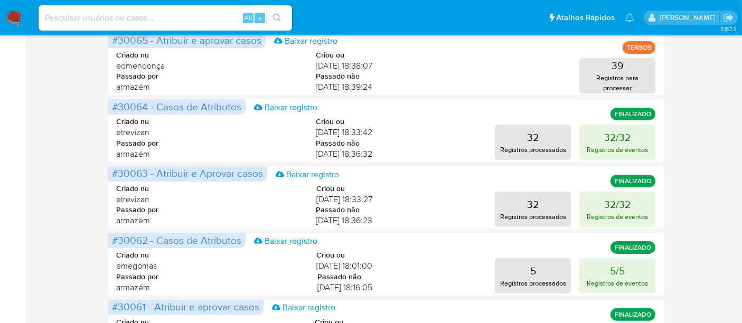
click at [18, 15] on img at bounding box center [14, 18] width 18 height 18
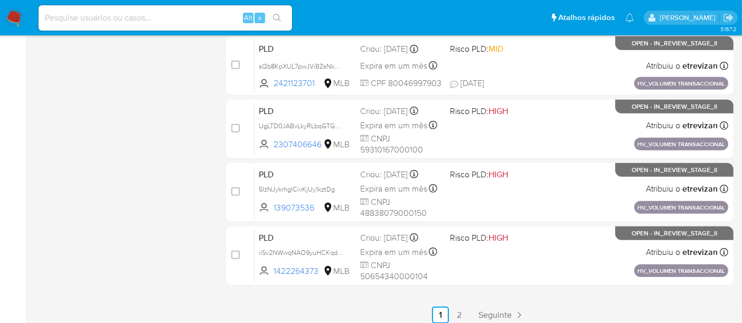
scroll to position [509, 0]
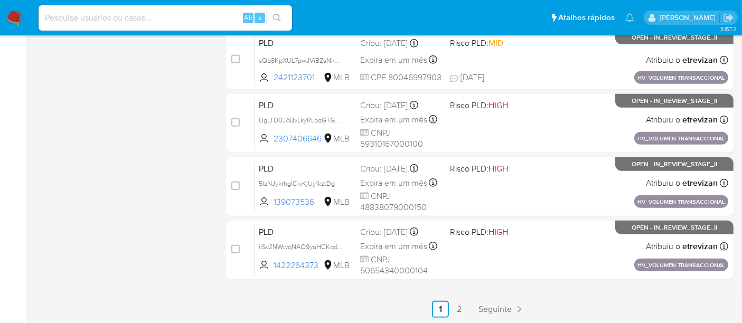
click at [456, 307] on link "2" at bounding box center [459, 309] width 17 height 17
